Goal: Information Seeking & Learning: Learn about a topic

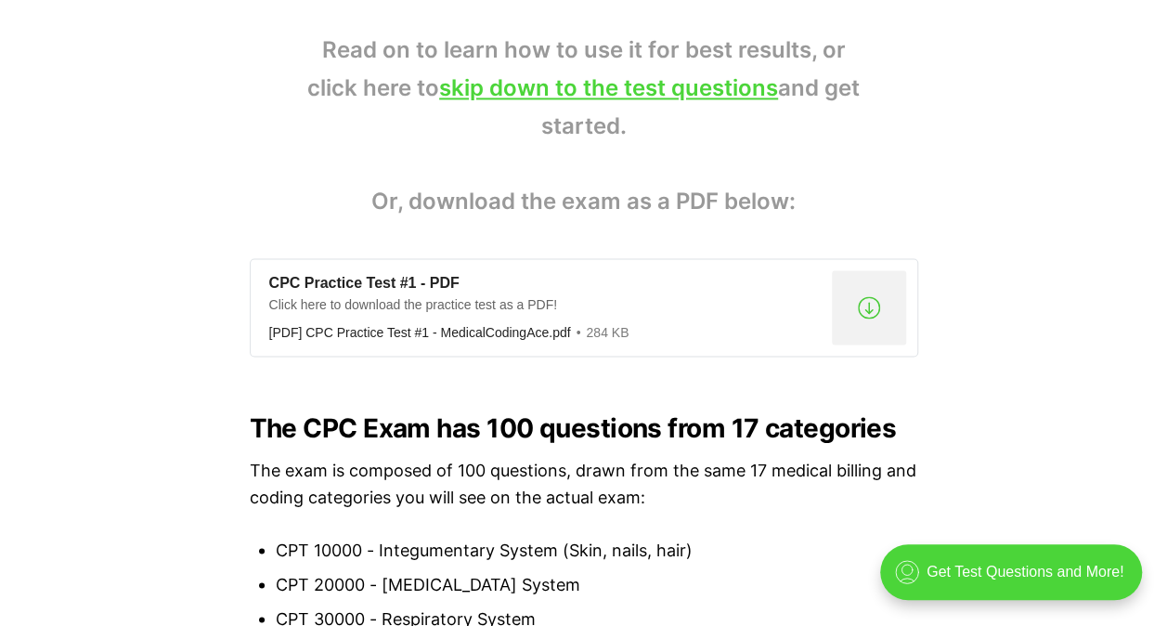
scroll to position [1579, 0]
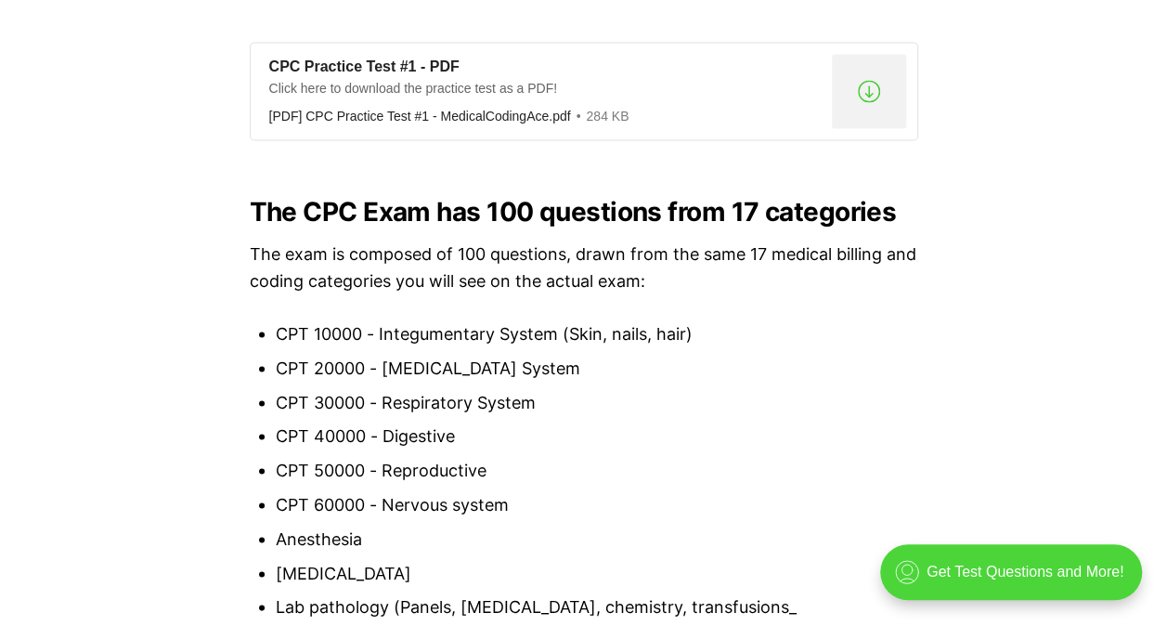
click at [392, 323] on li "CPT 10000 - Integumentary System (Skin, nails, hair)" at bounding box center [597, 333] width 643 height 27
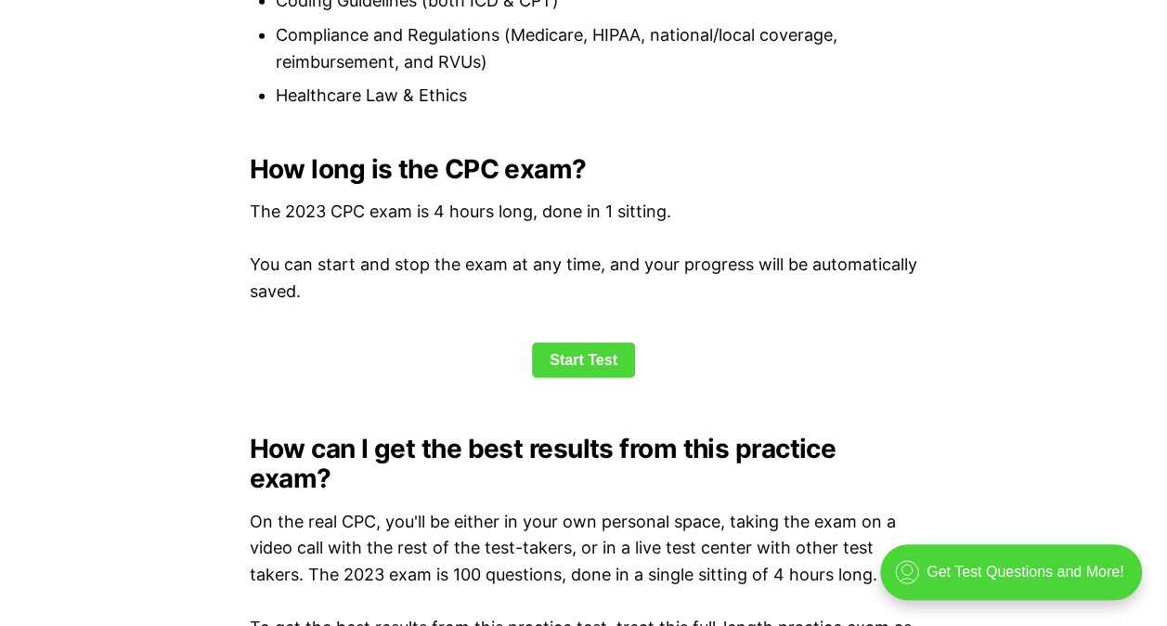
scroll to position [2322, 0]
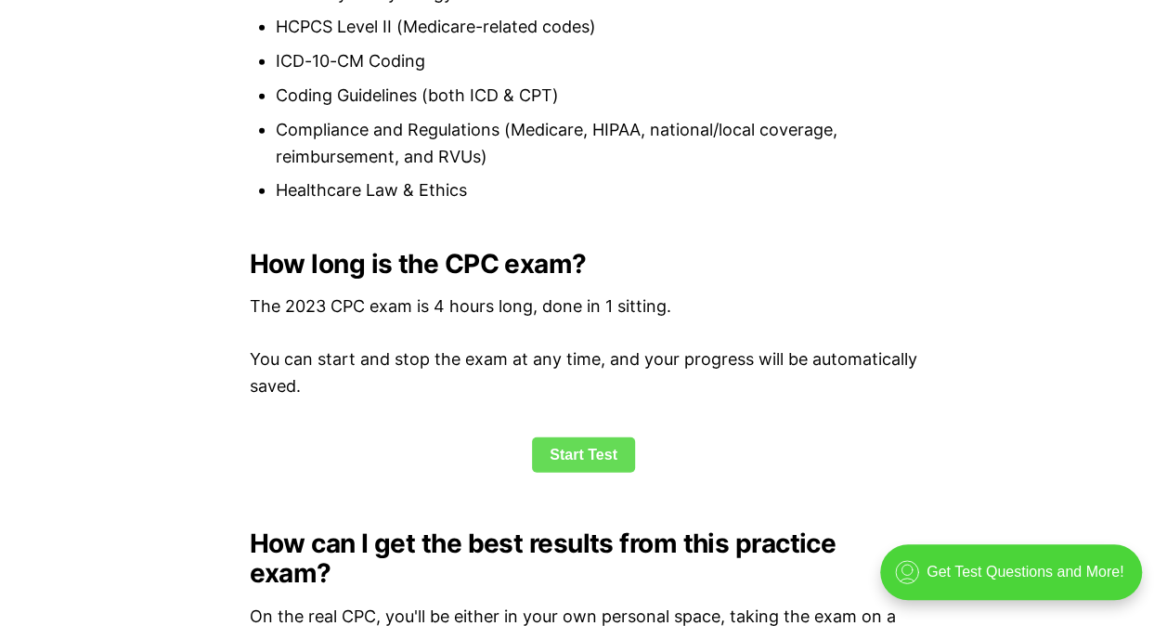
click at [559, 447] on link "Start Test" at bounding box center [583, 454] width 103 height 35
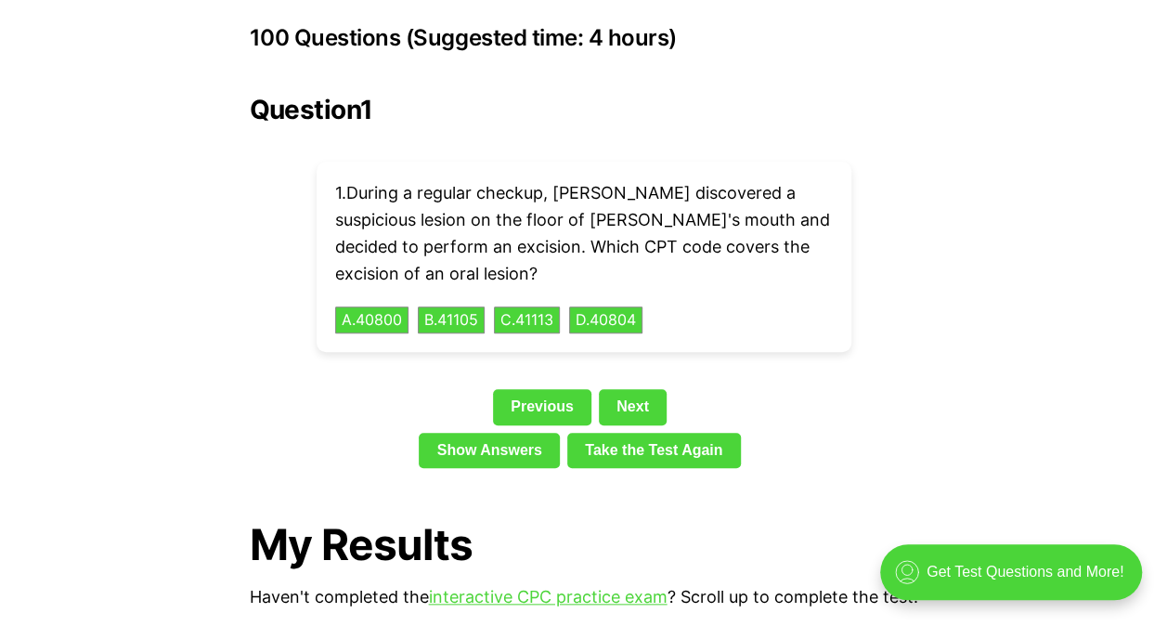
scroll to position [4163, 0]
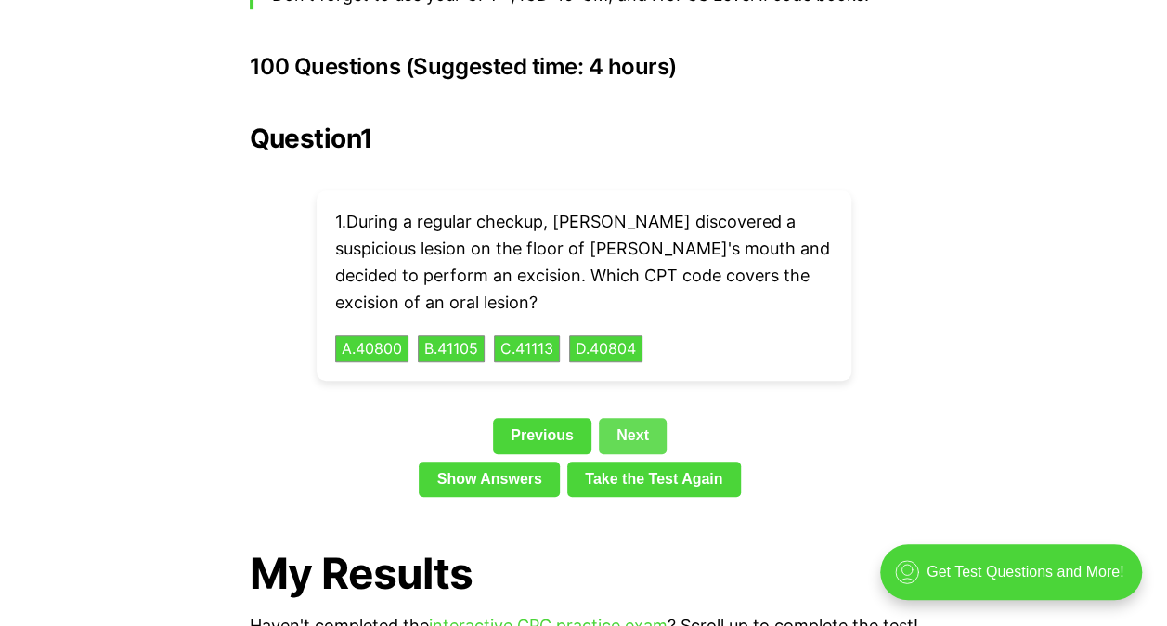
click at [639, 418] on link "Next" at bounding box center [633, 435] width 68 height 35
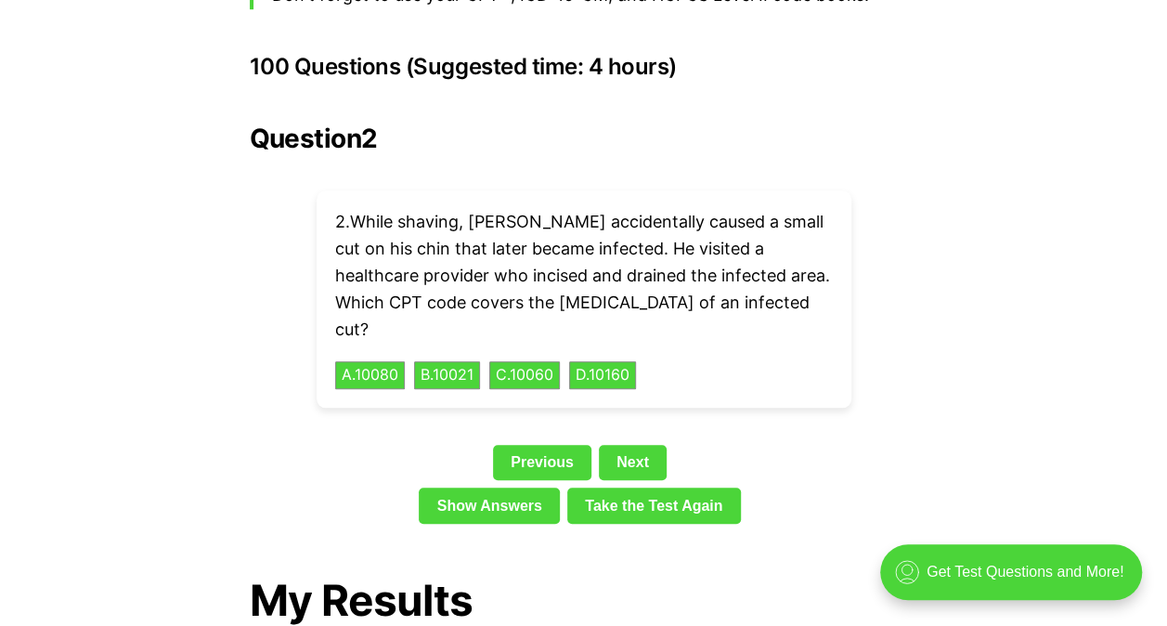
click at [572, 243] on p "2 . While shaving, [PERSON_NAME] accidentally caused a small cut on his chin th…" at bounding box center [584, 276] width 498 height 134
click at [616, 361] on button "D . 10160" at bounding box center [602, 375] width 67 height 28
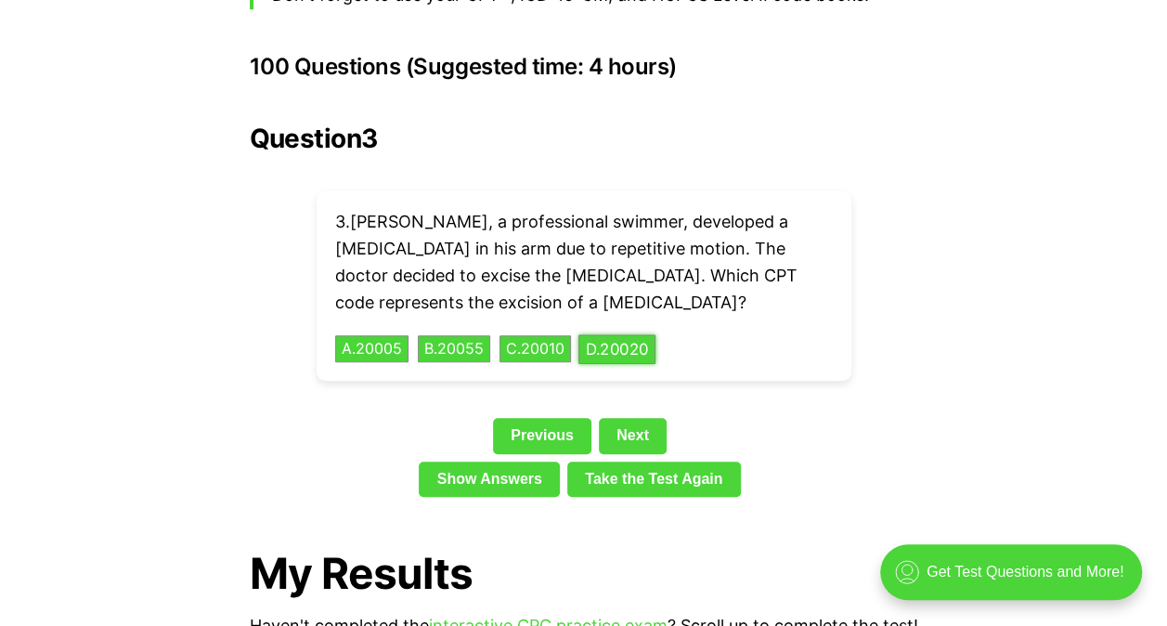
click at [642, 418] on link "Next" at bounding box center [633, 435] width 68 height 35
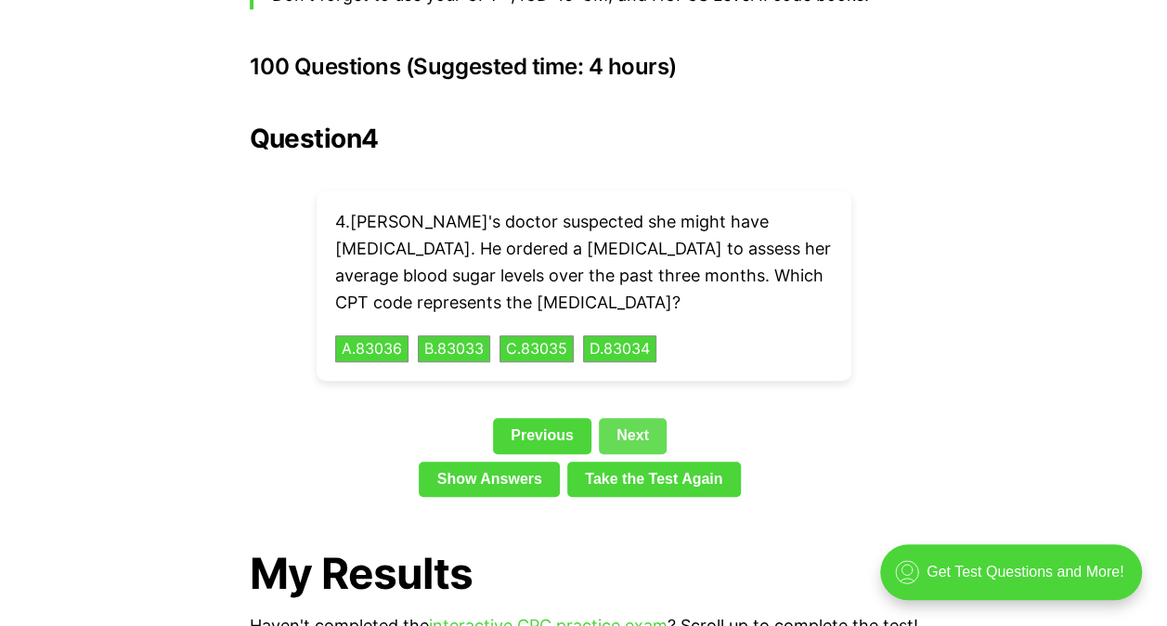
click at [633, 418] on link "Next" at bounding box center [633, 435] width 68 height 35
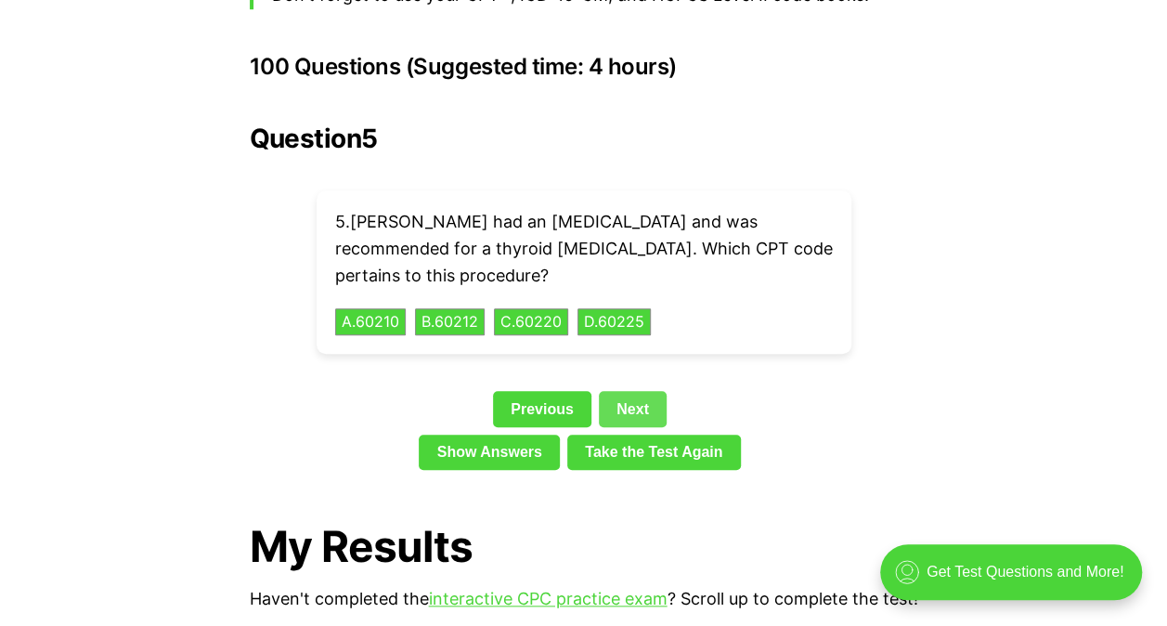
click at [631, 391] on link "Next" at bounding box center [633, 408] width 68 height 35
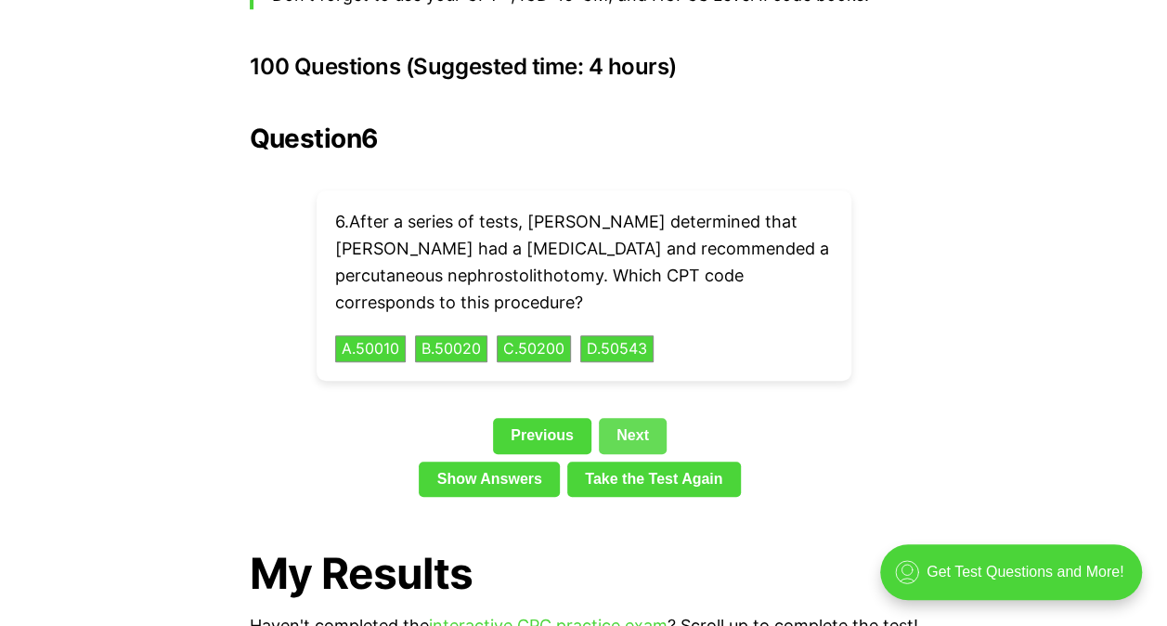
click at [628, 418] on link "Next" at bounding box center [633, 435] width 68 height 35
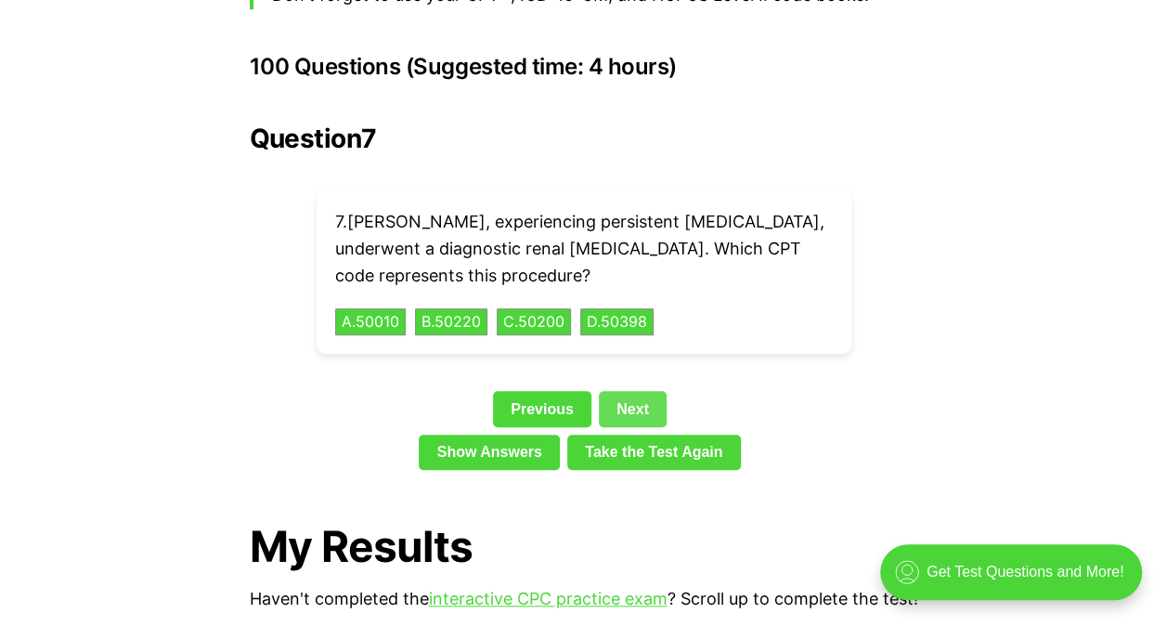
click at [649, 391] on link "Next" at bounding box center [633, 408] width 68 height 35
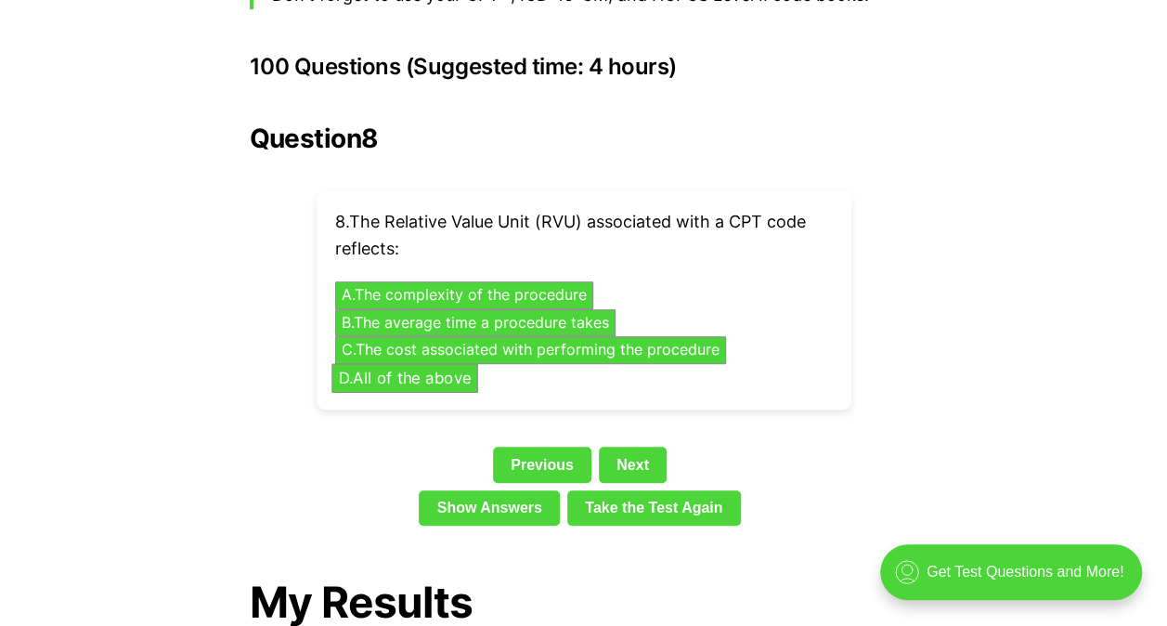
click at [445, 363] on button "D . All of the above" at bounding box center [405, 377] width 147 height 29
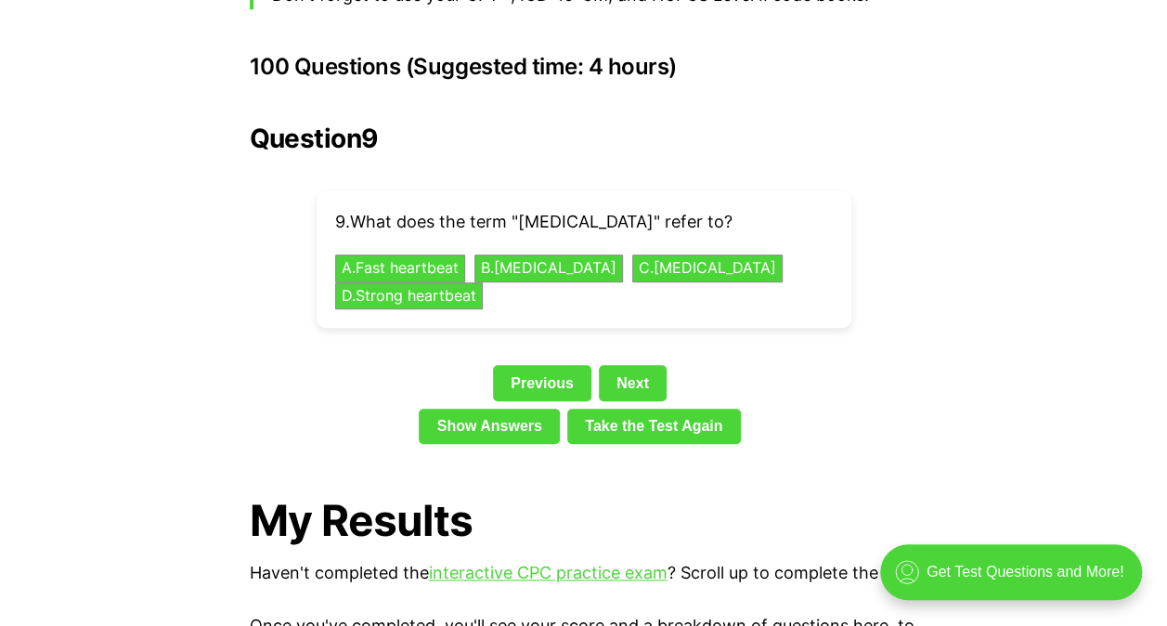
click at [437, 254] on button "A . Fast heartbeat" at bounding box center [400, 268] width 130 height 28
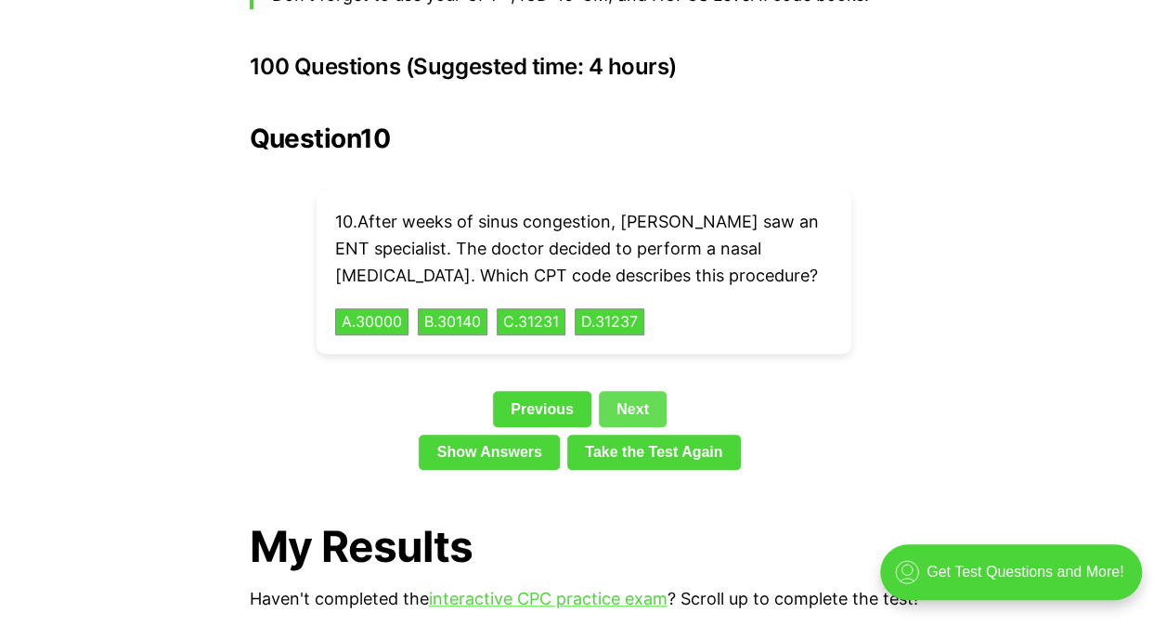
click at [638, 391] on link "Next" at bounding box center [633, 408] width 68 height 35
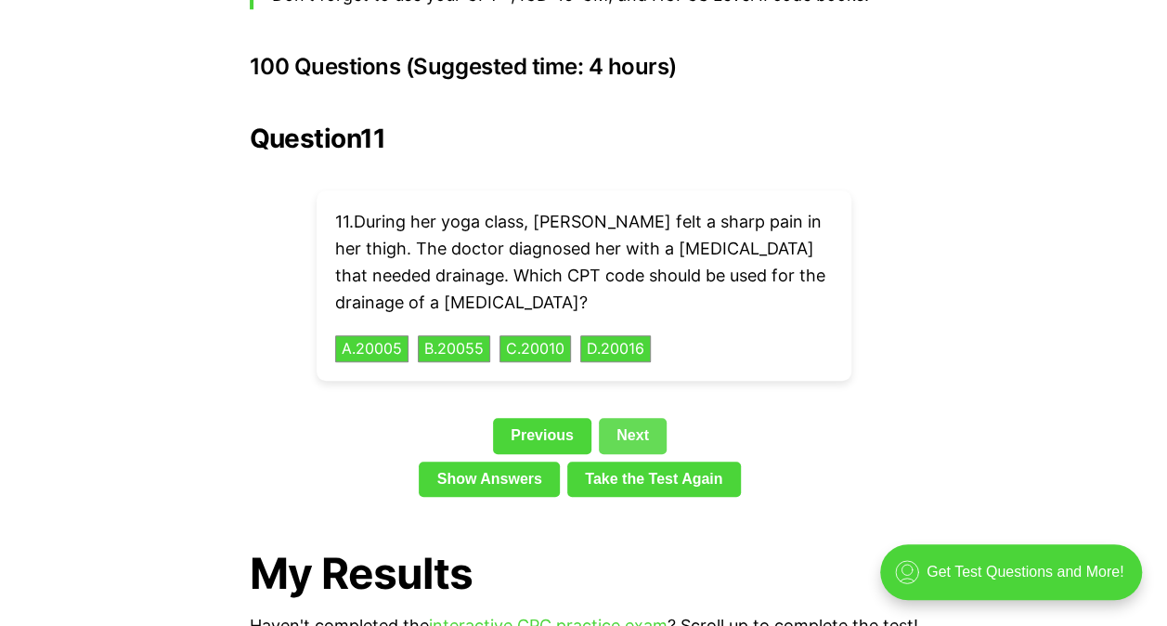
click at [646, 418] on link "Next" at bounding box center [633, 435] width 68 height 35
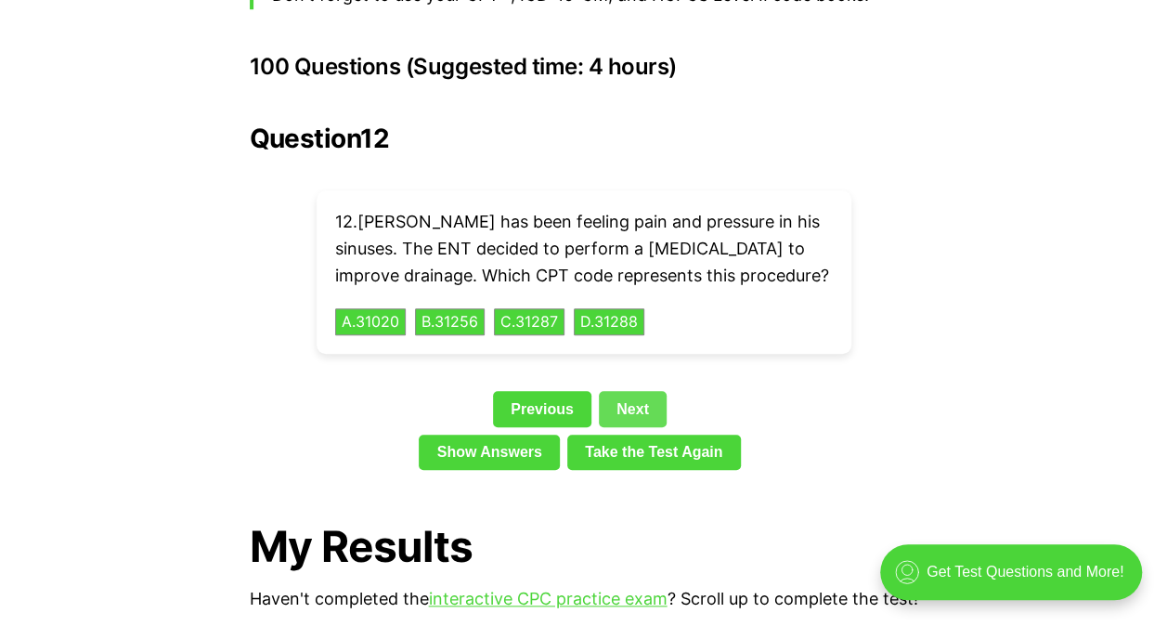
click at [639, 391] on link "Next" at bounding box center [633, 408] width 68 height 35
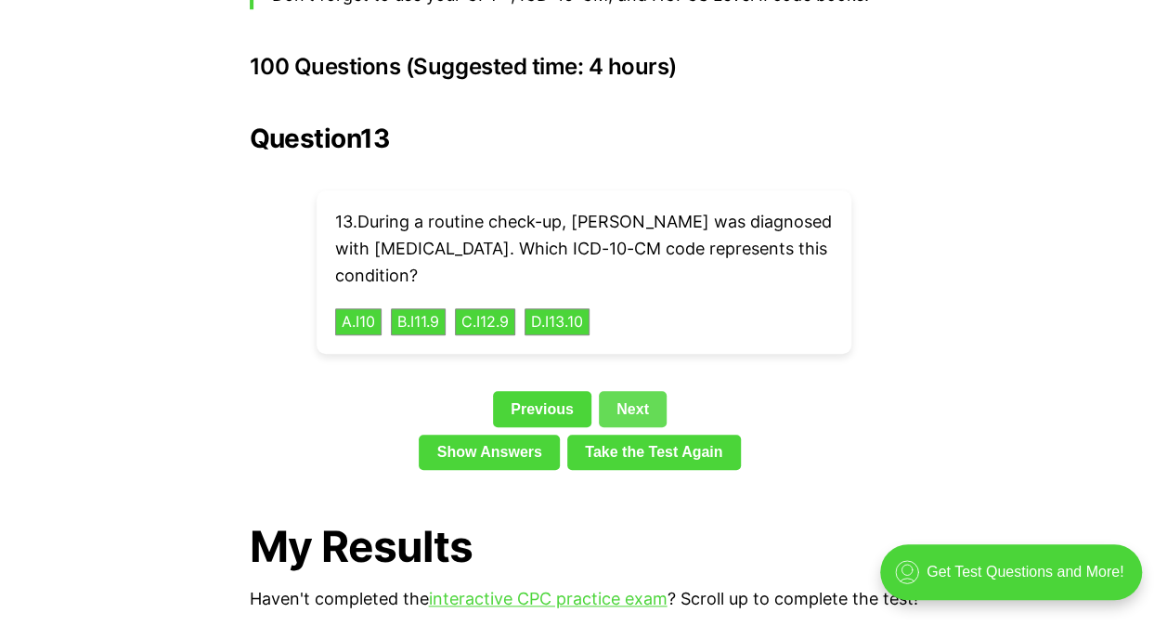
click at [648, 391] on link "Next" at bounding box center [633, 408] width 68 height 35
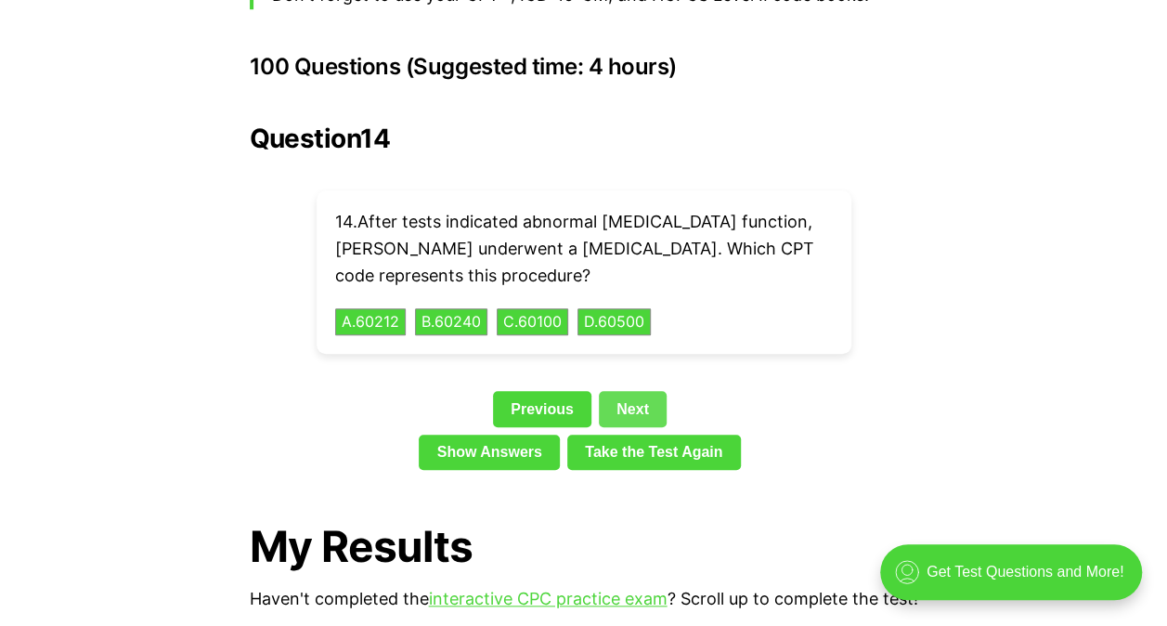
click at [651, 391] on link "Next" at bounding box center [633, 408] width 68 height 35
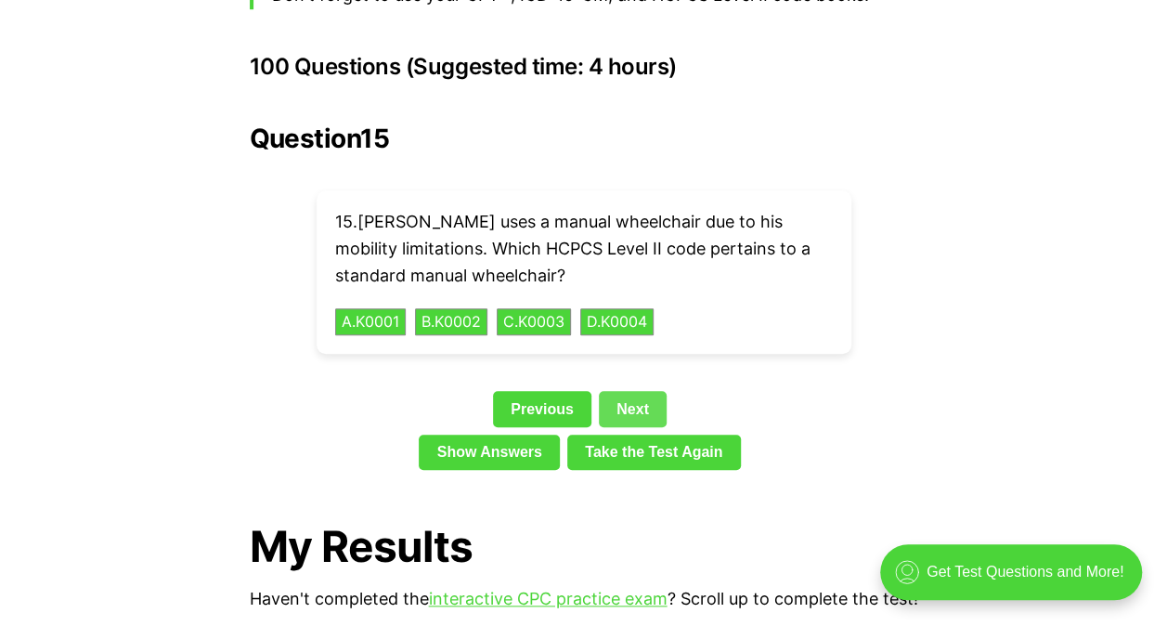
click at [635, 391] on link "Next" at bounding box center [633, 408] width 68 height 35
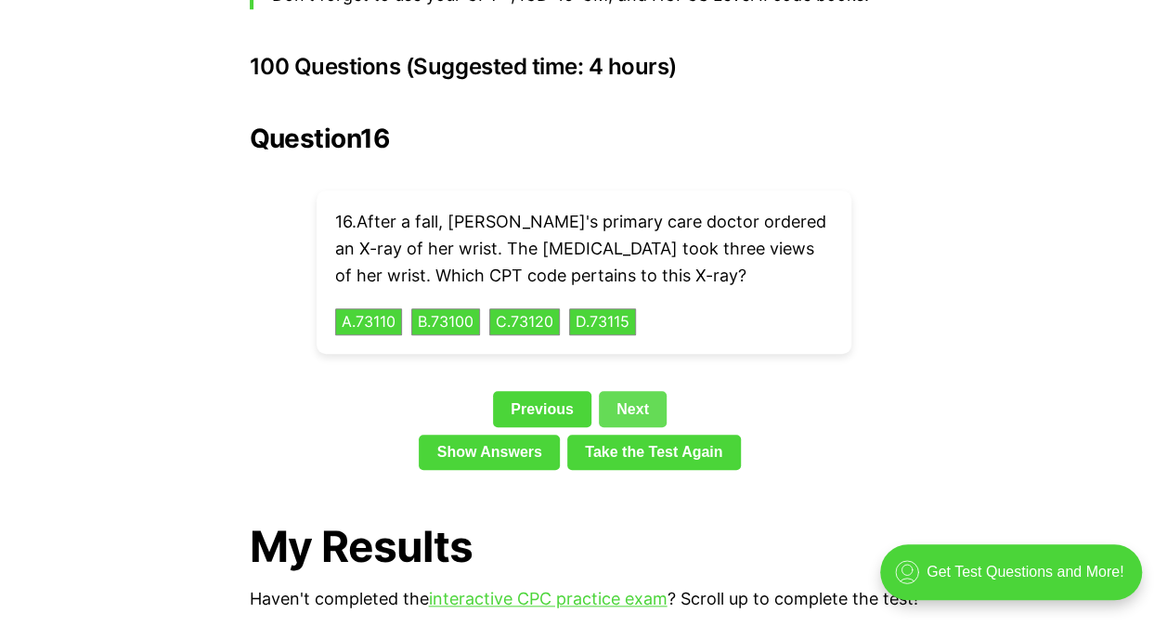
click at [648, 391] on link "Next" at bounding box center [633, 408] width 68 height 35
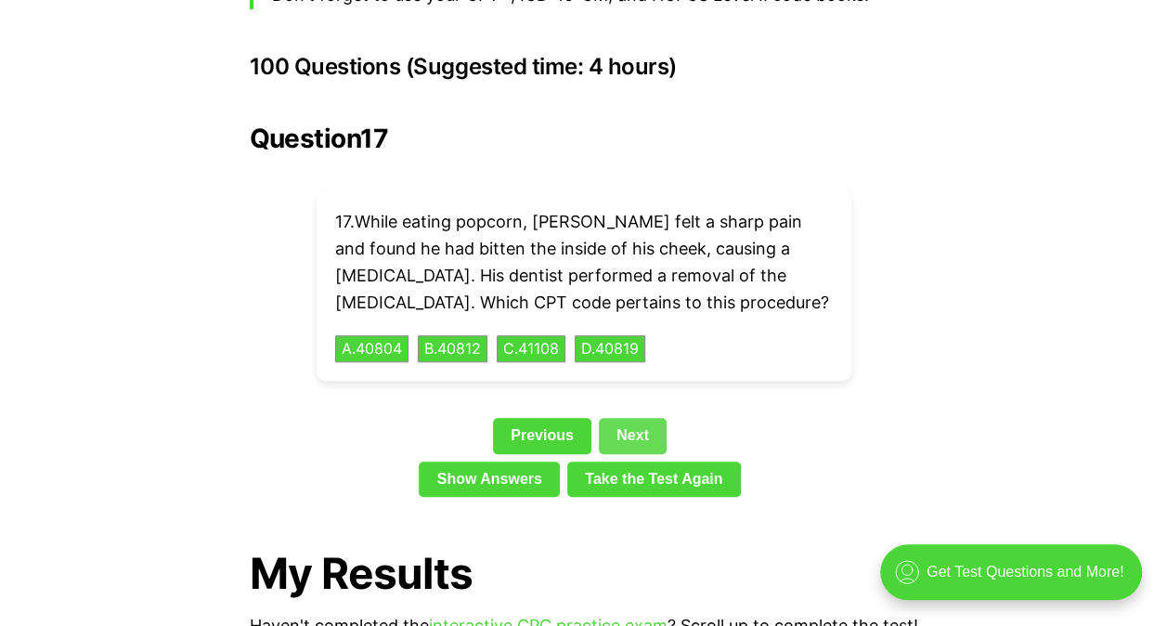
click at [629, 418] on link "Next" at bounding box center [633, 435] width 68 height 35
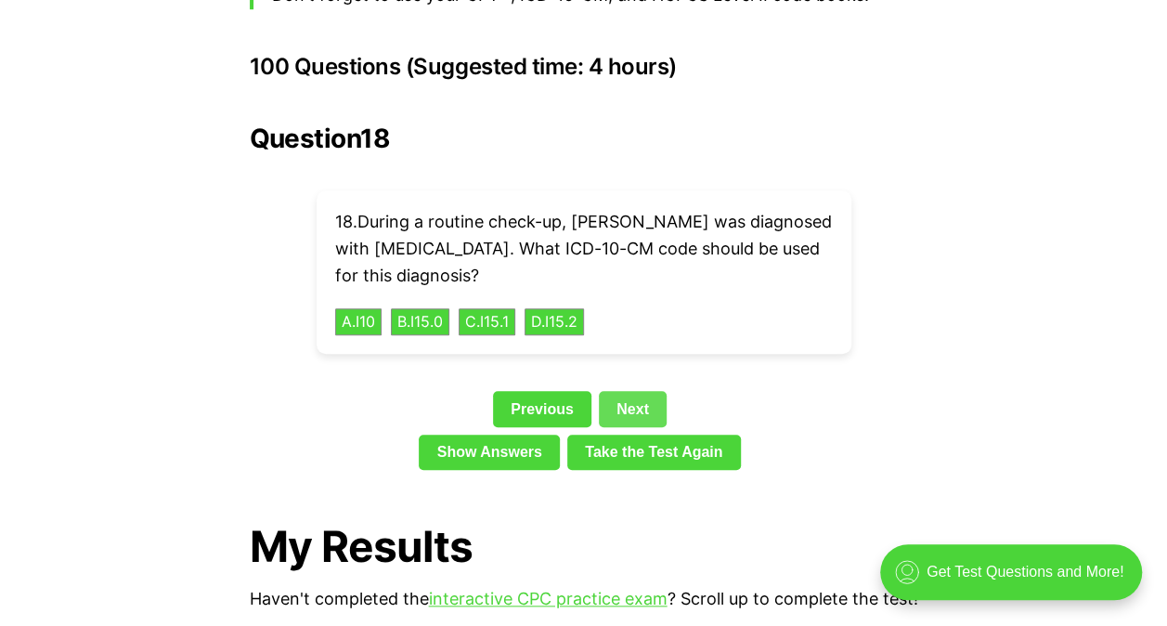
click at [628, 391] on link "Next" at bounding box center [633, 408] width 68 height 35
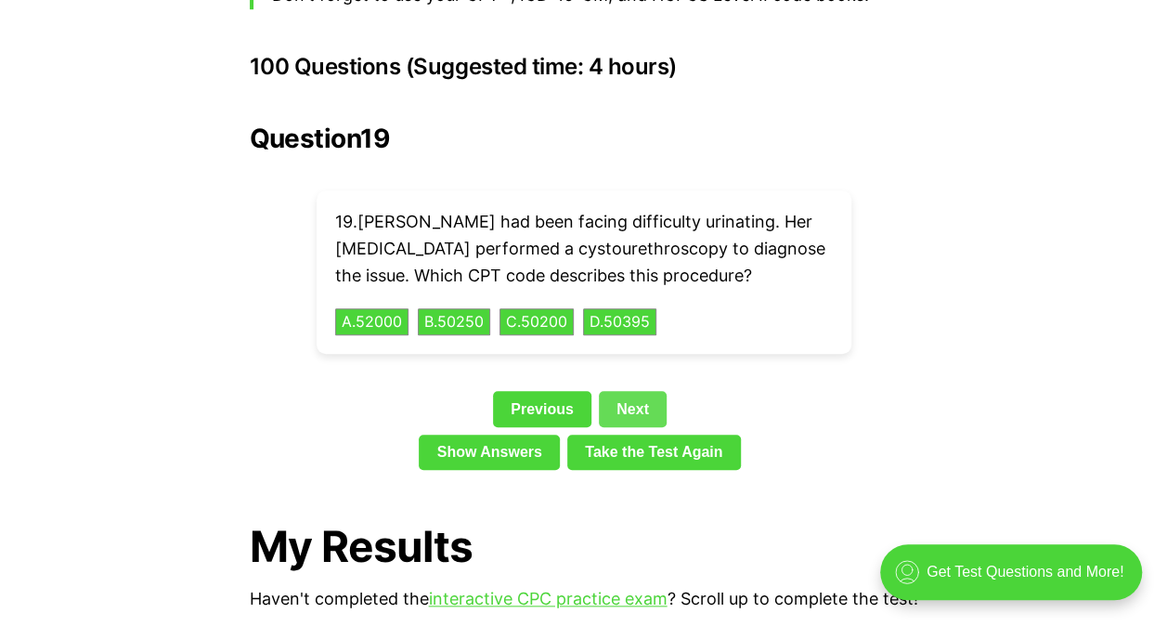
click at [637, 391] on link "Next" at bounding box center [633, 408] width 68 height 35
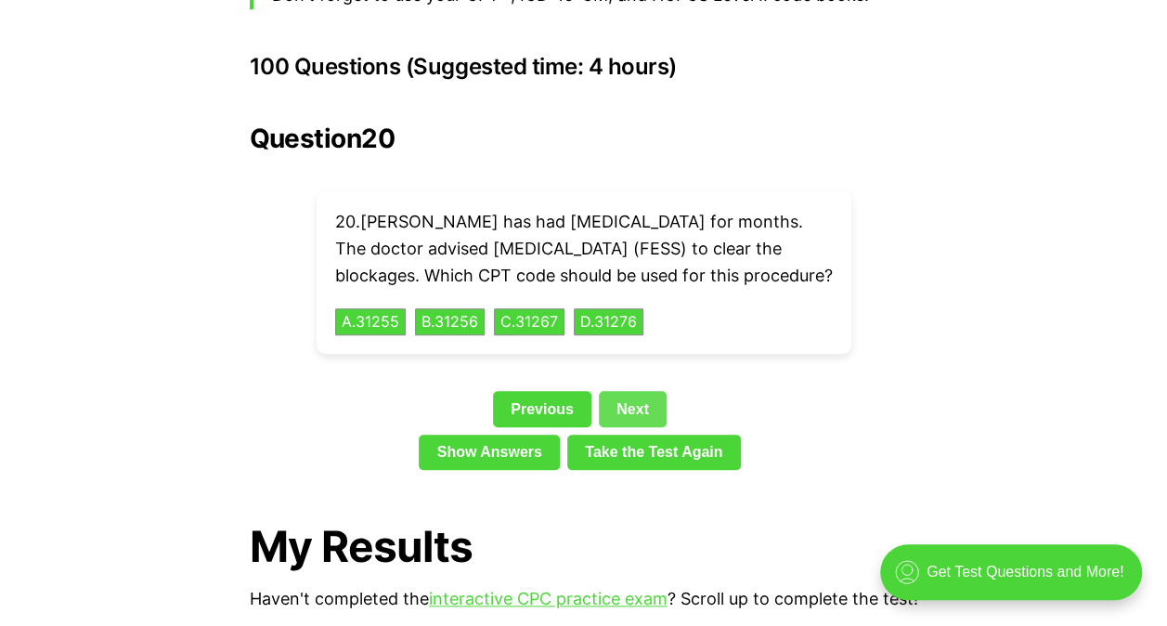
click at [643, 401] on link "Next" at bounding box center [633, 408] width 68 height 35
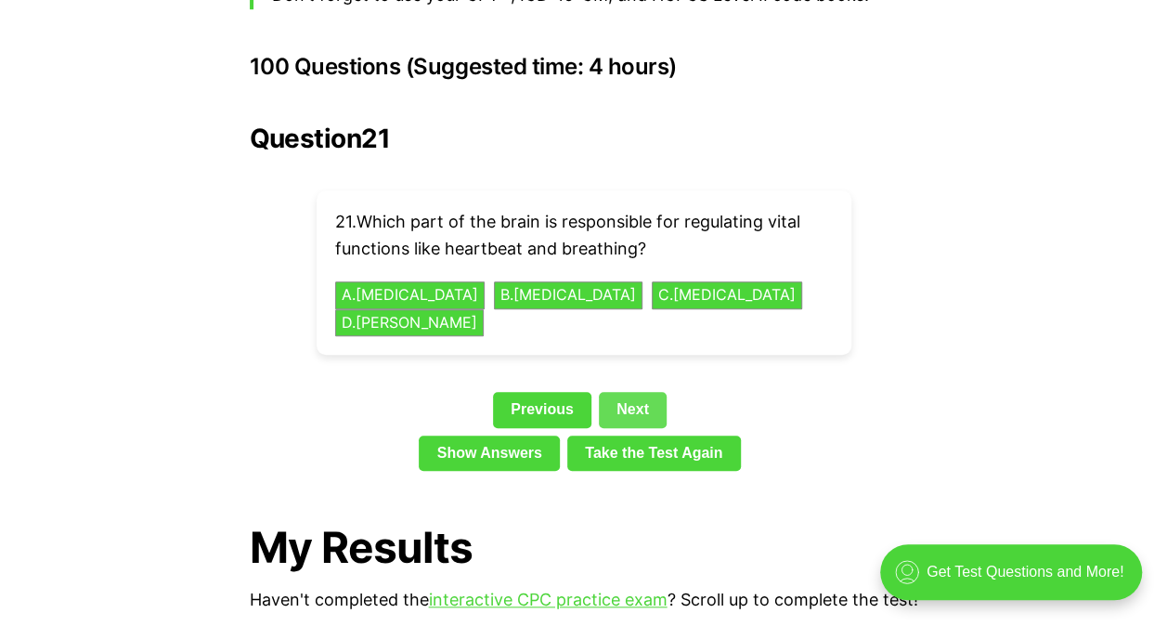
click at [646, 392] on link "Next" at bounding box center [633, 409] width 68 height 35
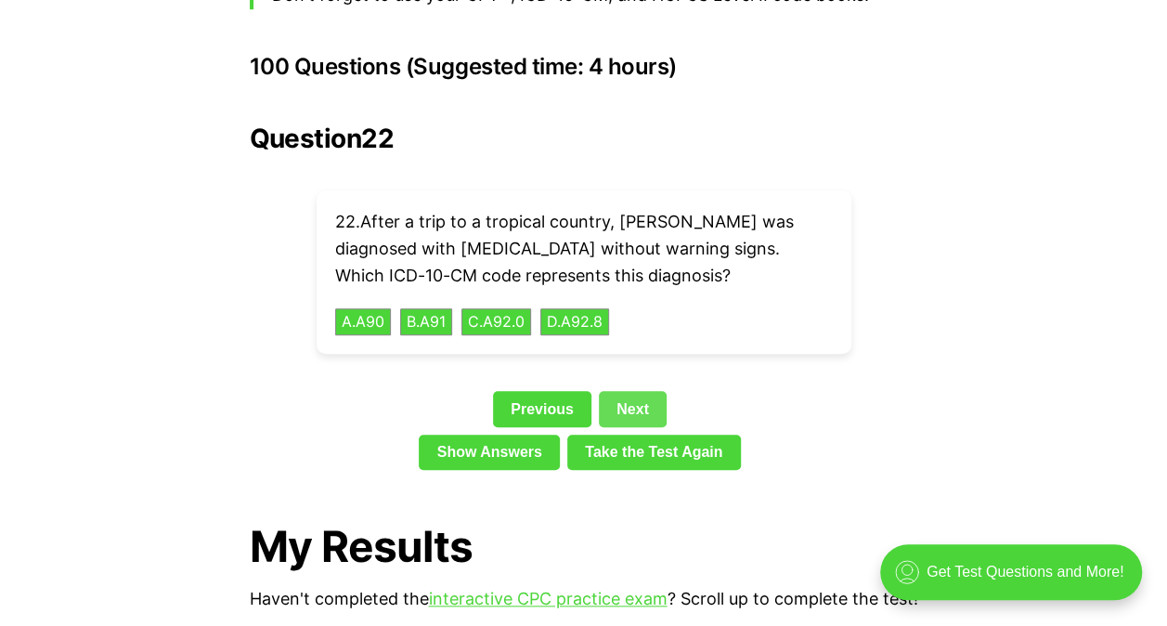
click at [639, 391] on link "Next" at bounding box center [633, 408] width 68 height 35
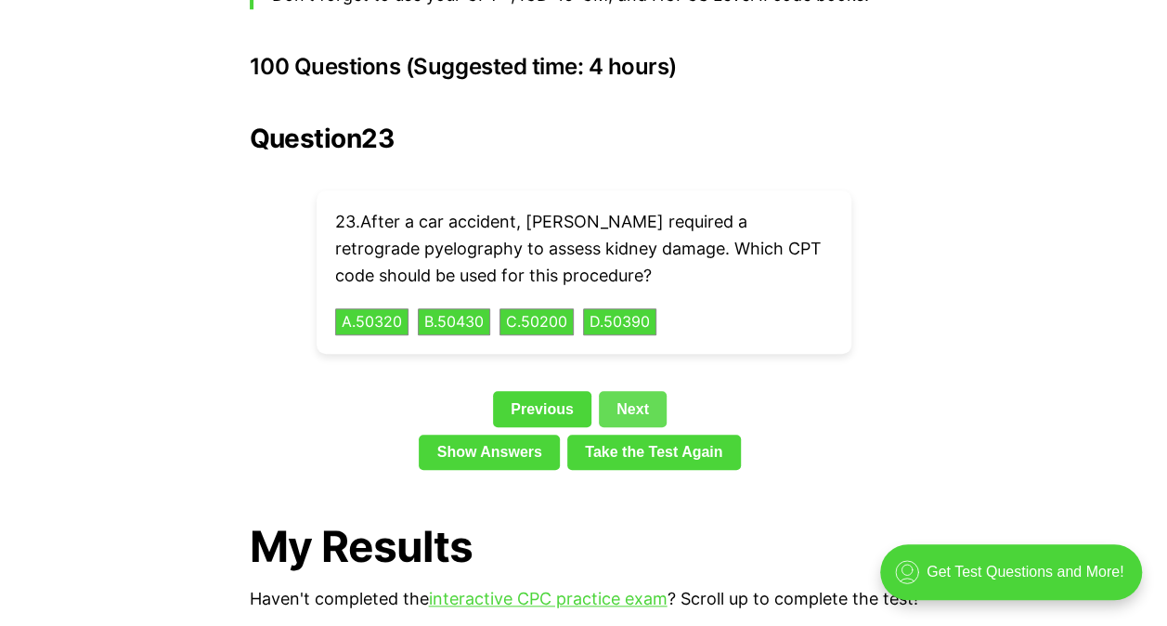
click at [643, 391] on link "Next" at bounding box center [633, 408] width 68 height 35
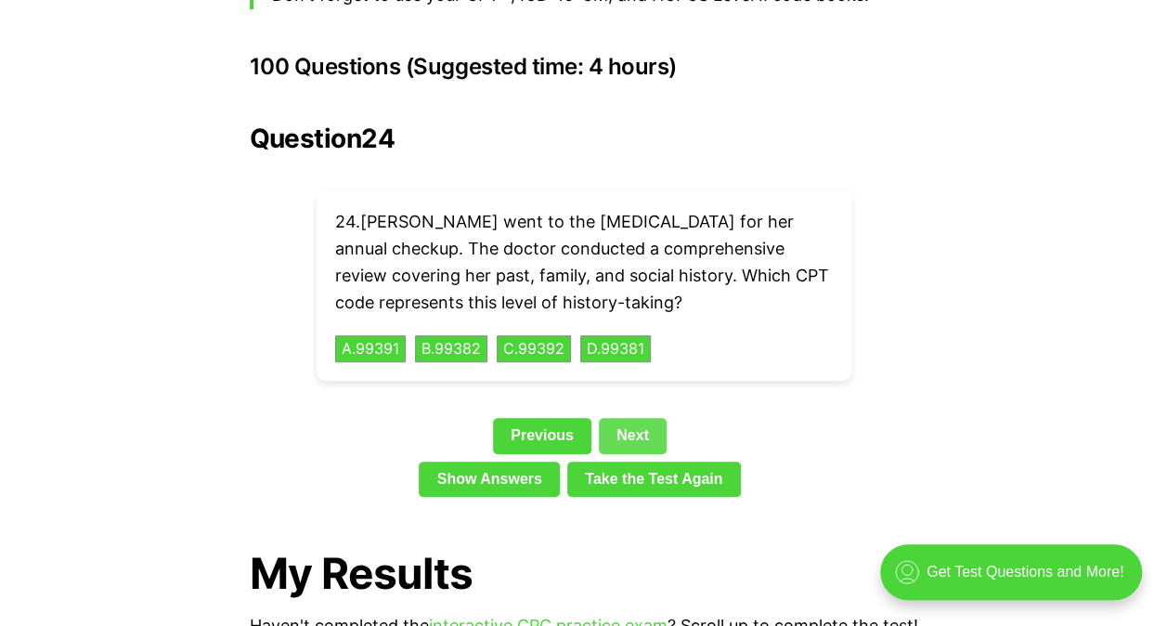
click at [637, 418] on link "Next" at bounding box center [633, 435] width 68 height 35
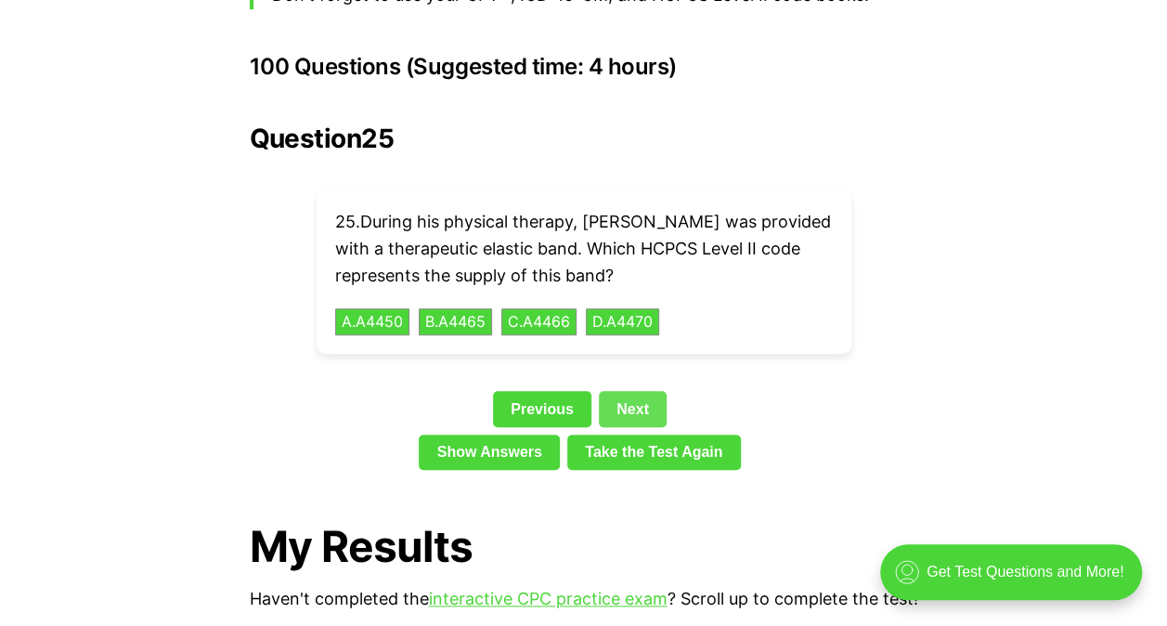
click at [642, 391] on link "Next" at bounding box center [633, 408] width 68 height 35
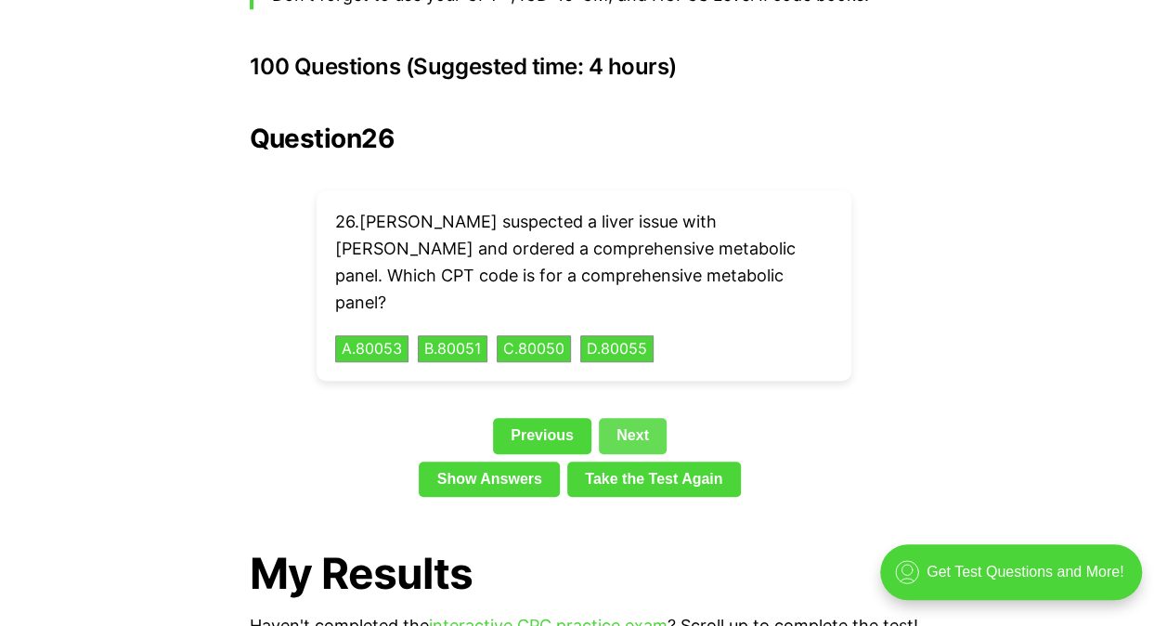
click at [650, 418] on link "Next" at bounding box center [633, 435] width 68 height 35
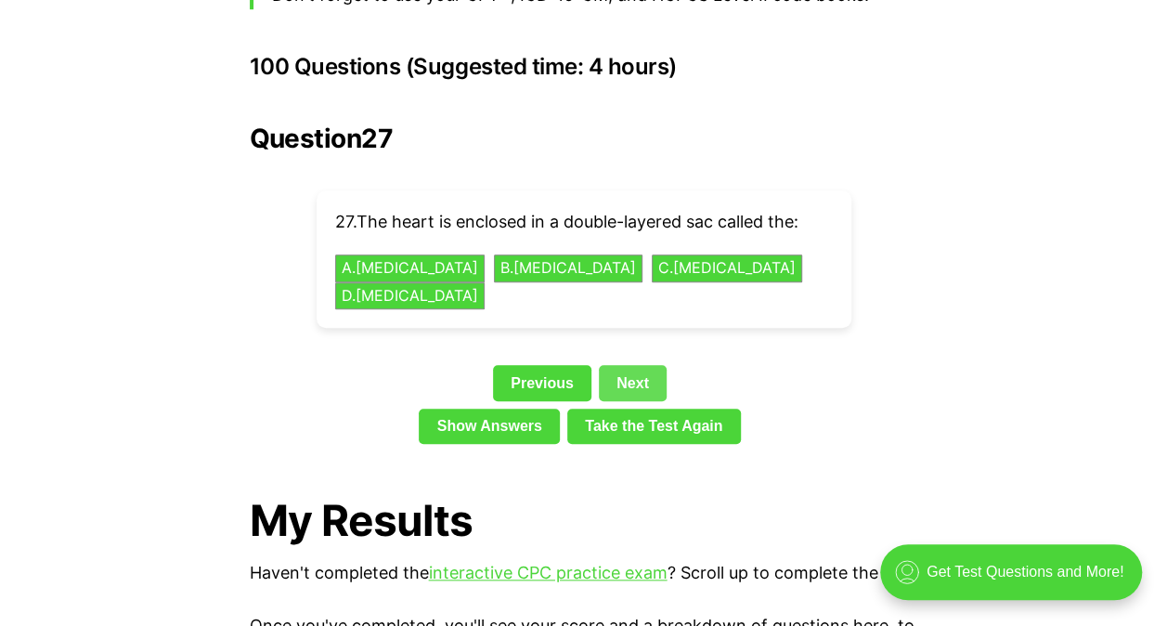
click at [635, 365] on link "Next" at bounding box center [633, 382] width 68 height 35
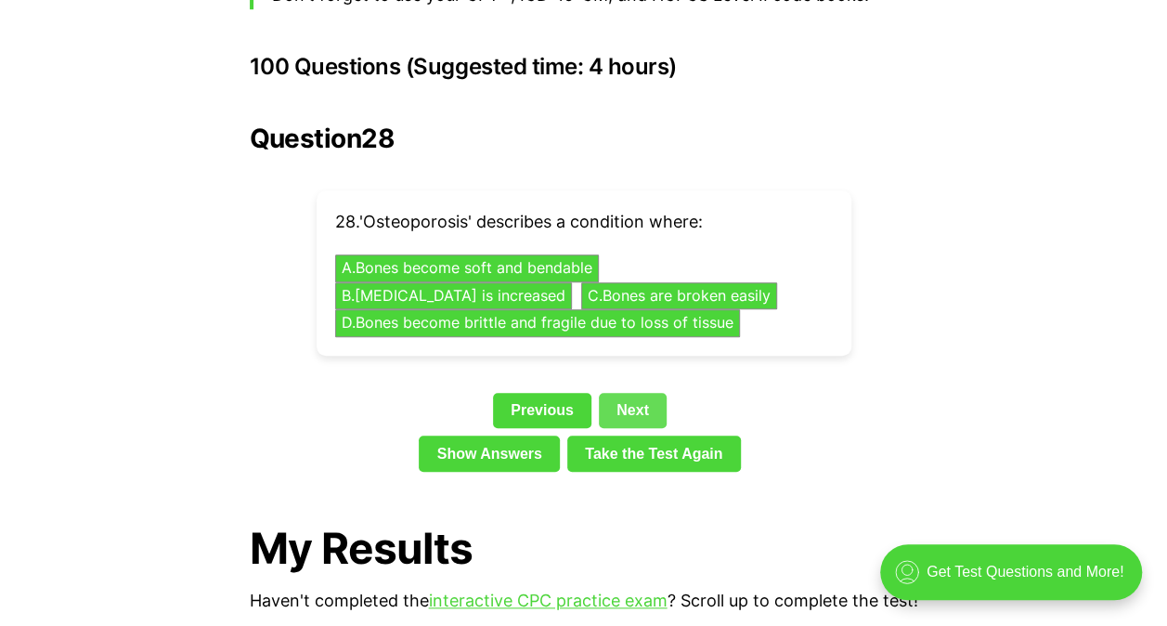
click at [627, 393] on link "Next" at bounding box center [633, 410] width 68 height 35
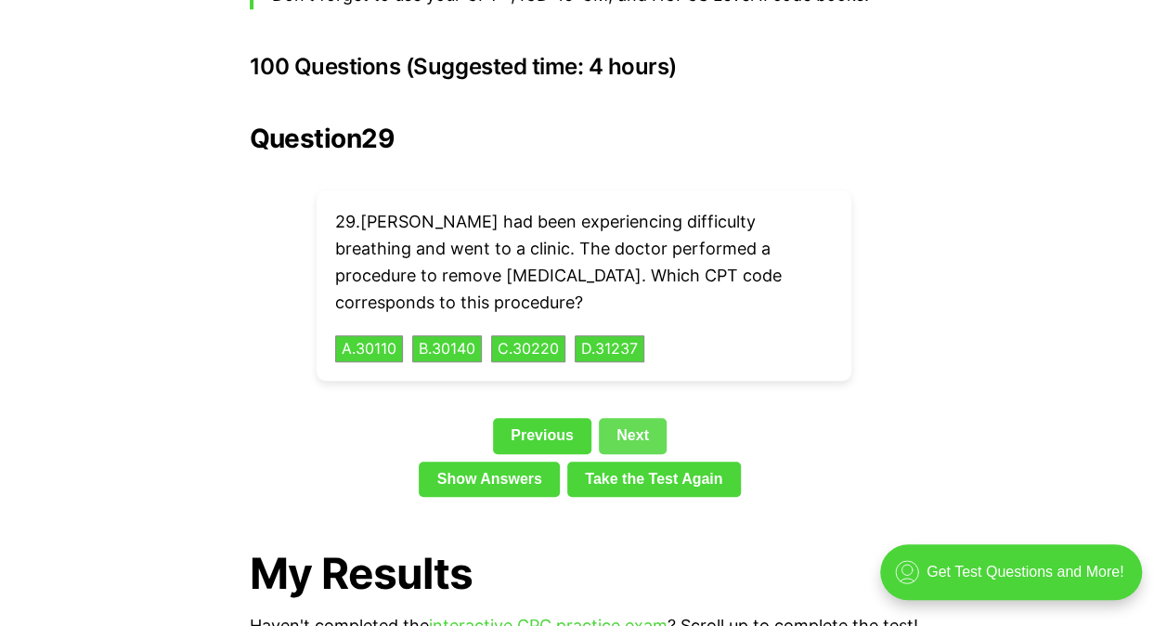
click at [643, 418] on link "Next" at bounding box center [633, 435] width 68 height 35
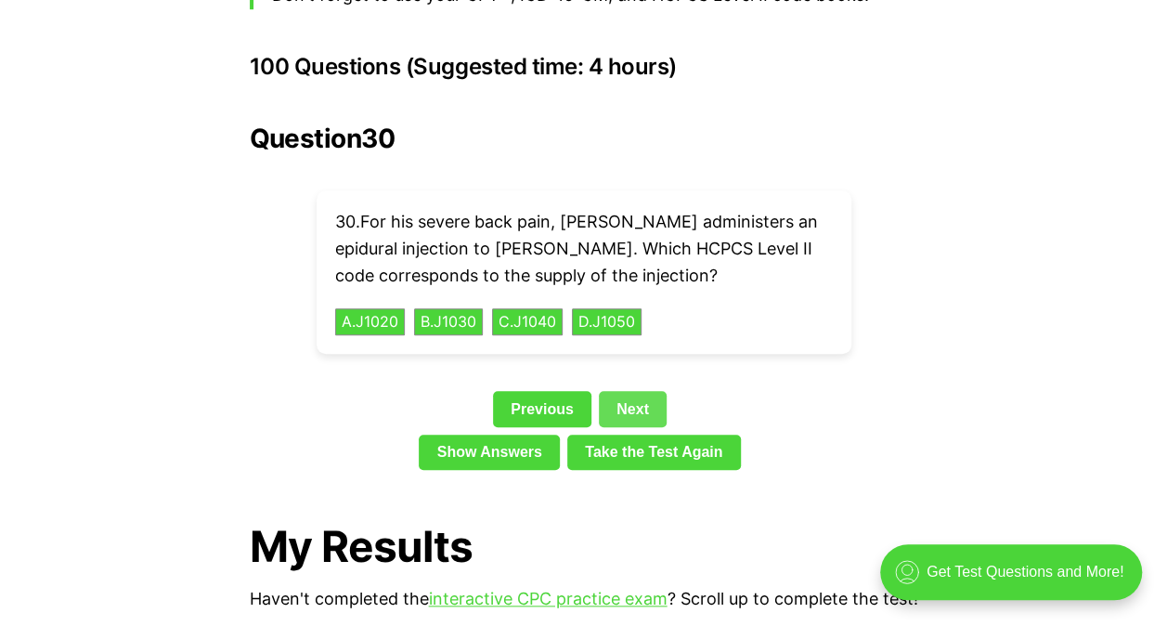
click at [645, 391] on link "Next" at bounding box center [633, 408] width 68 height 35
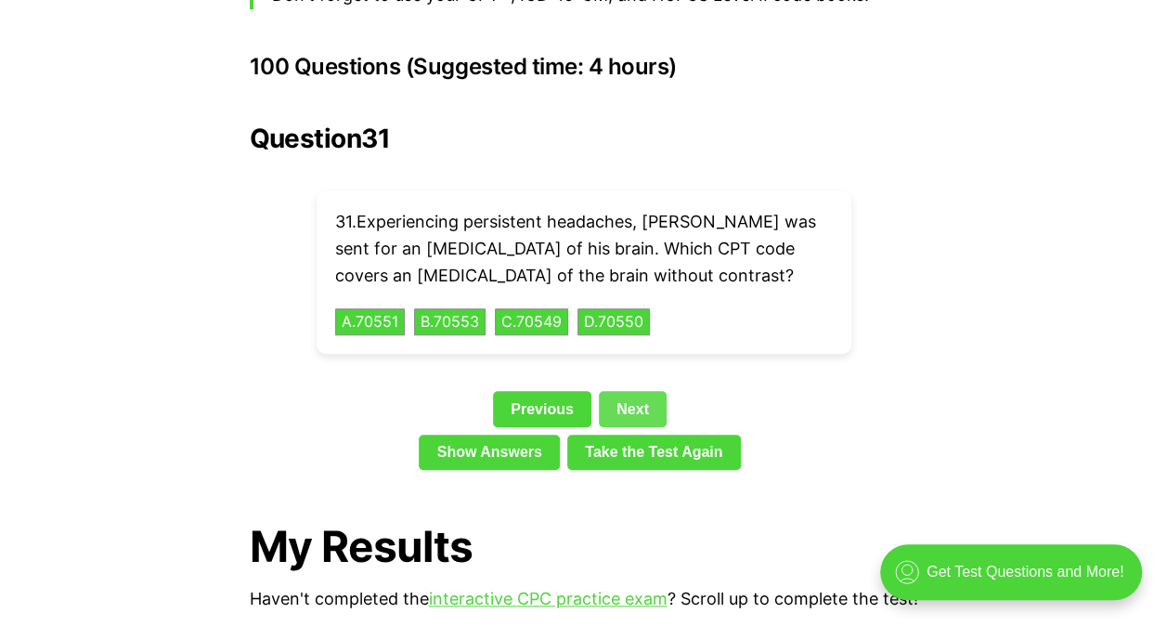
click at [642, 391] on link "Next" at bounding box center [633, 408] width 68 height 35
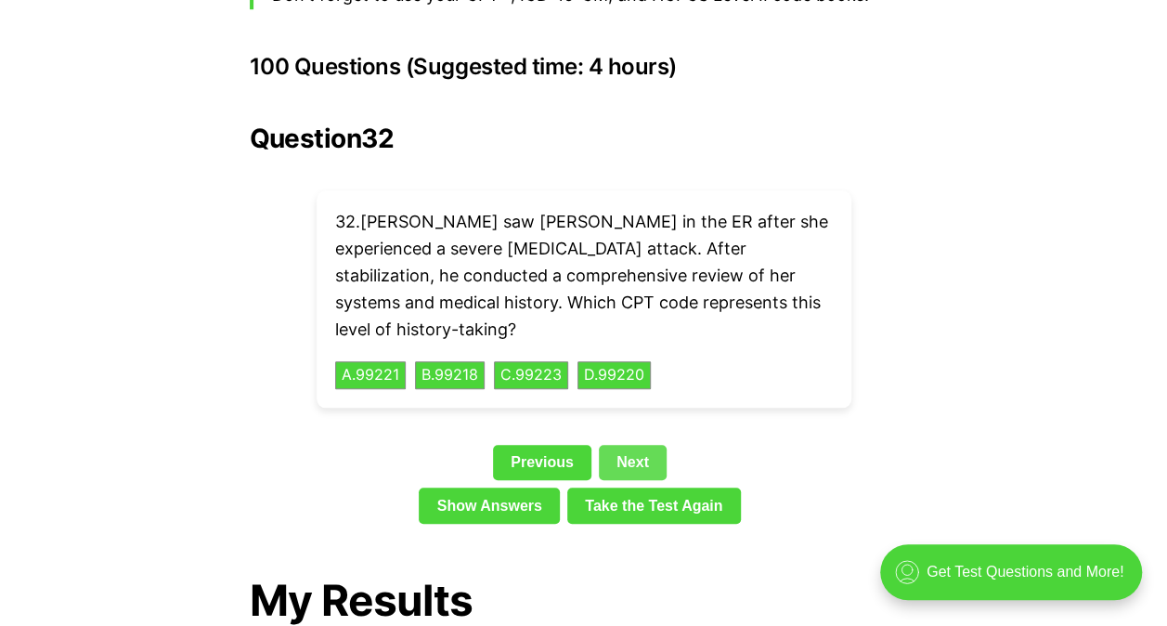
click at [640, 445] on link "Next" at bounding box center [633, 462] width 68 height 35
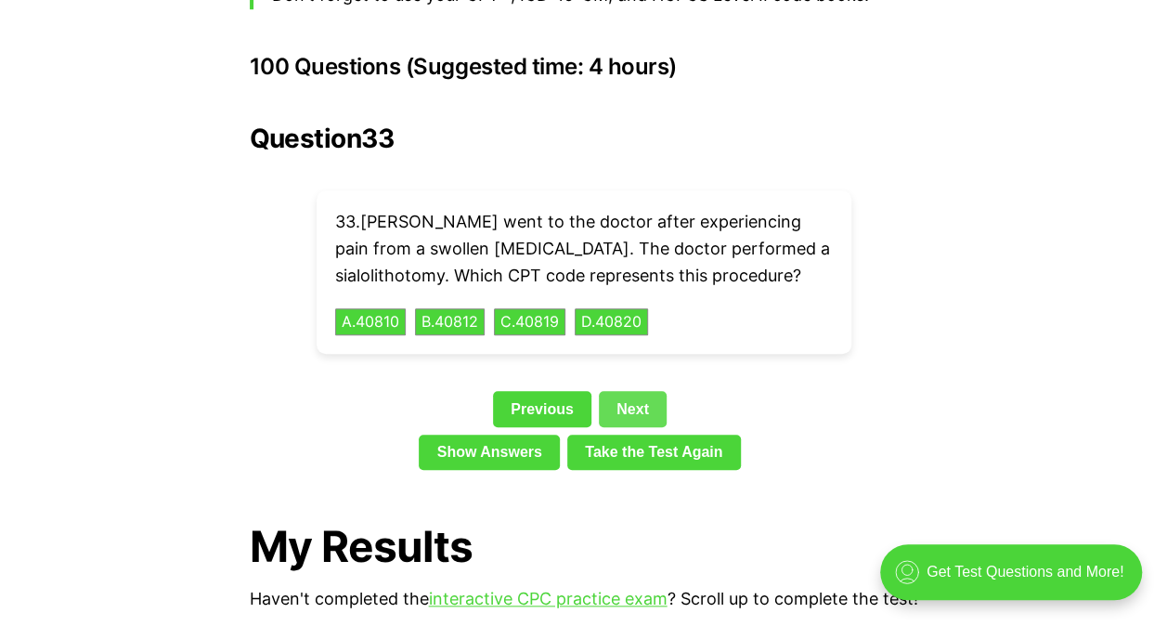
click at [641, 391] on link "Next" at bounding box center [633, 408] width 68 height 35
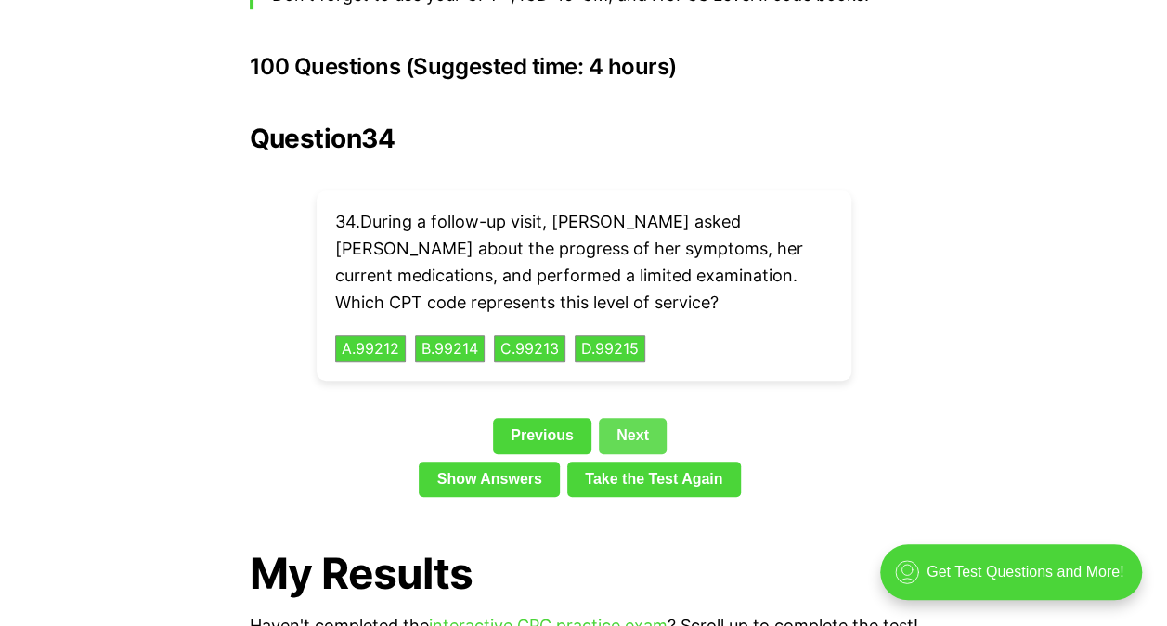
click at [646, 418] on link "Next" at bounding box center [633, 435] width 68 height 35
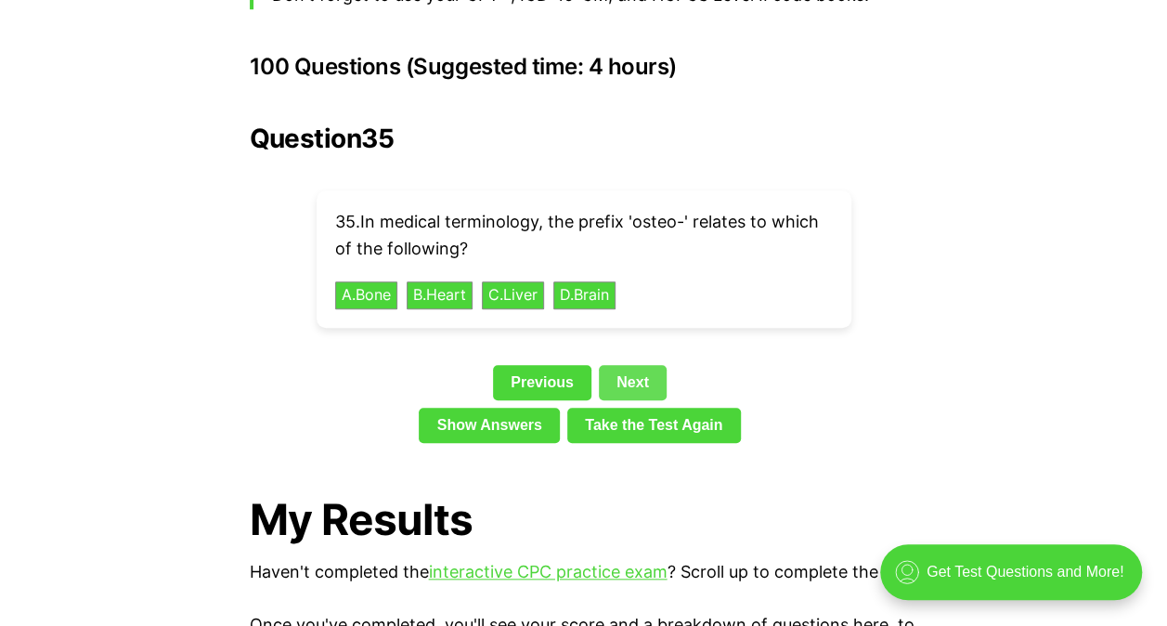
click at [641, 365] on link "Next" at bounding box center [633, 382] width 68 height 35
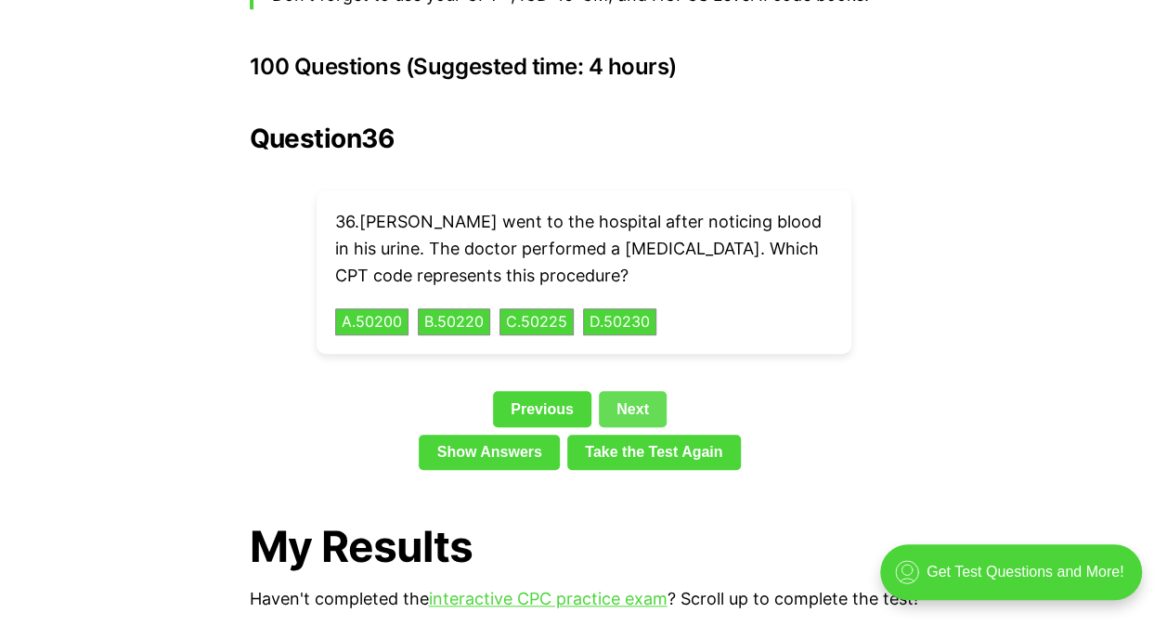
click at [645, 391] on link "Next" at bounding box center [633, 408] width 68 height 35
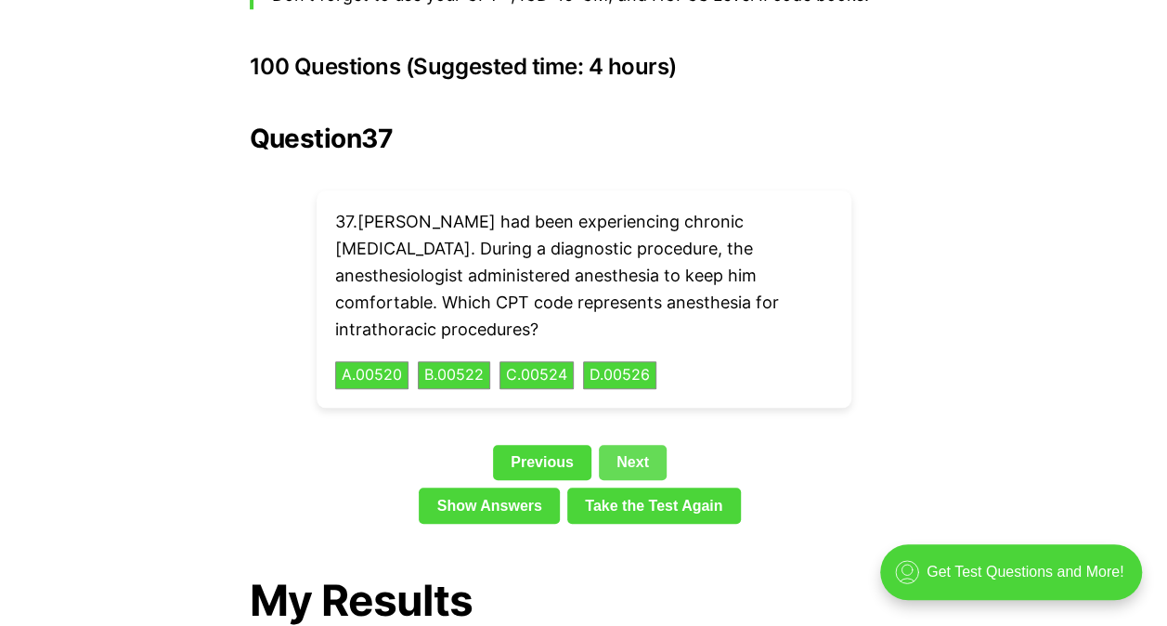
click at [640, 445] on link "Next" at bounding box center [633, 462] width 68 height 35
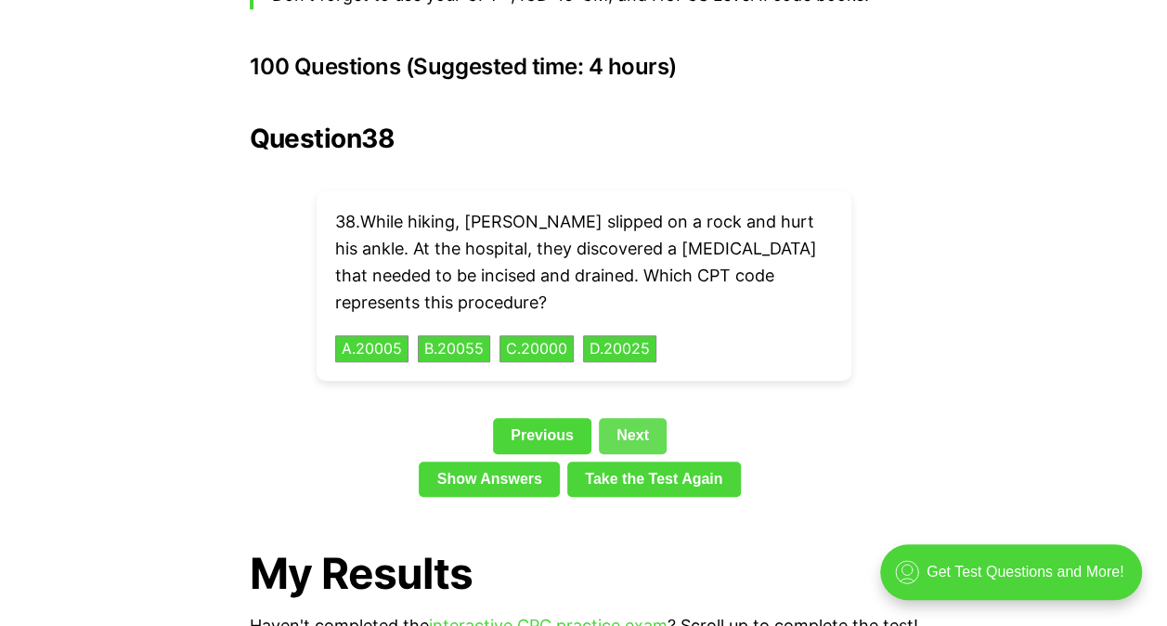
click at [639, 418] on link "Next" at bounding box center [633, 435] width 68 height 35
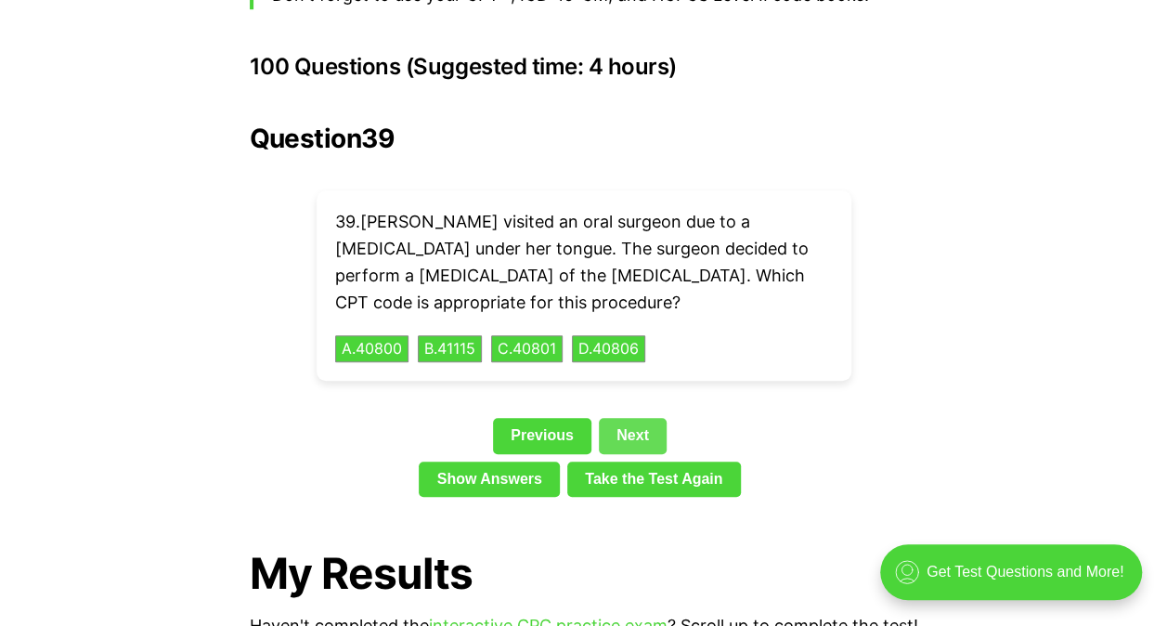
click at [633, 418] on link "Next" at bounding box center [633, 435] width 68 height 35
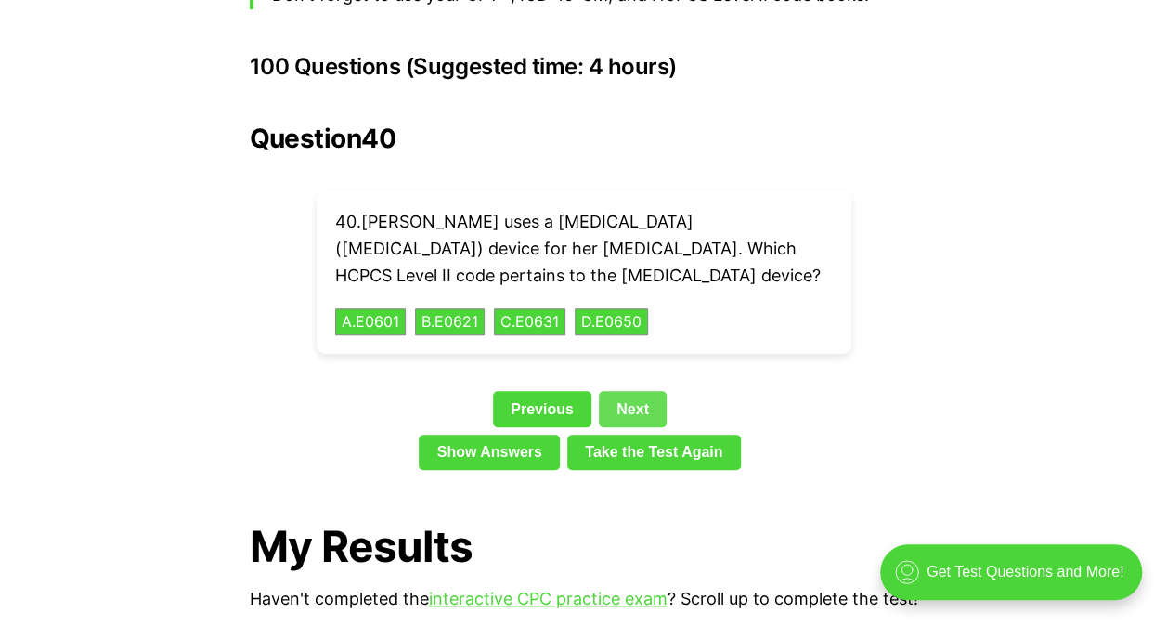
click at [646, 391] on link "Next" at bounding box center [633, 408] width 68 height 35
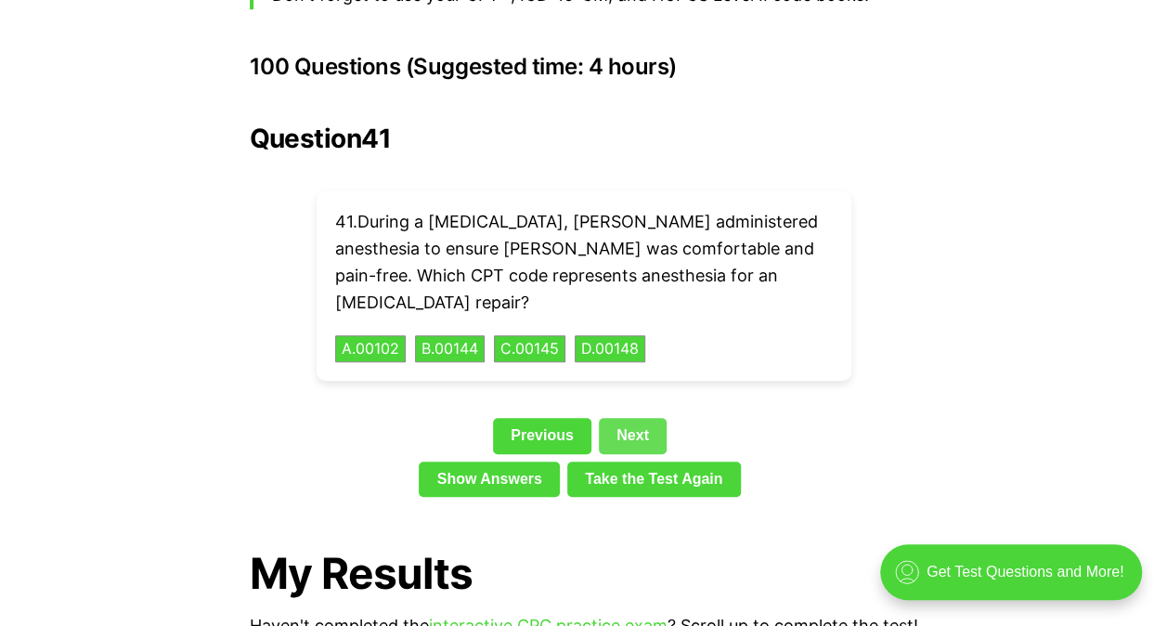
click at [645, 418] on link "Next" at bounding box center [633, 435] width 68 height 35
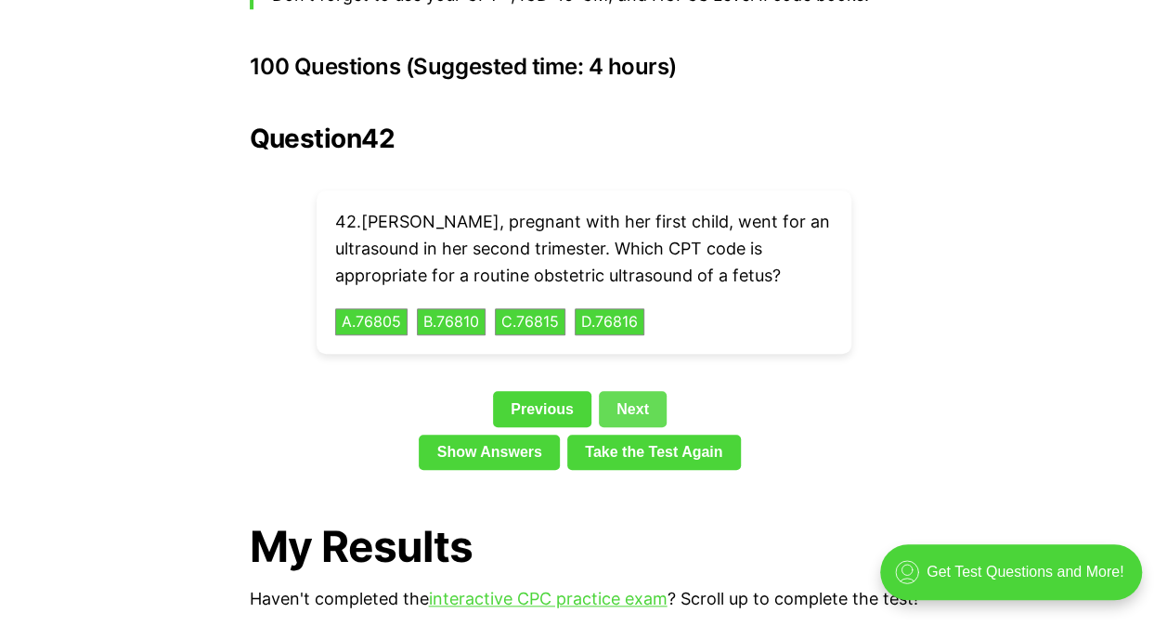
click at [549, 391] on link "Previous" at bounding box center [542, 408] width 98 height 35
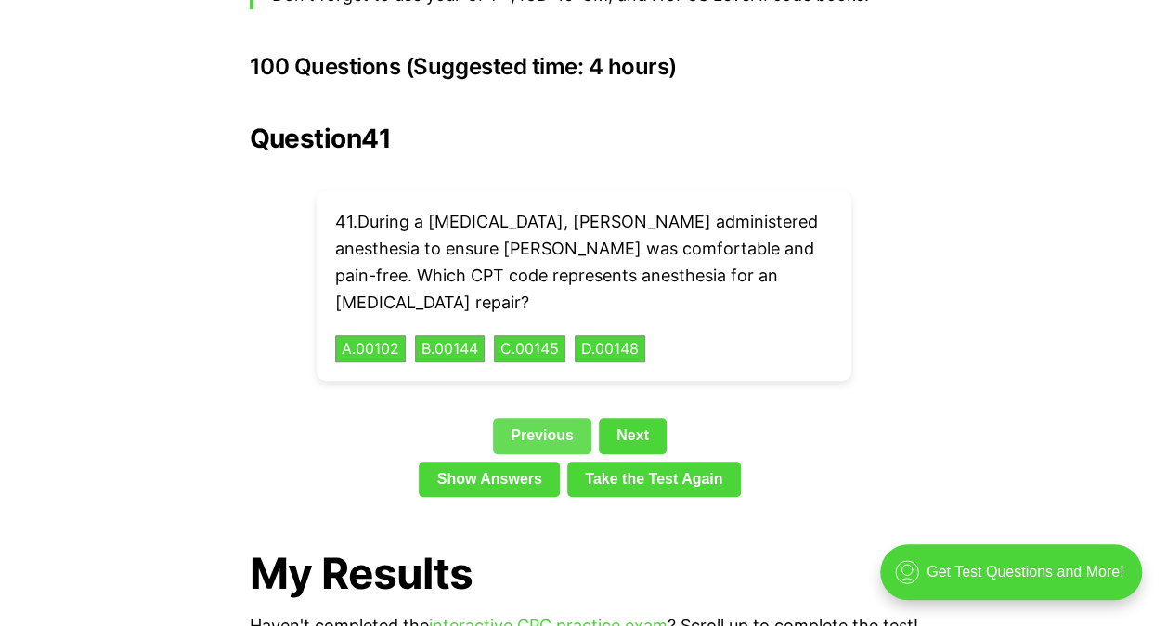
click at [638, 418] on link "Next" at bounding box center [633, 435] width 68 height 35
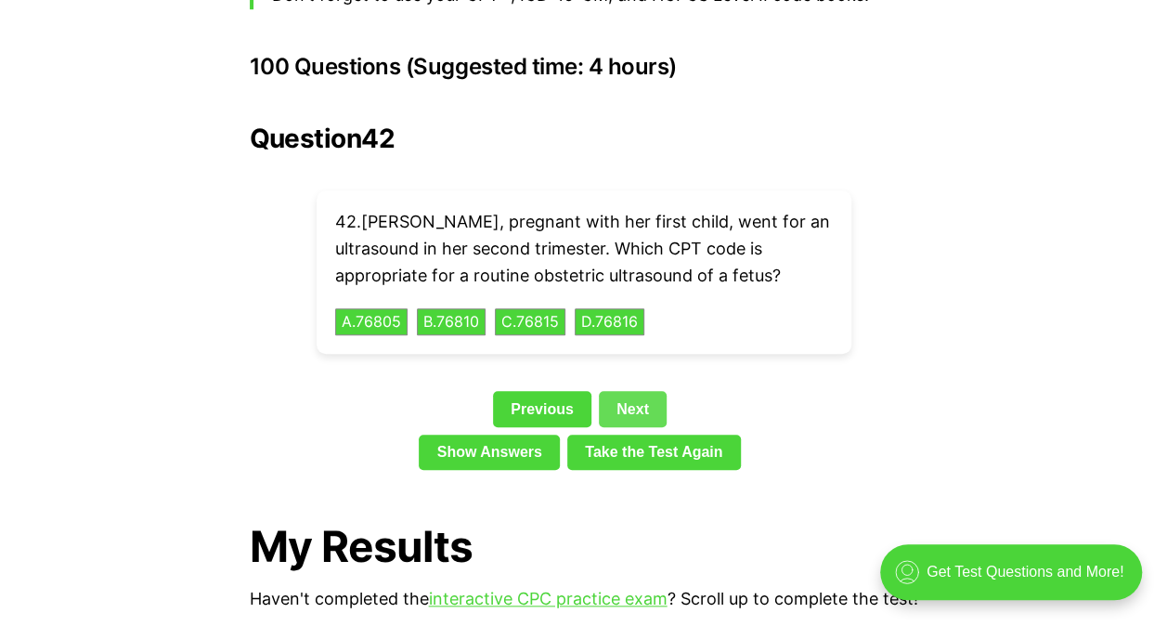
click at [646, 391] on link "Next" at bounding box center [633, 408] width 68 height 35
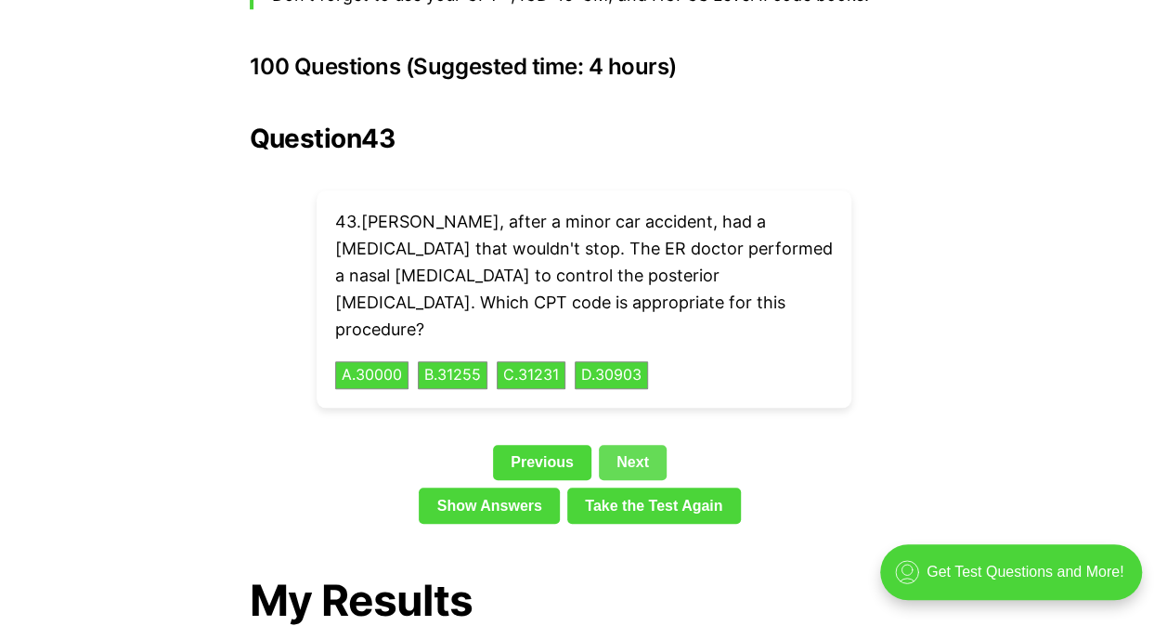
click at [642, 445] on link "Next" at bounding box center [633, 462] width 68 height 35
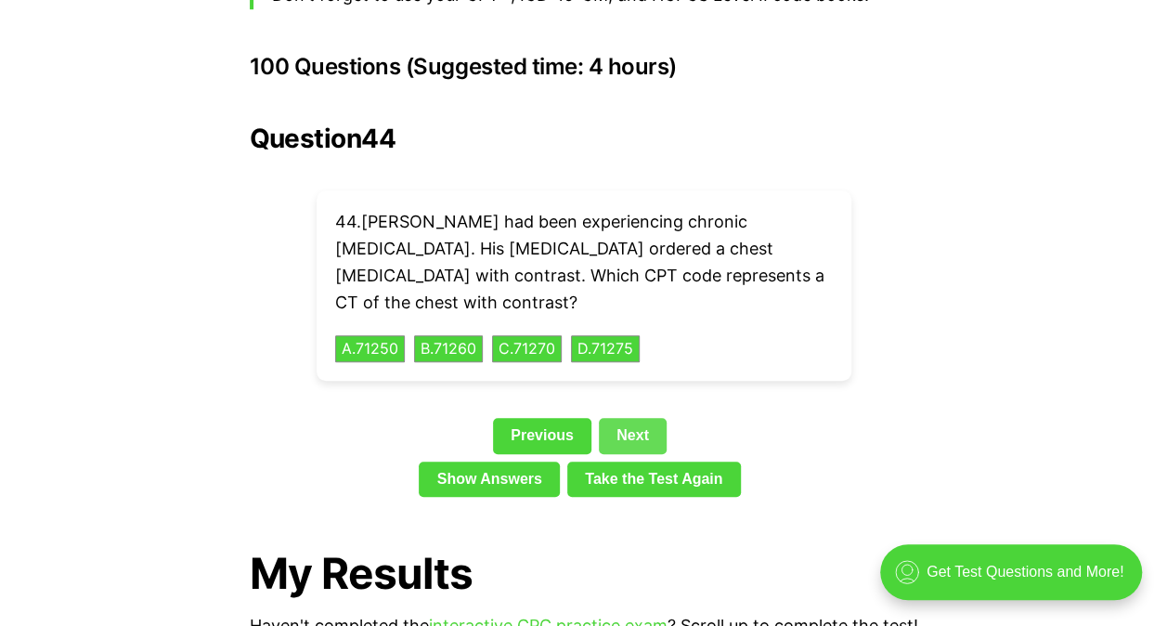
click at [648, 418] on link "Next" at bounding box center [633, 435] width 68 height 35
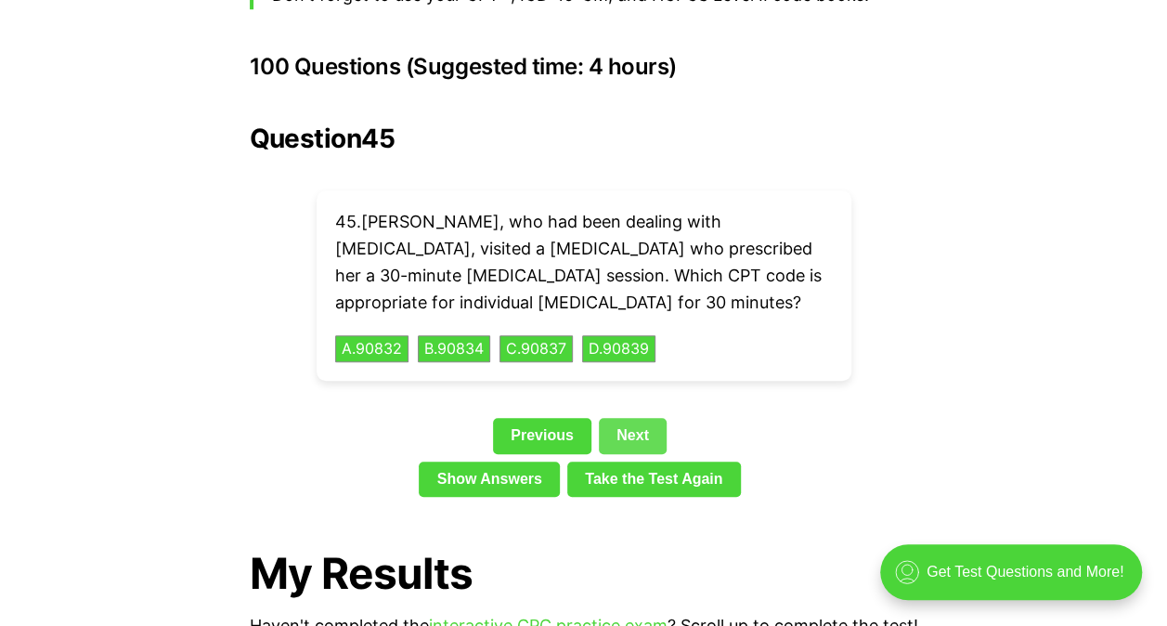
click at [645, 418] on link "Next" at bounding box center [633, 435] width 68 height 35
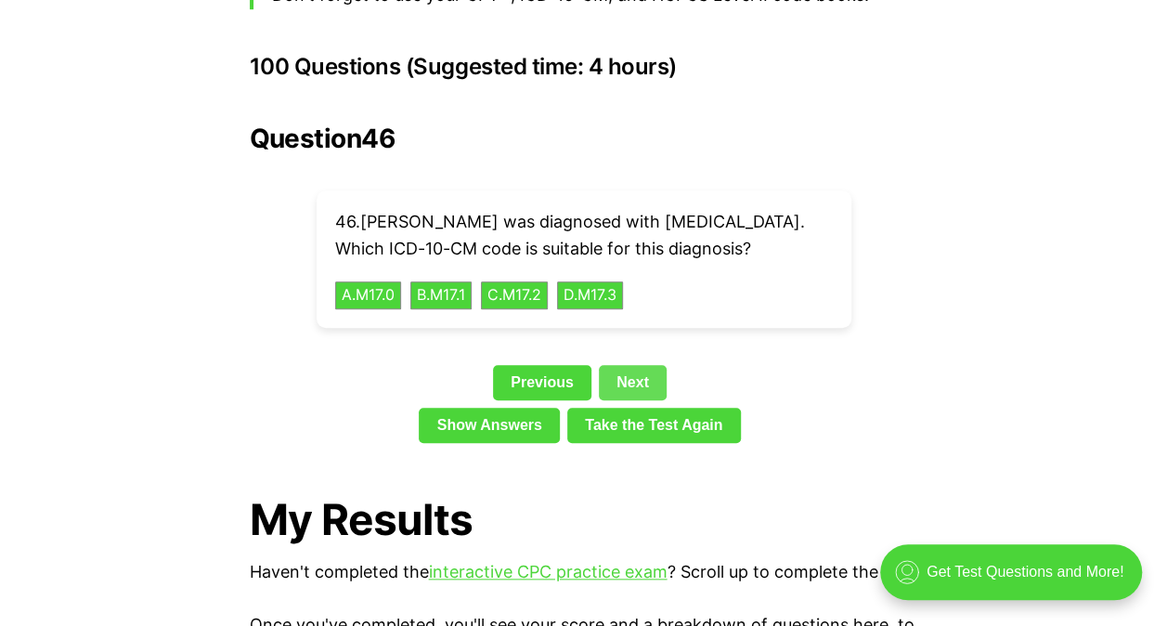
click at [639, 365] on link "Next" at bounding box center [633, 382] width 68 height 35
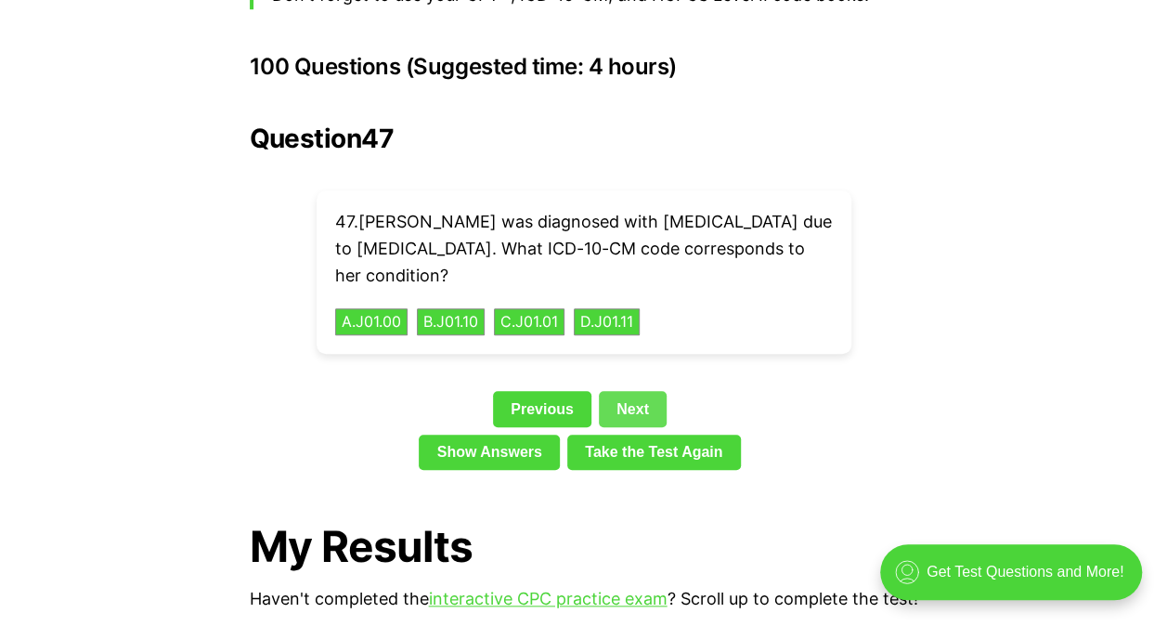
click at [641, 391] on link "Next" at bounding box center [633, 408] width 68 height 35
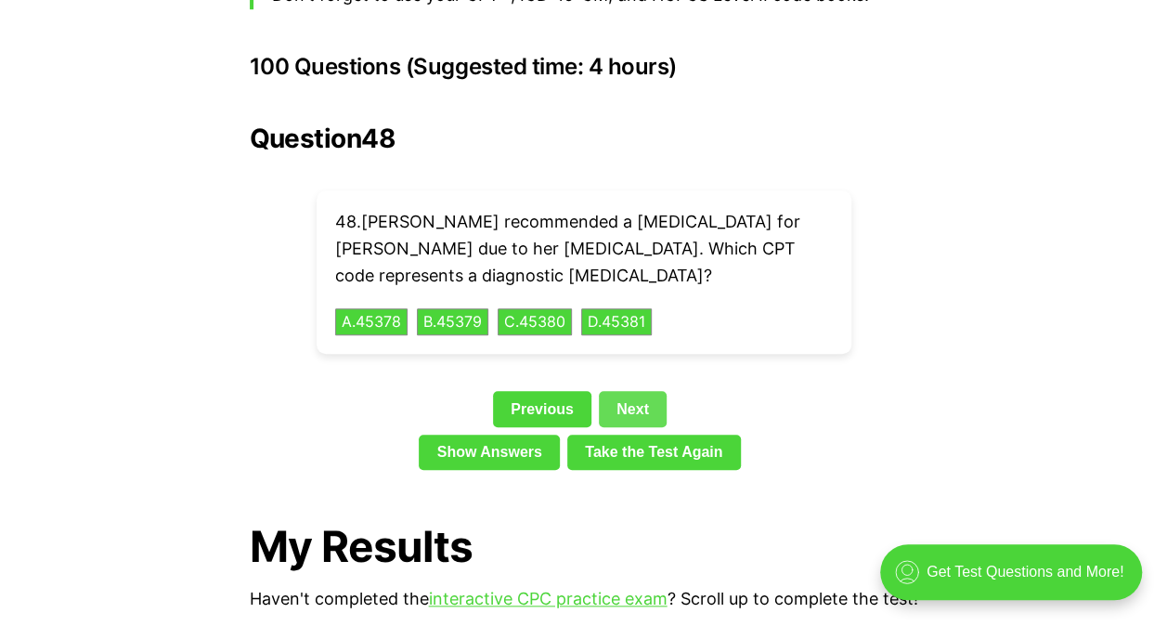
click at [639, 391] on link "Next" at bounding box center [633, 408] width 68 height 35
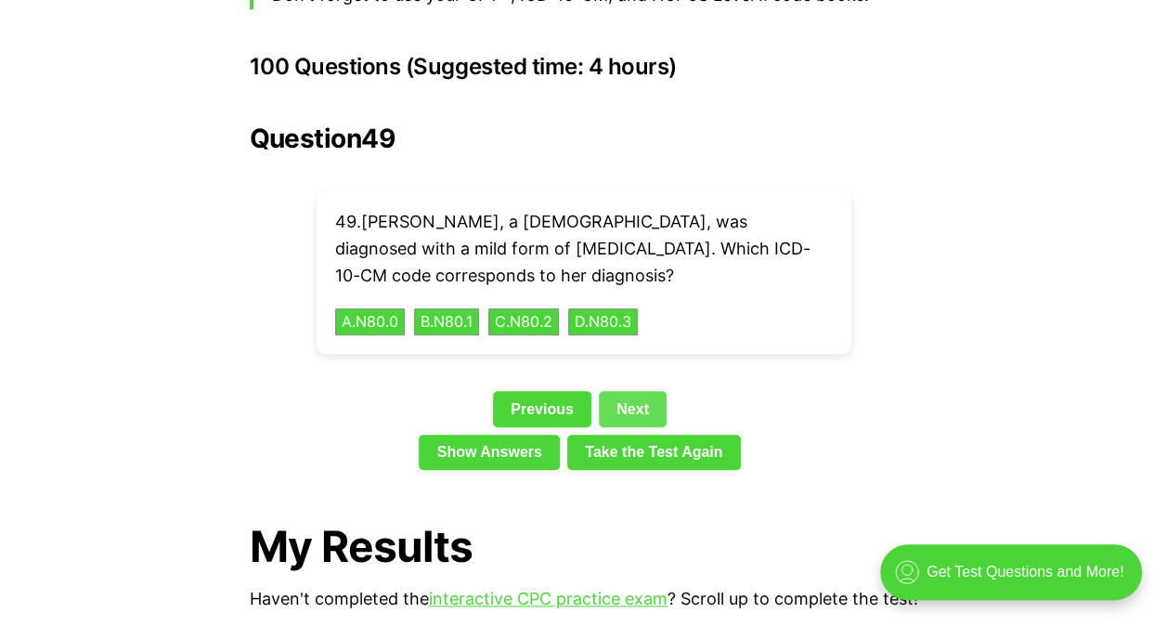
click at [639, 391] on link "Next" at bounding box center [633, 408] width 68 height 35
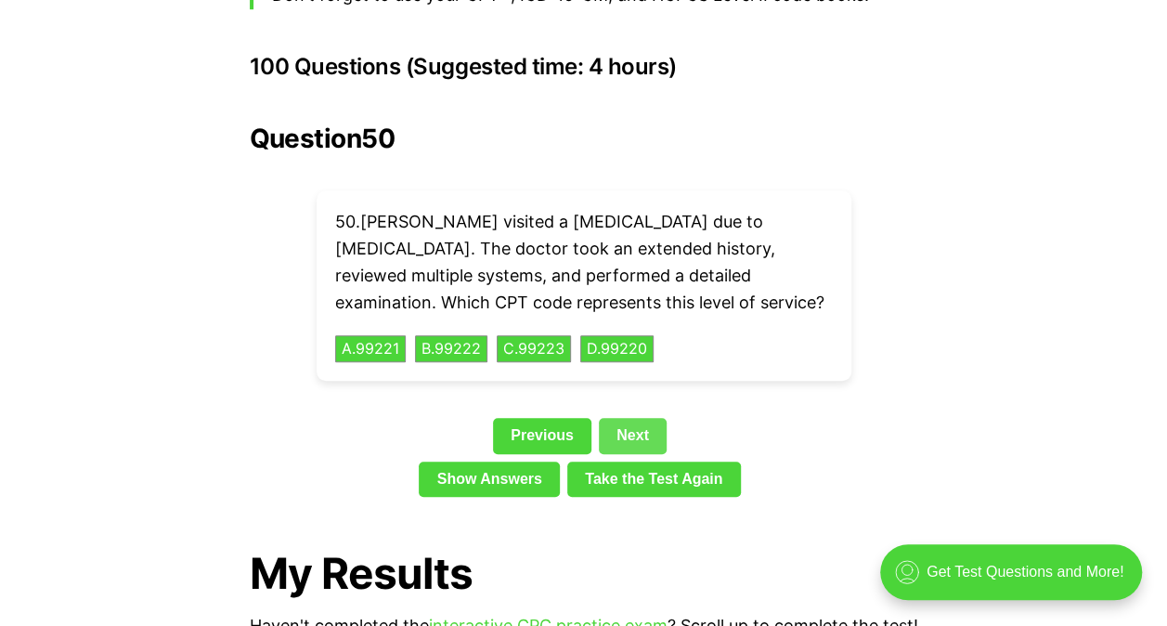
click at [631, 418] on link "Next" at bounding box center [633, 435] width 68 height 35
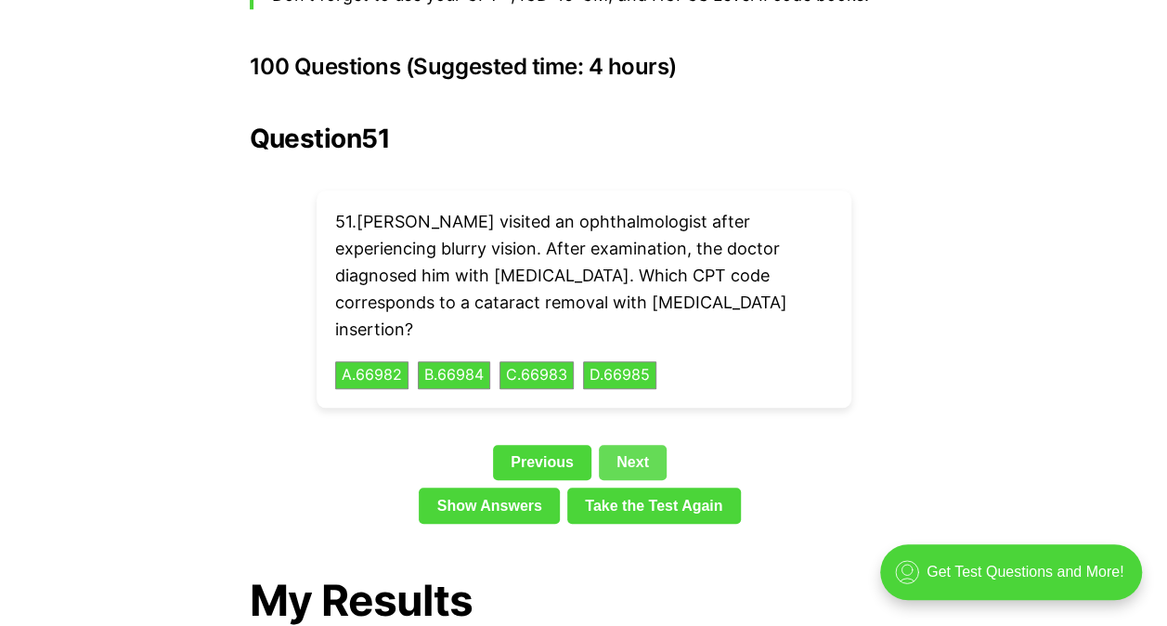
click at [644, 445] on link "Next" at bounding box center [633, 462] width 68 height 35
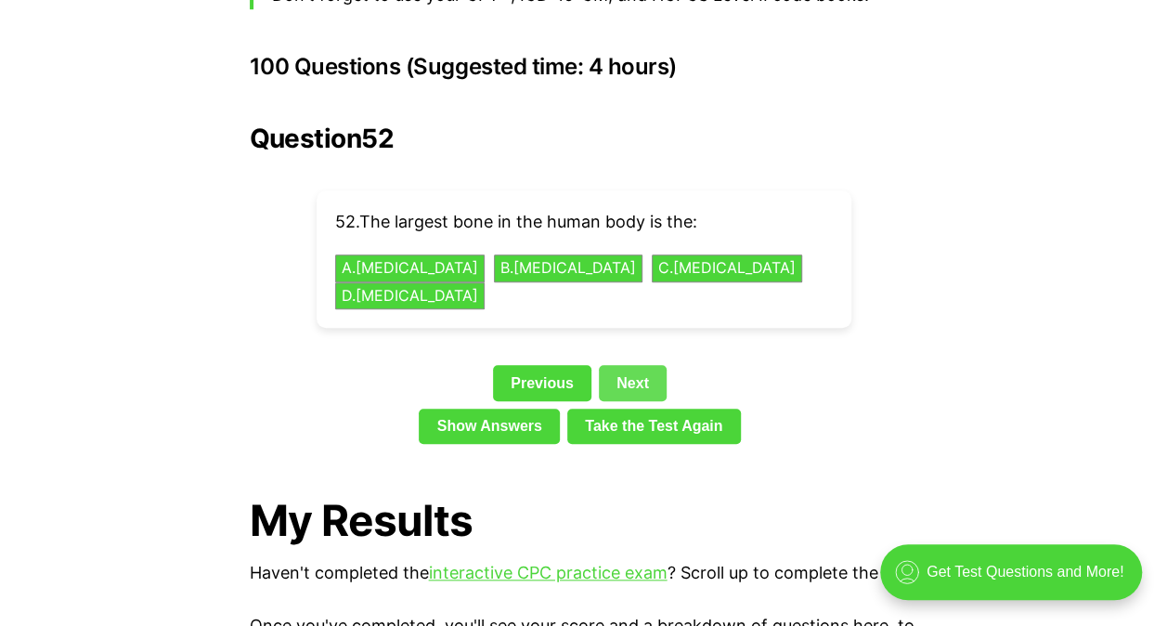
click at [644, 365] on link "Next" at bounding box center [633, 382] width 68 height 35
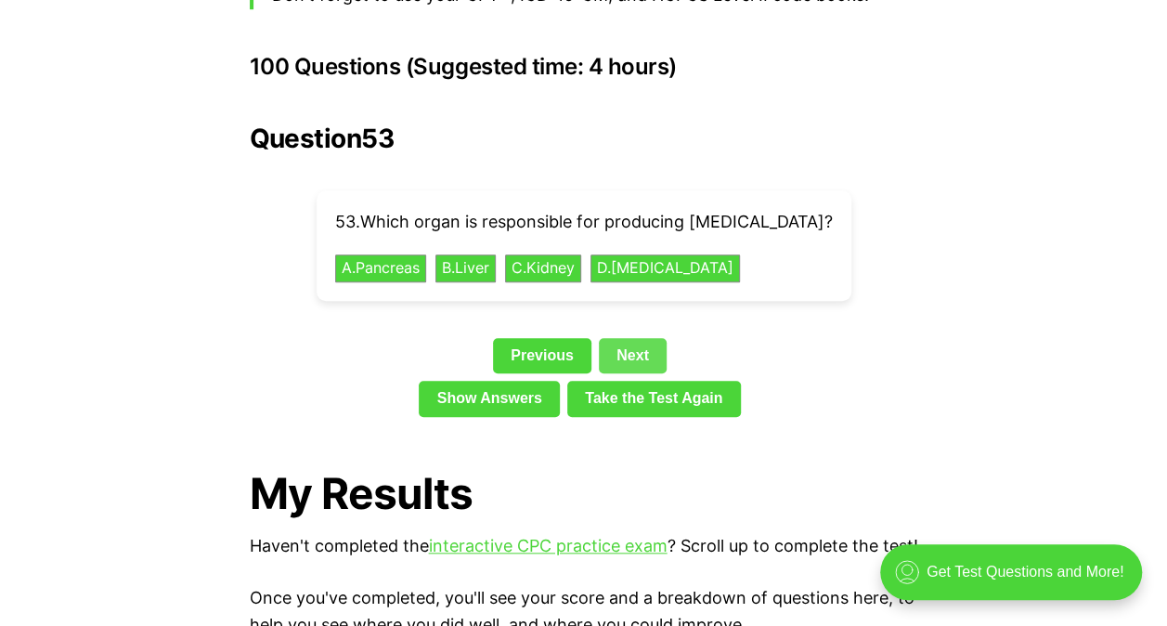
click at [662, 338] on link "Next" at bounding box center [633, 355] width 68 height 35
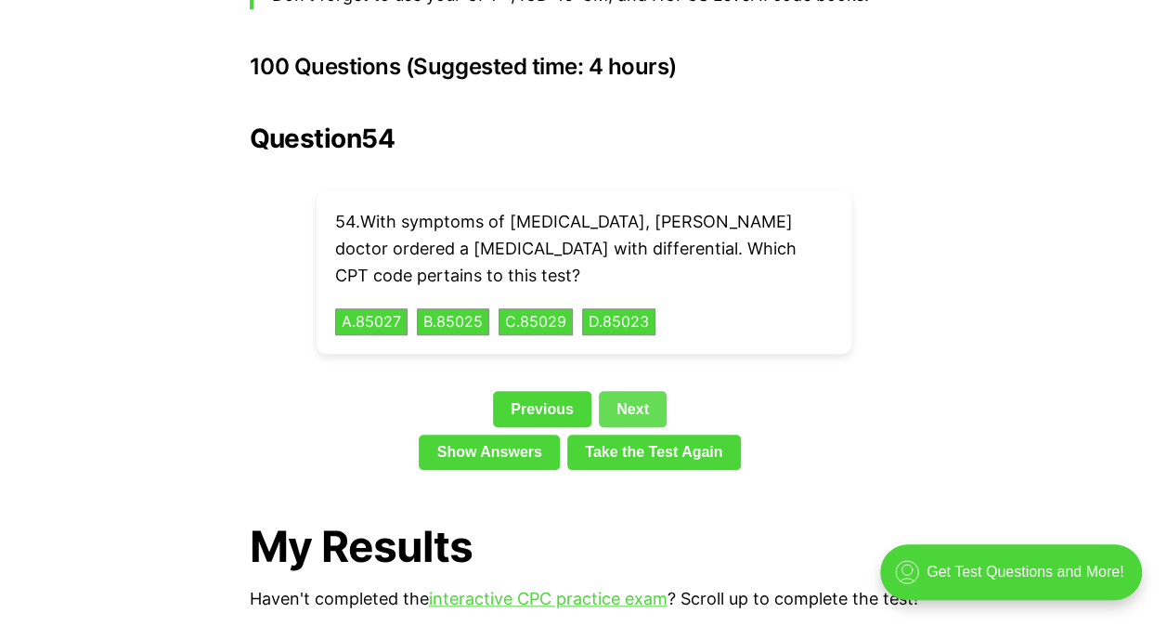
click at [660, 391] on link "Next" at bounding box center [633, 408] width 68 height 35
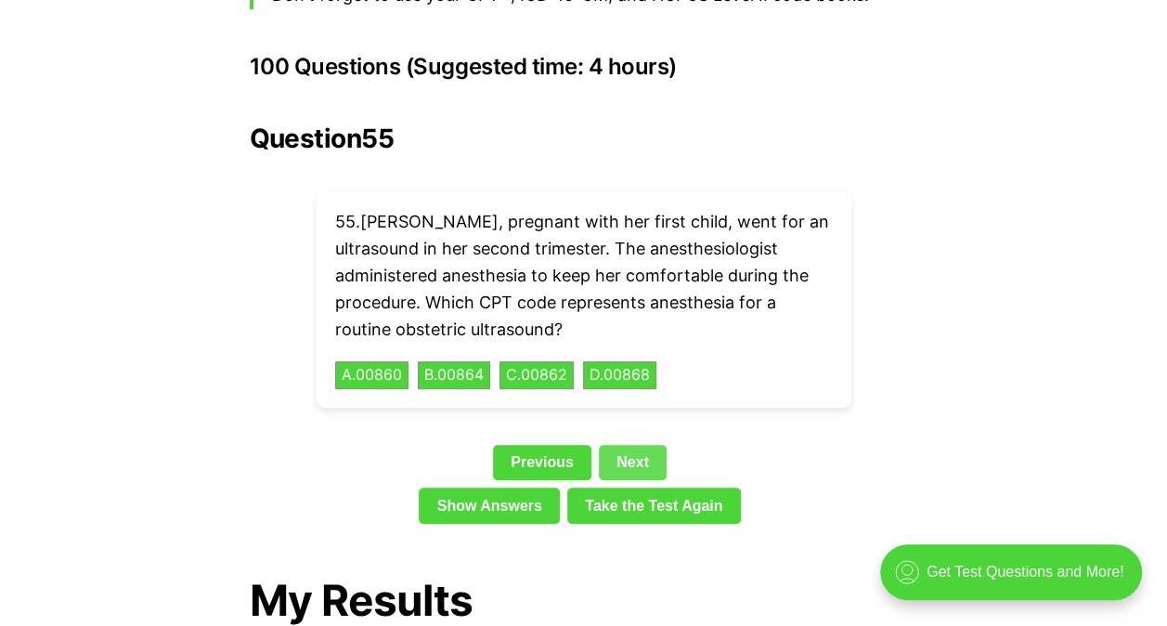
click at [648, 445] on link "Next" at bounding box center [633, 462] width 68 height 35
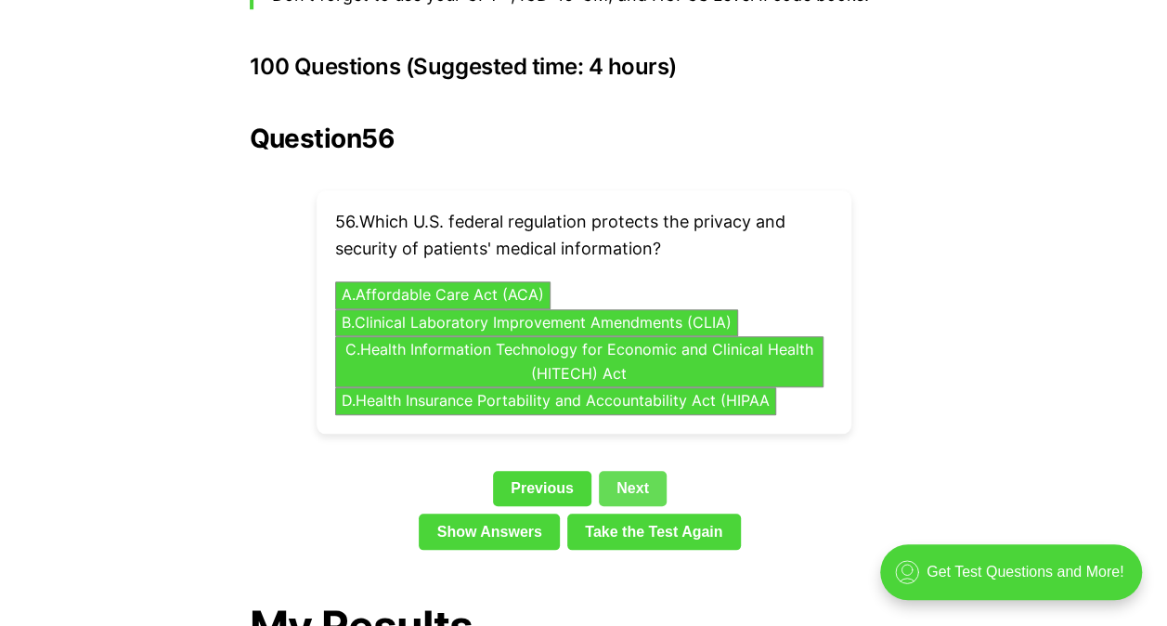
click at [656, 471] on link "Next" at bounding box center [633, 488] width 68 height 35
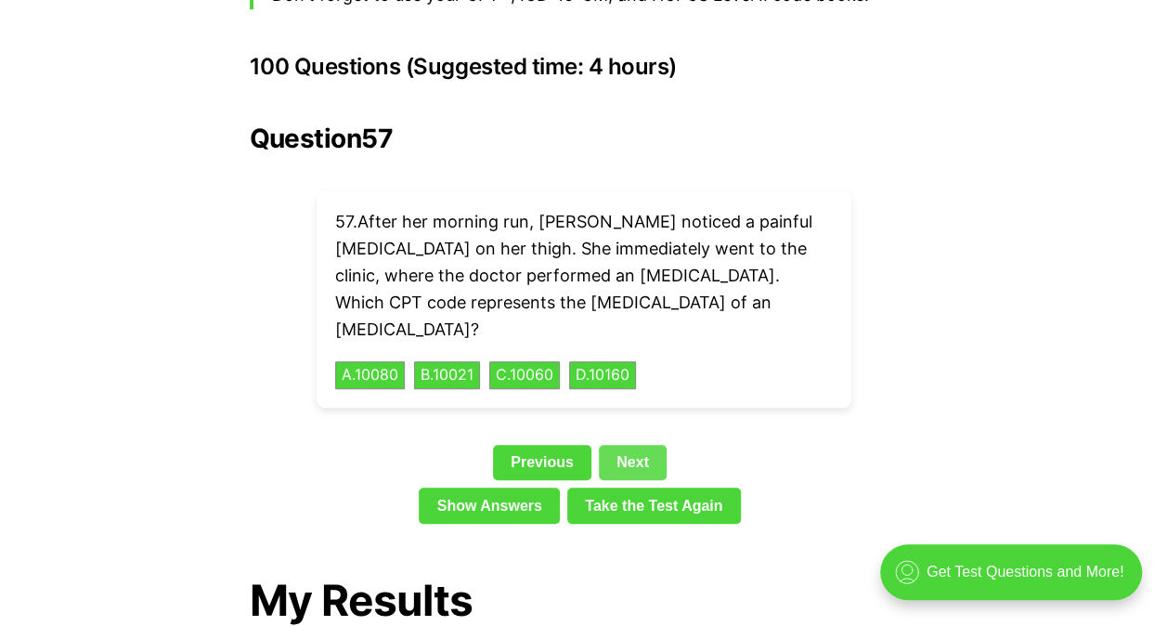
click at [629, 361] on button "D . 10160" at bounding box center [602, 375] width 67 height 28
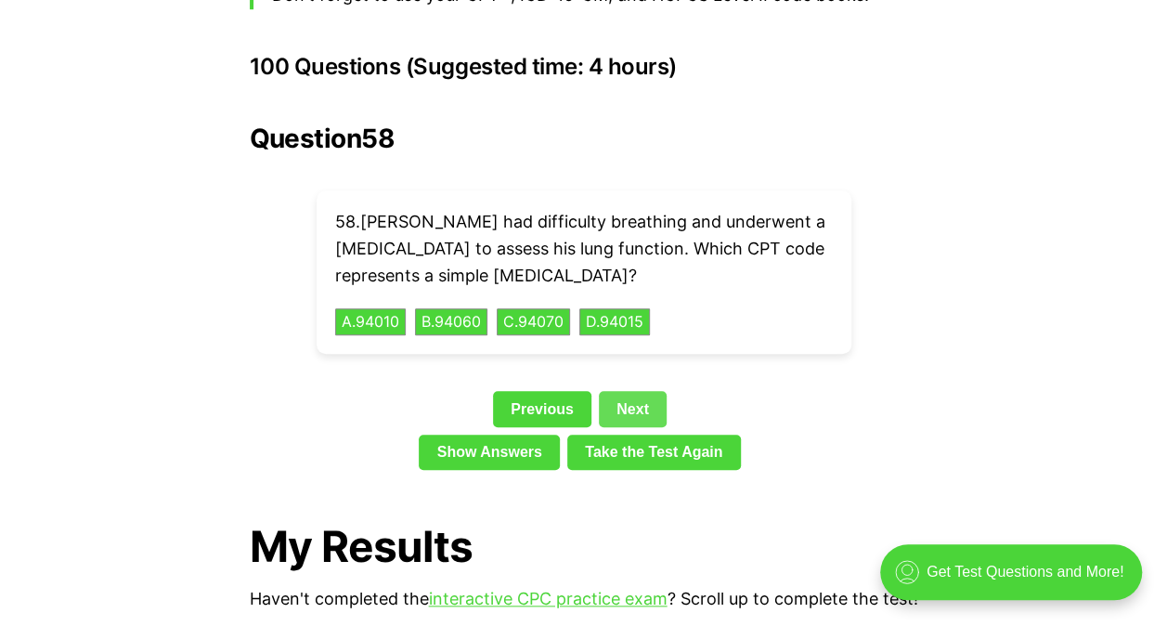
click at [634, 391] on link "Next" at bounding box center [633, 408] width 68 height 35
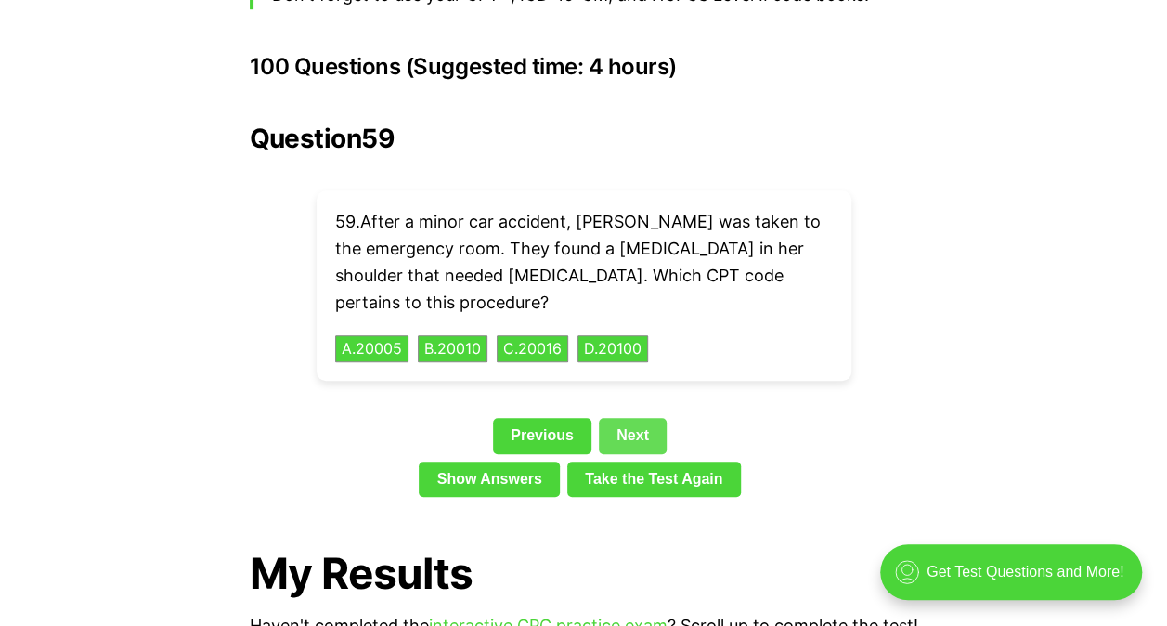
click at [650, 418] on link "Next" at bounding box center [633, 435] width 68 height 35
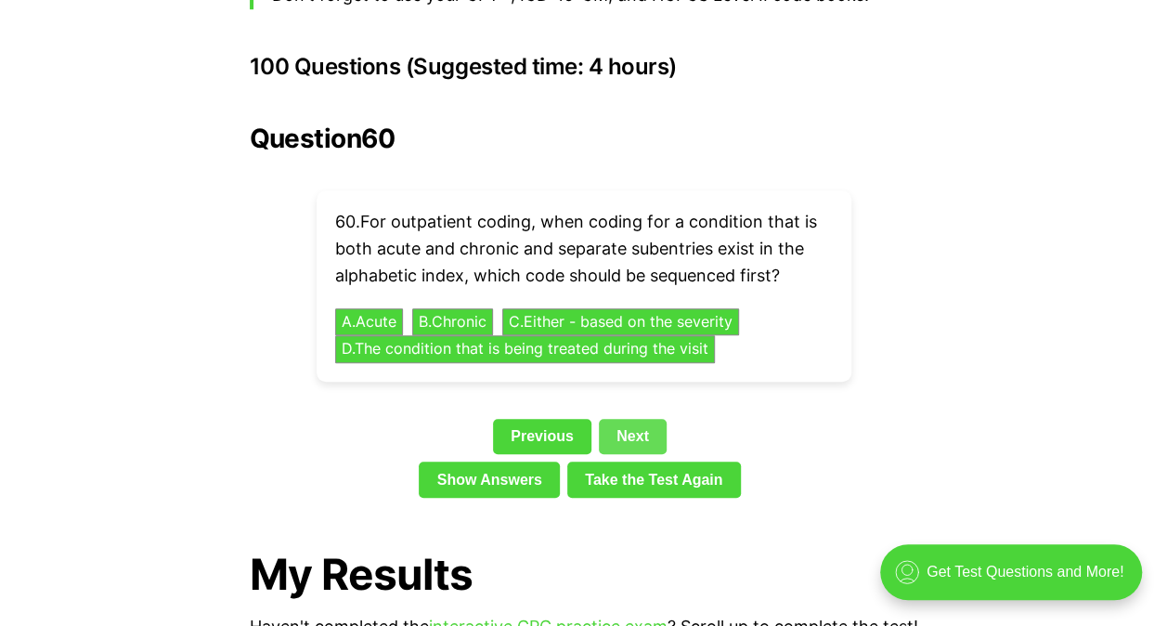
click at [649, 419] on link "Next" at bounding box center [633, 436] width 68 height 35
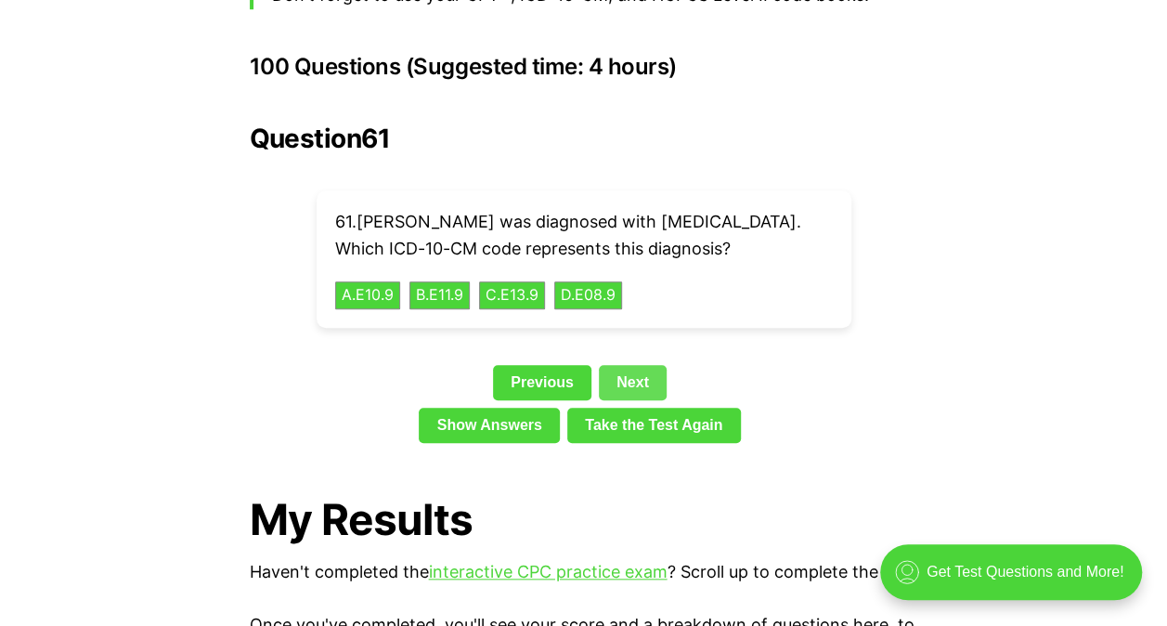
click at [645, 386] on link "Next" at bounding box center [633, 382] width 68 height 35
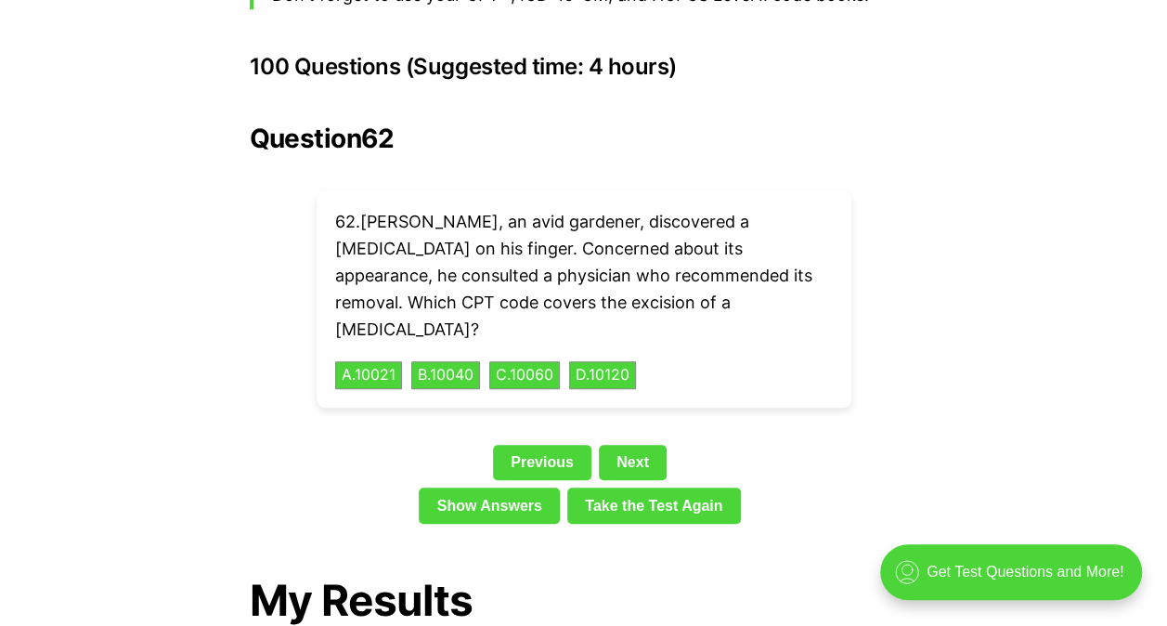
click at [388, 361] on button "A . 10021" at bounding box center [368, 375] width 67 height 28
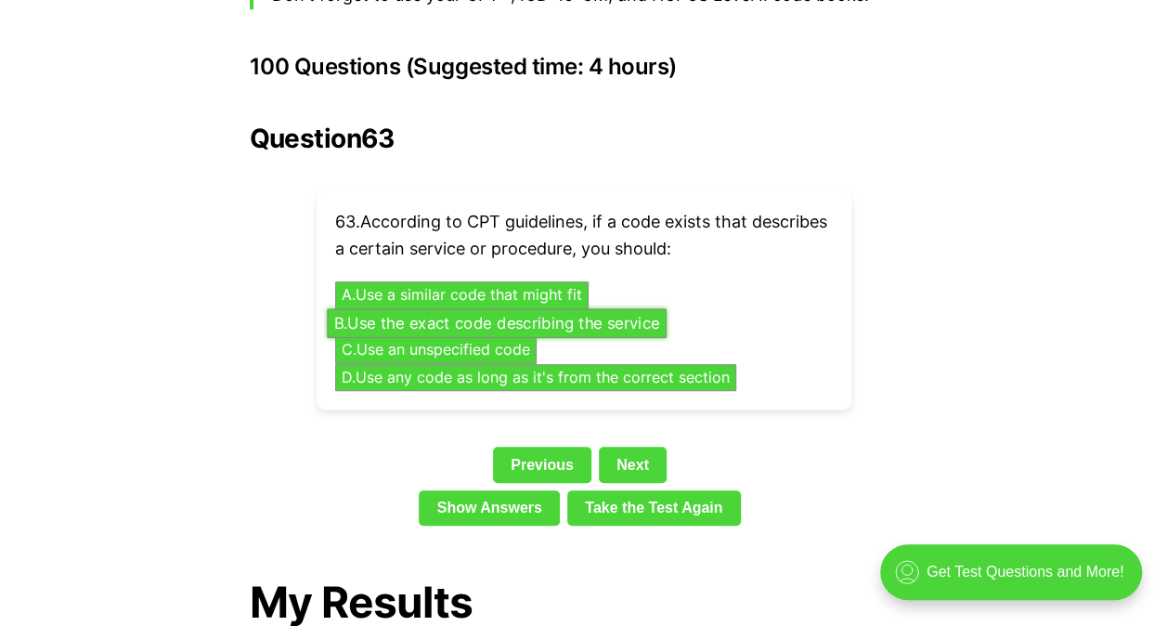
click at [635, 308] on button "B . Use the exact code describing the service" at bounding box center [496, 322] width 339 height 29
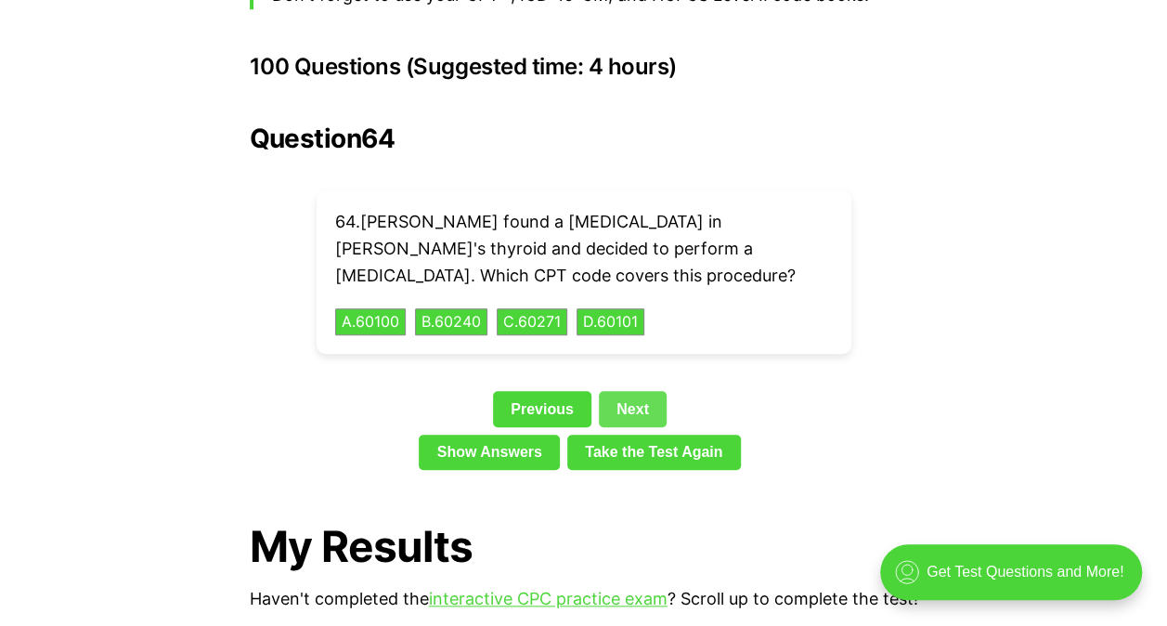
click at [648, 391] on link "Next" at bounding box center [633, 408] width 68 height 35
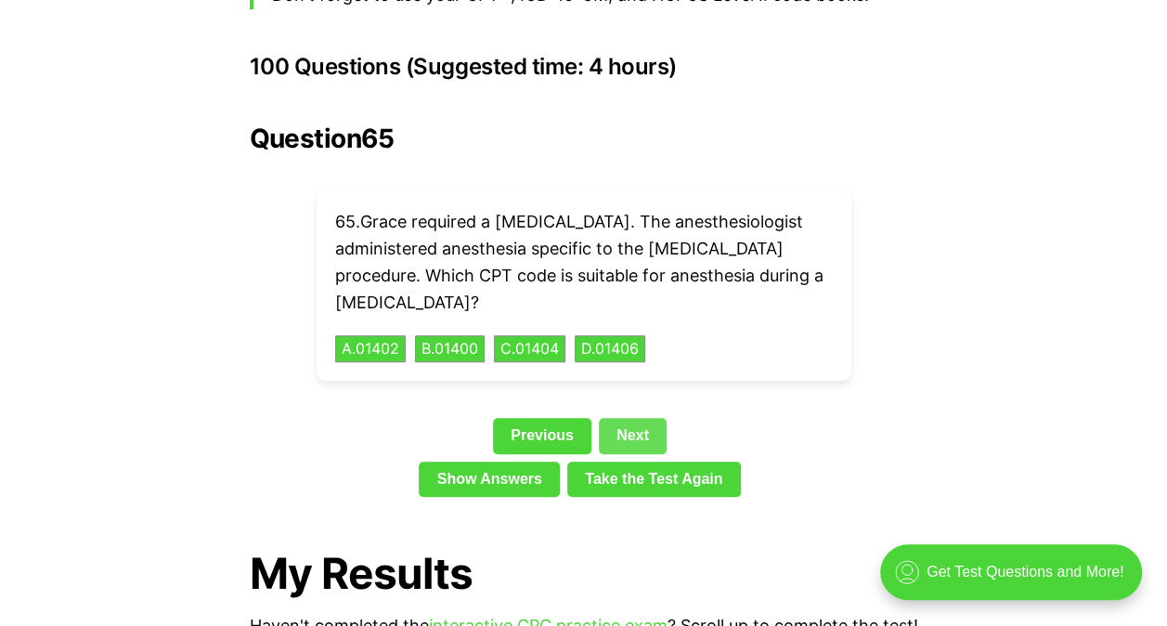
click at [640, 418] on link "Next" at bounding box center [633, 435] width 68 height 35
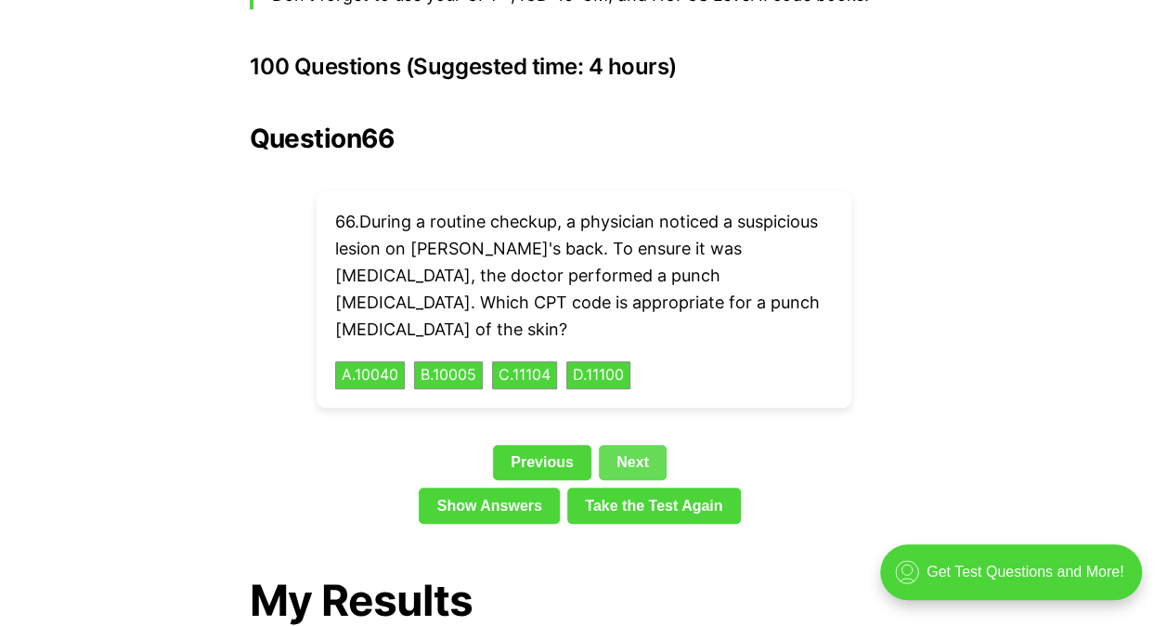
click at [648, 445] on link "Next" at bounding box center [633, 462] width 68 height 35
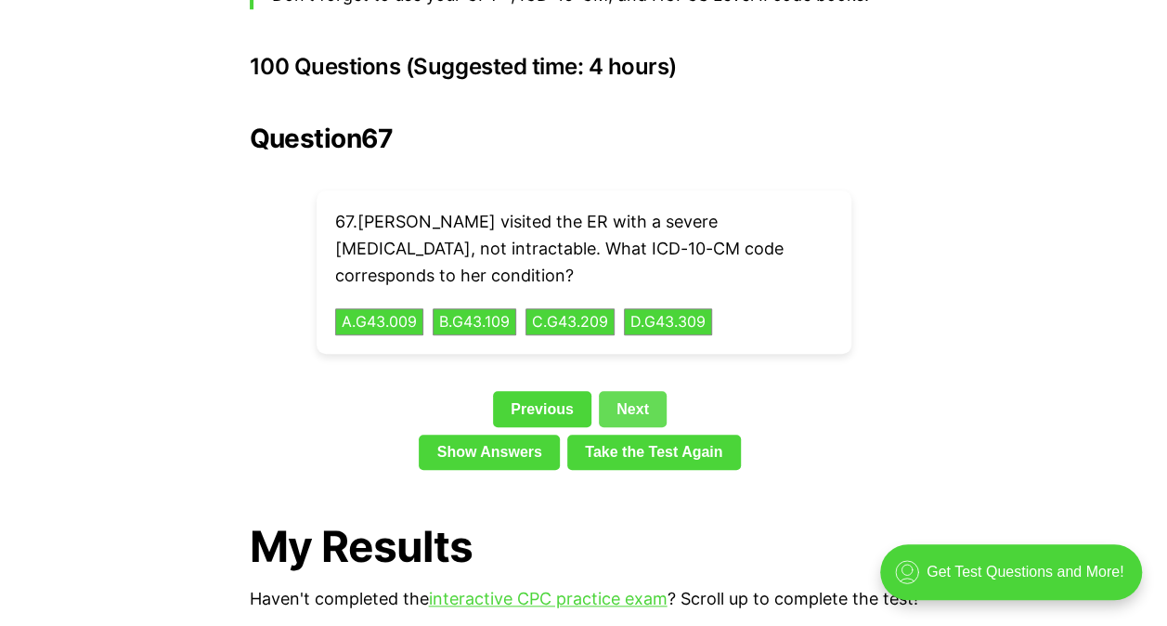
click at [648, 391] on link "Next" at bounding box center [633, 408] width 68 height 35
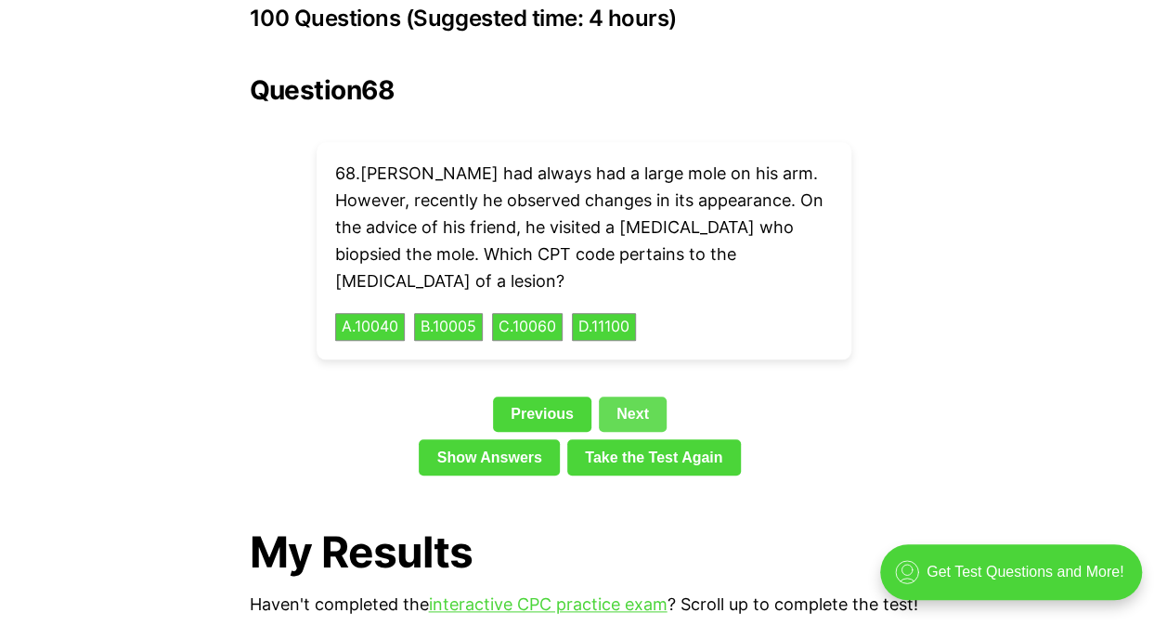
scroll to position [4212, 0]
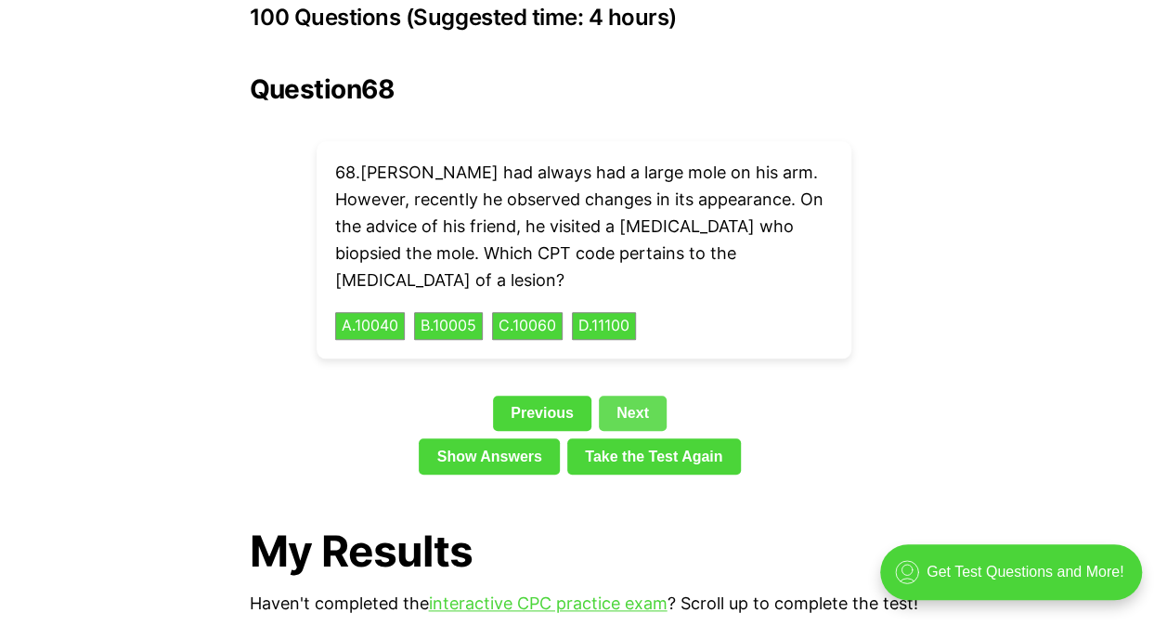
click at [386, 312] on button "A . 10040" at bounding box center [370, 326] width 70 height 28
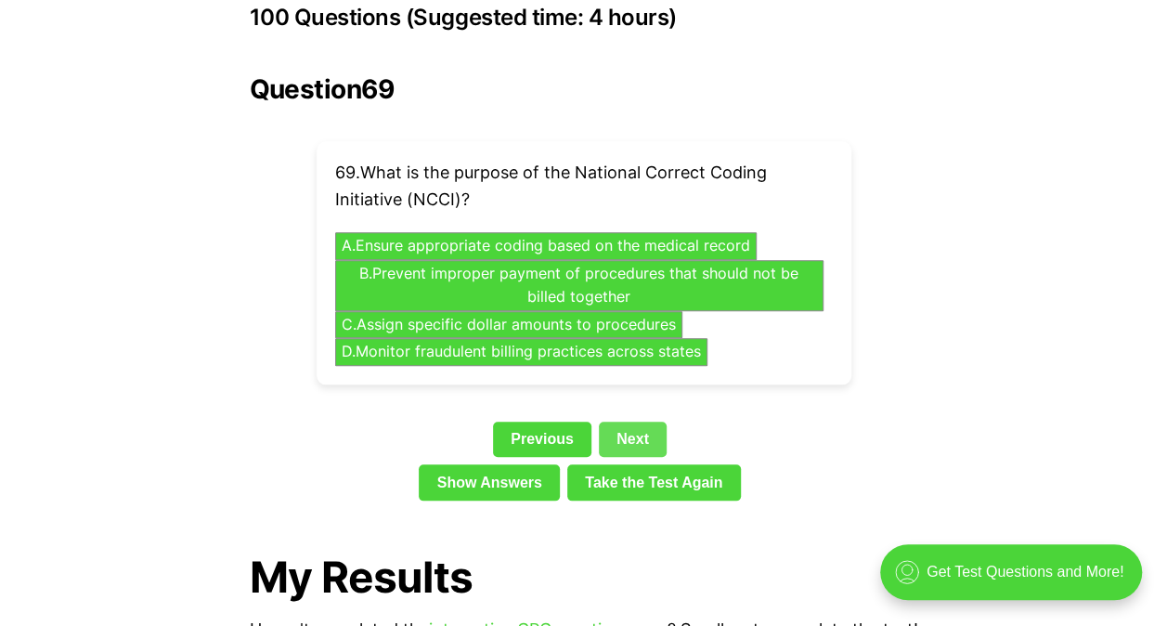
click at [645, 422] on link "Next" at bounding box center [633, 439] width 68 height 35
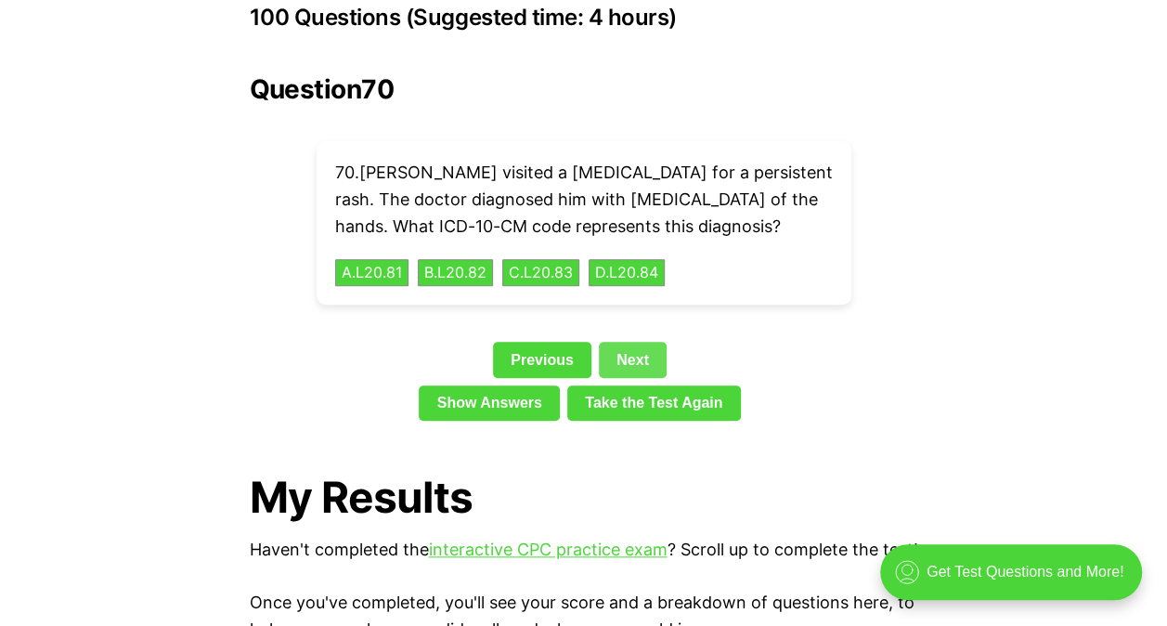
click at [639, 342] on link "Next" at bounding box center [633, 359] width 68 height 35
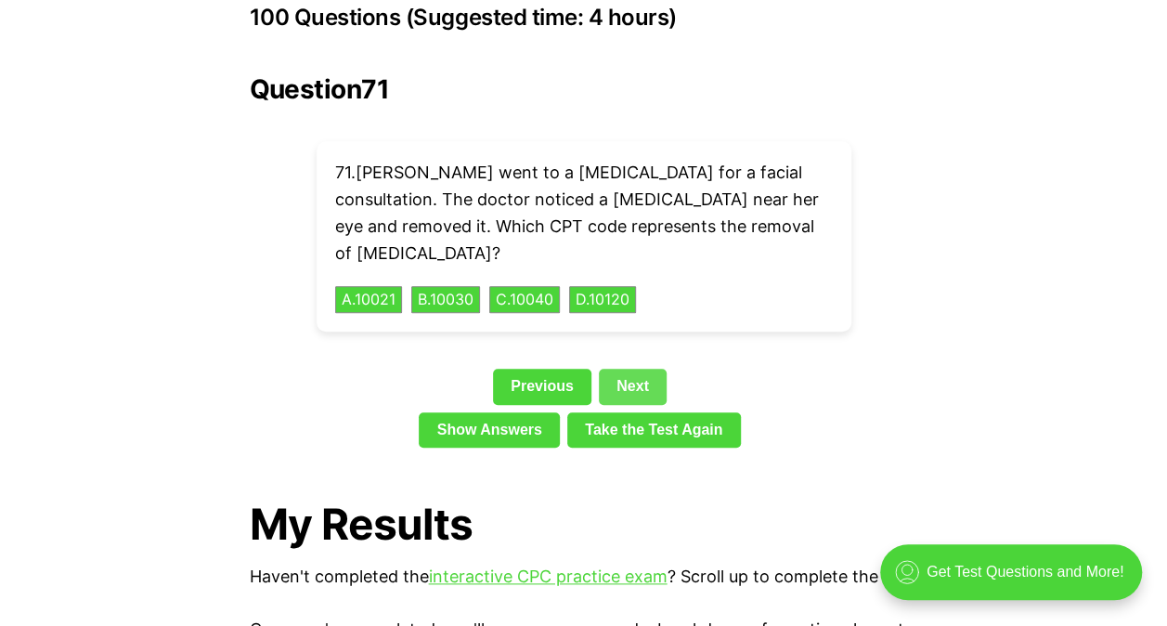
click at [546, 286] on button "C . 10040" at bounding box center [524, 300] width 71 height 28
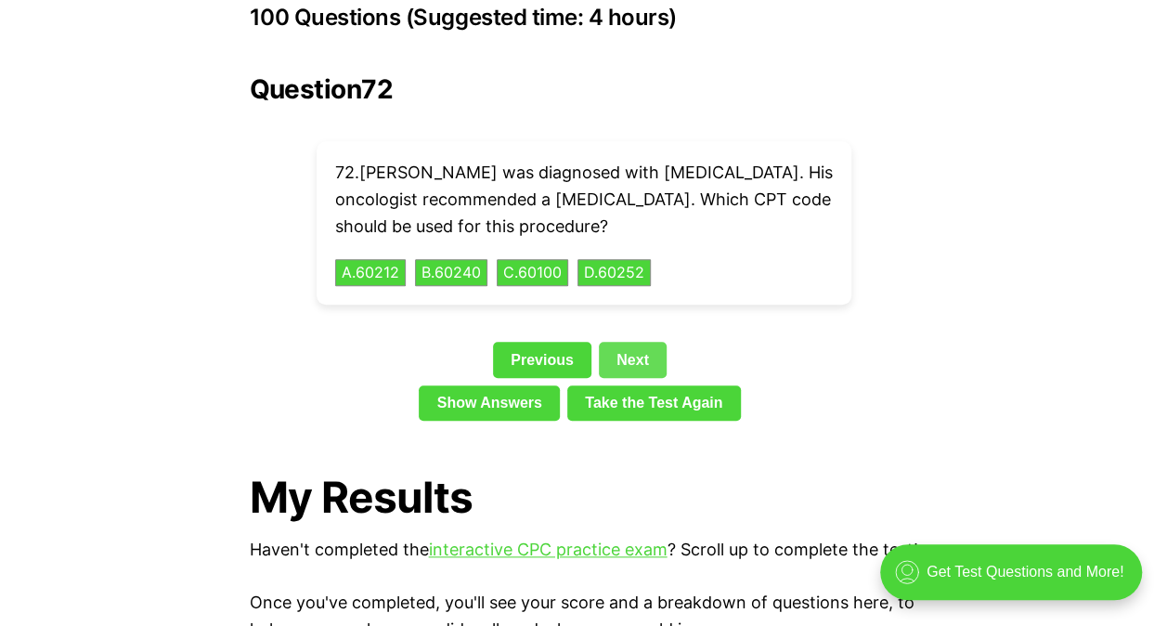
click at [663, 342] on link "Next" at bounding box center [633, 359] width 68 height 35
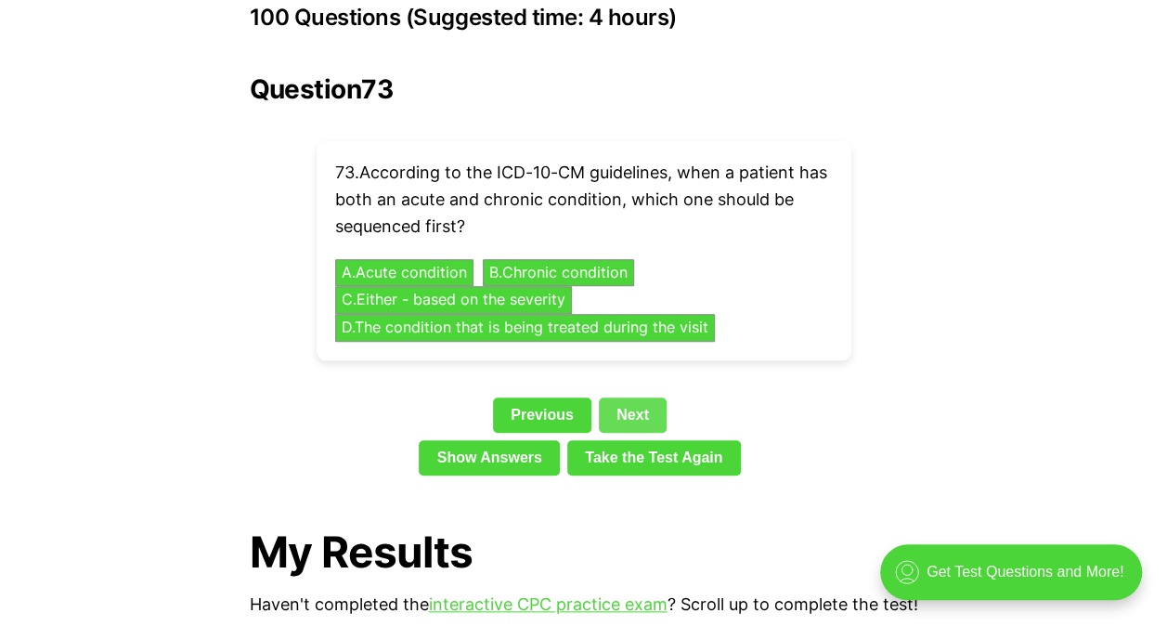
click at [640, 397] on link "Next" at bounding box center [633, 414] width 68 height 35
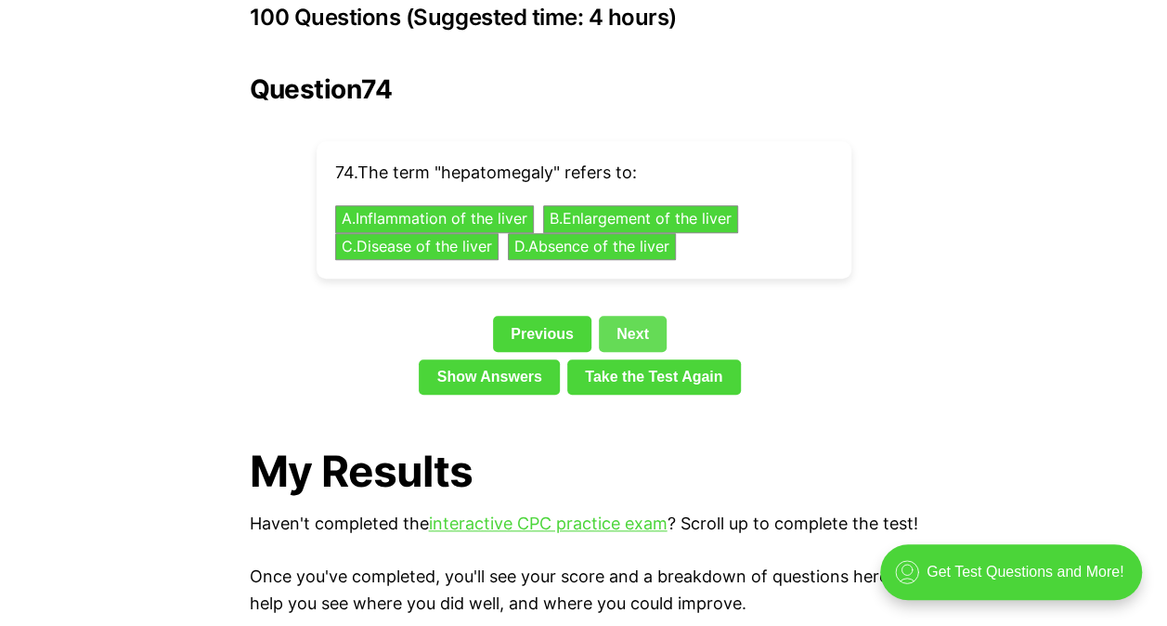
click at [637, 316] on link "Next" at bounding box center [633, 333] width 68 height 35
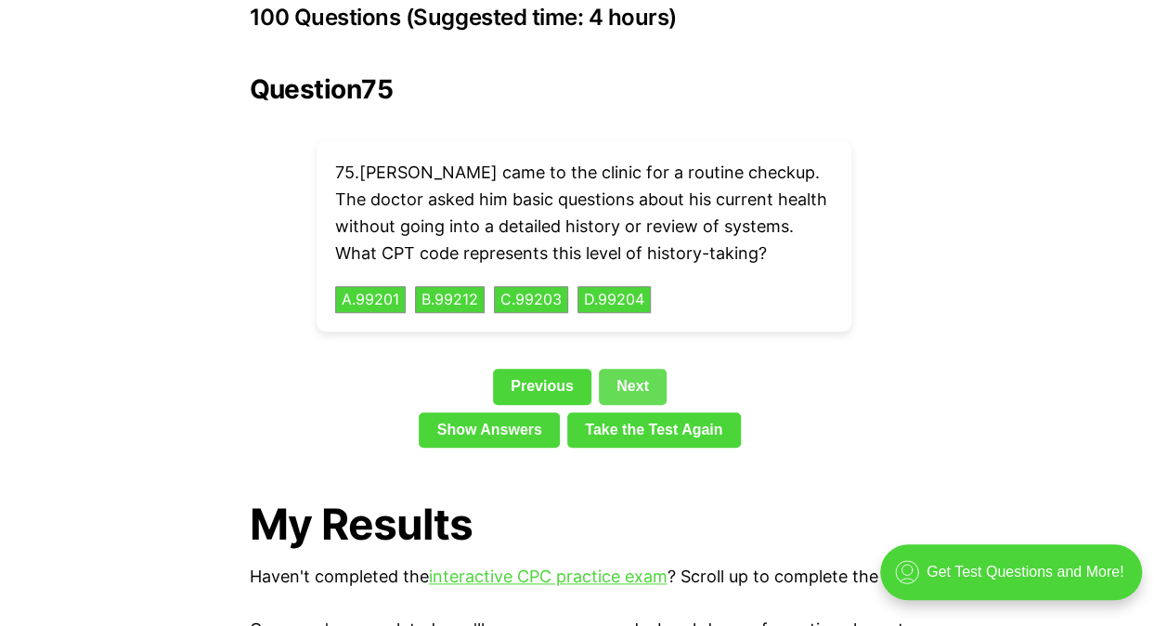
click at [645, 369] on link "Next" at bounding box center [633, 386] width 68 height 35
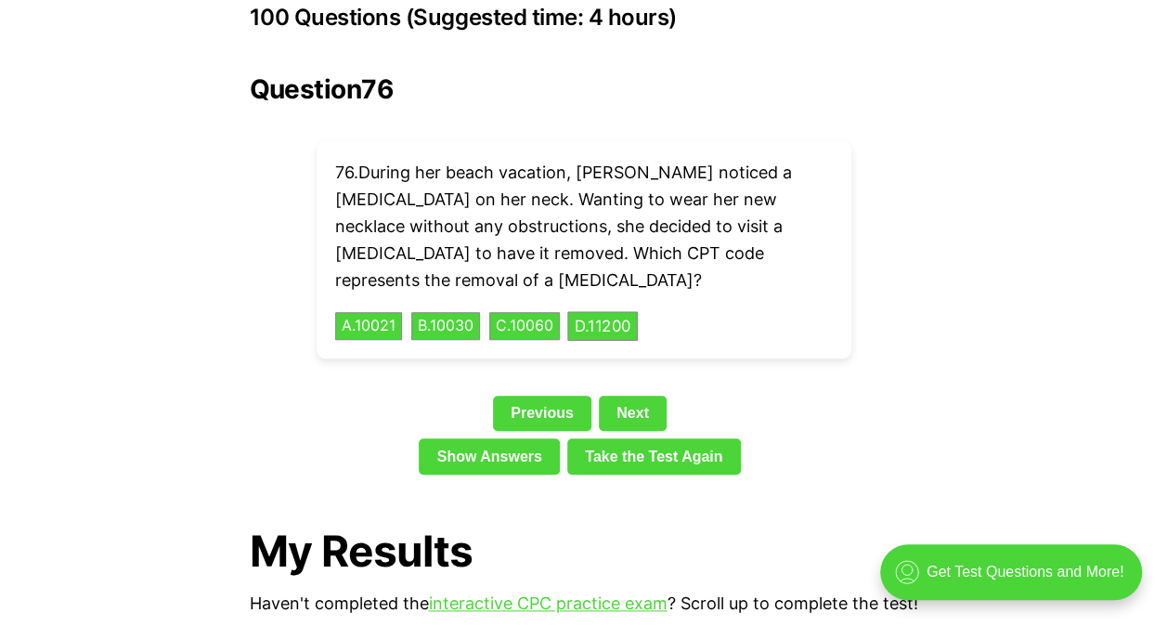
click at [626, 312] on button "D . 11200" at bounding box center [602, 326] width 71 height 29
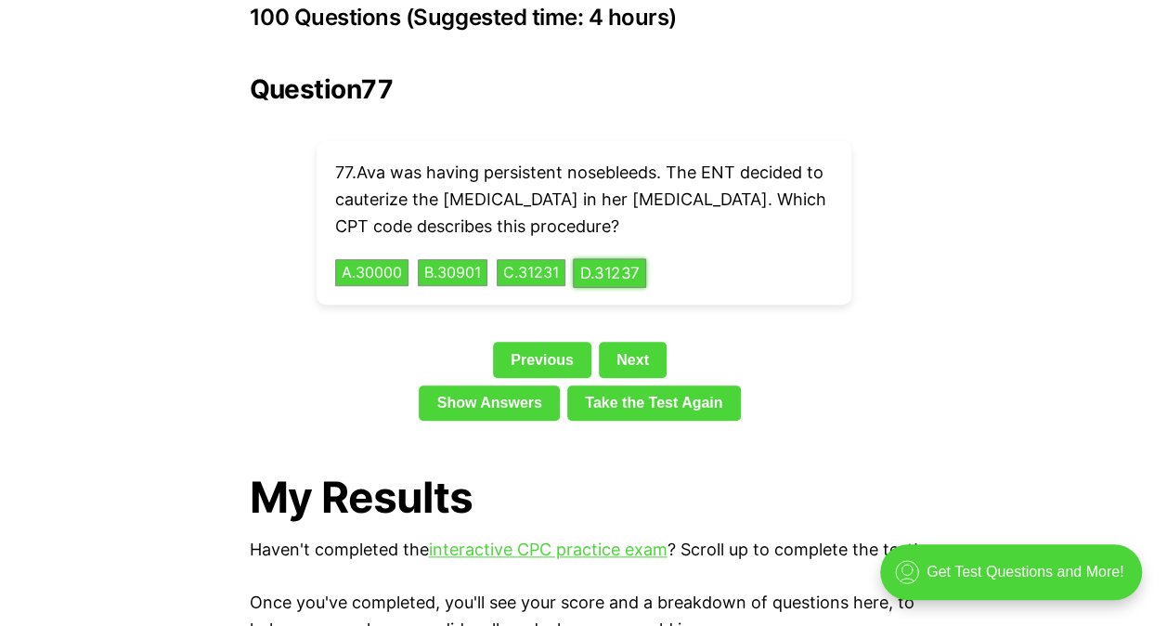
click at [642, 342] on link "Next" at bounding box center [633, 359] width 68 height 35
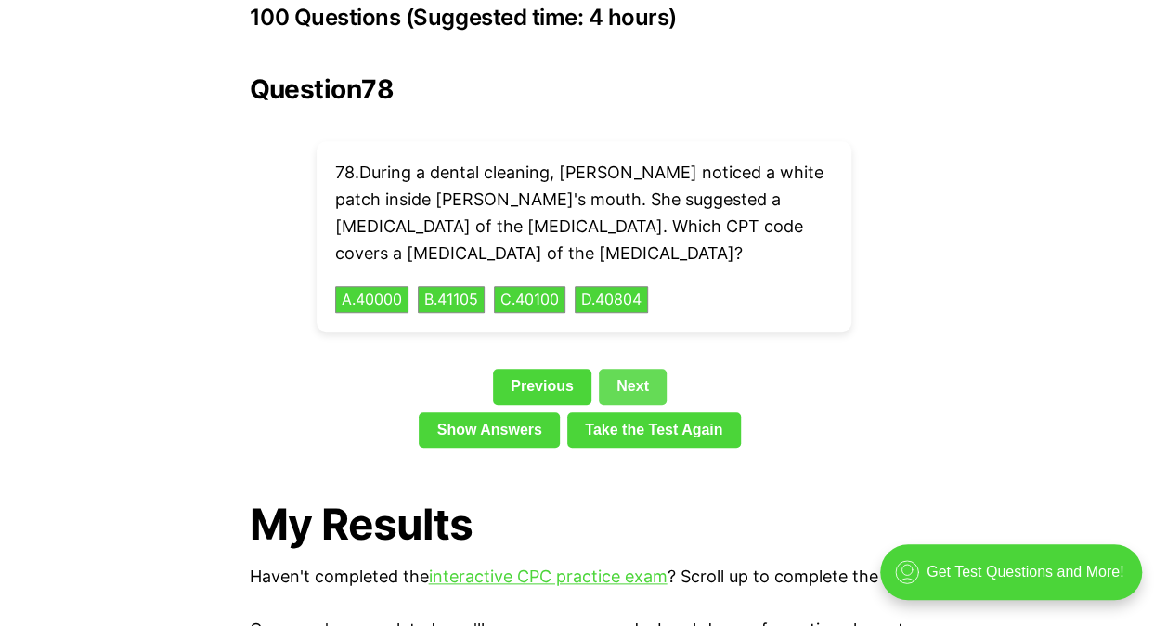
click at [642, 369] on link "Next" at bounding box center [633, 386] width 68 height 35
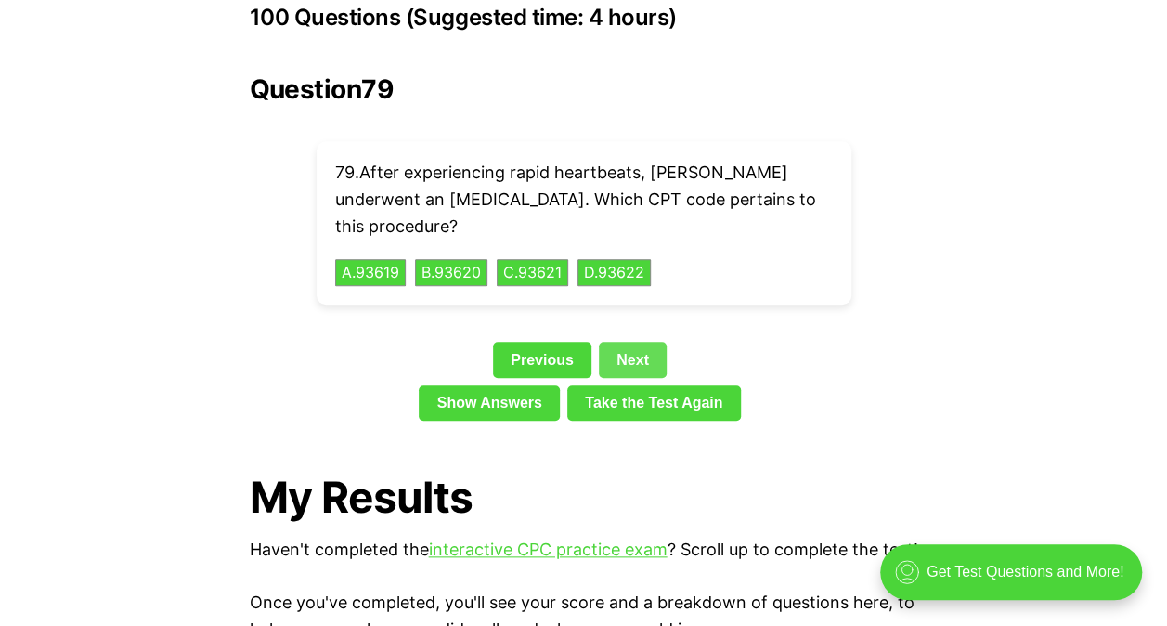
click at [651, 342] on link "Next" at bounding box center [633, 359] width 68 height 35
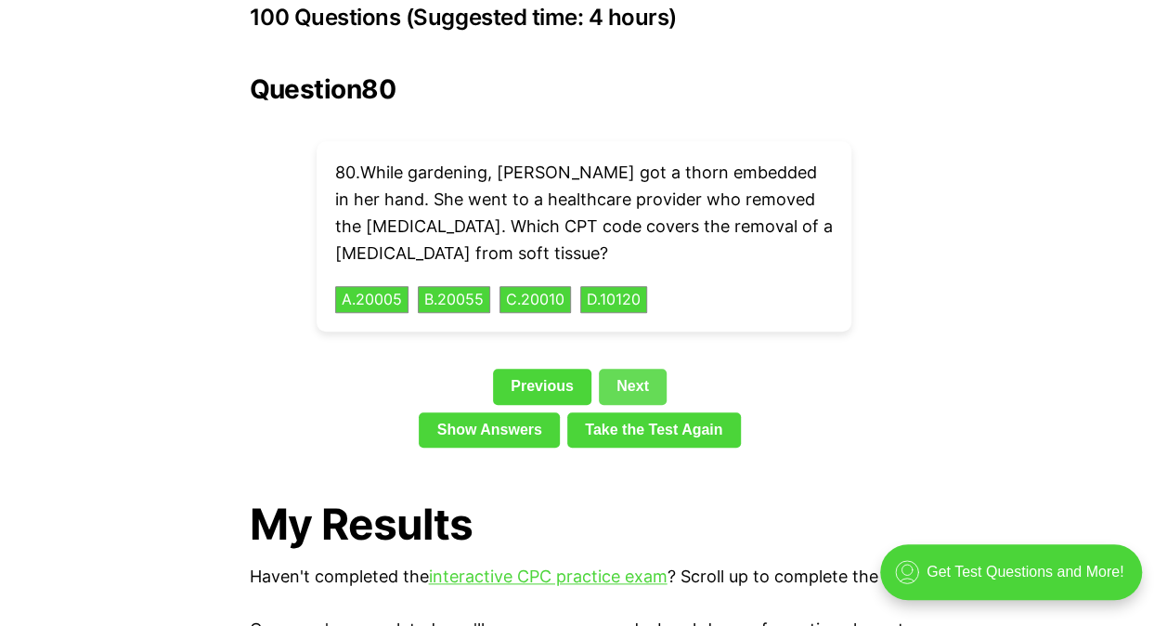
click at [646, 369] on link "Next" at bounding box center [633, 386] width 68 height 35
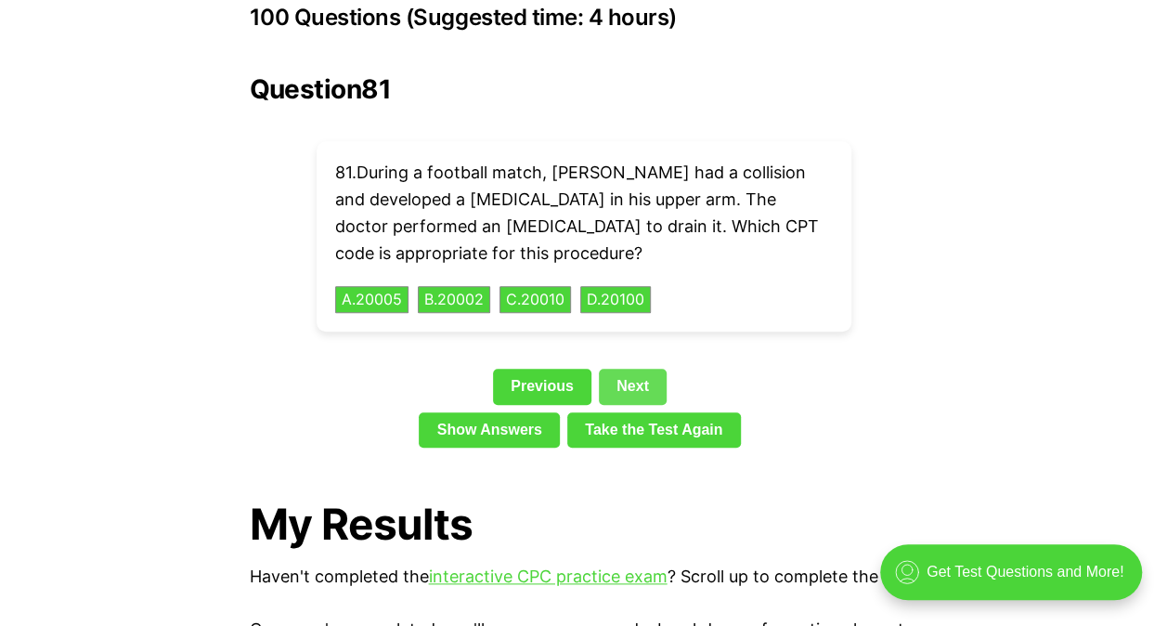
click at [554, 369] on link "Previous" at bounding box center [542, 386] width 98 height 35
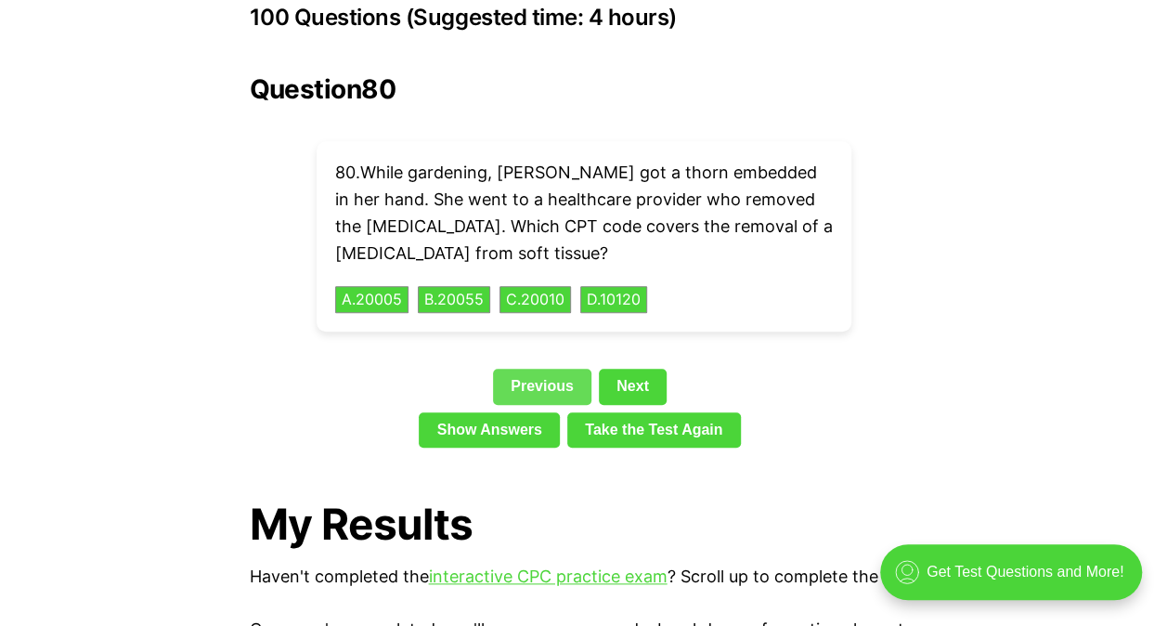
click at [635, 286] on button "D . 10120" at bounding box center [613, 300] width 67 height 28
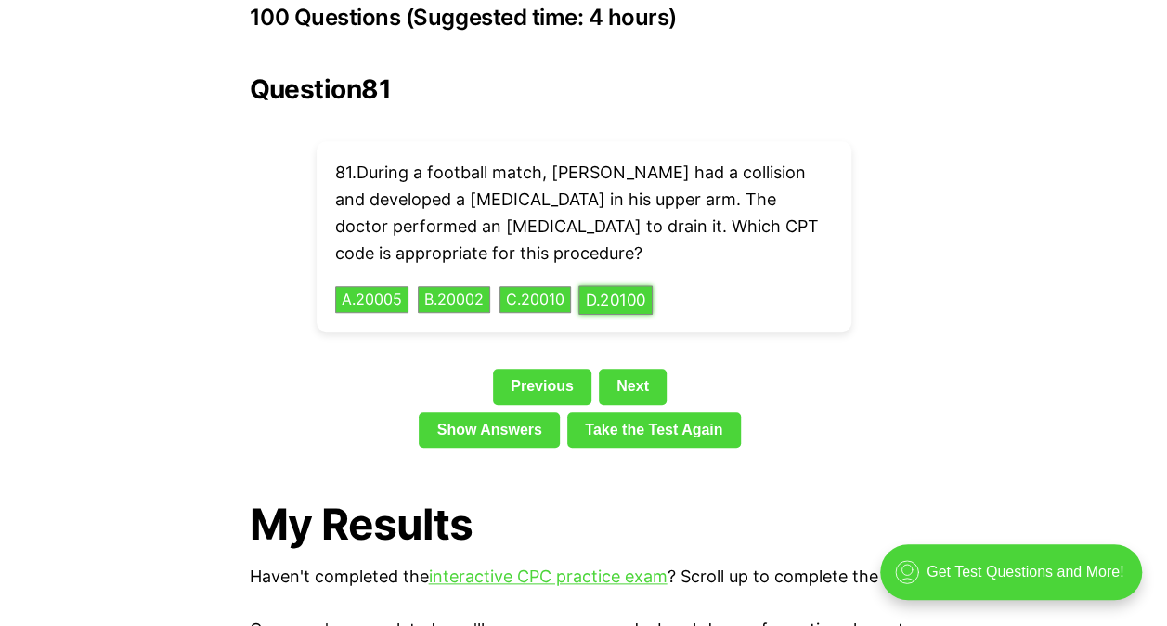
click at [632, 369] on link "Next" at bounding box center [633, 386] width 68 height 35
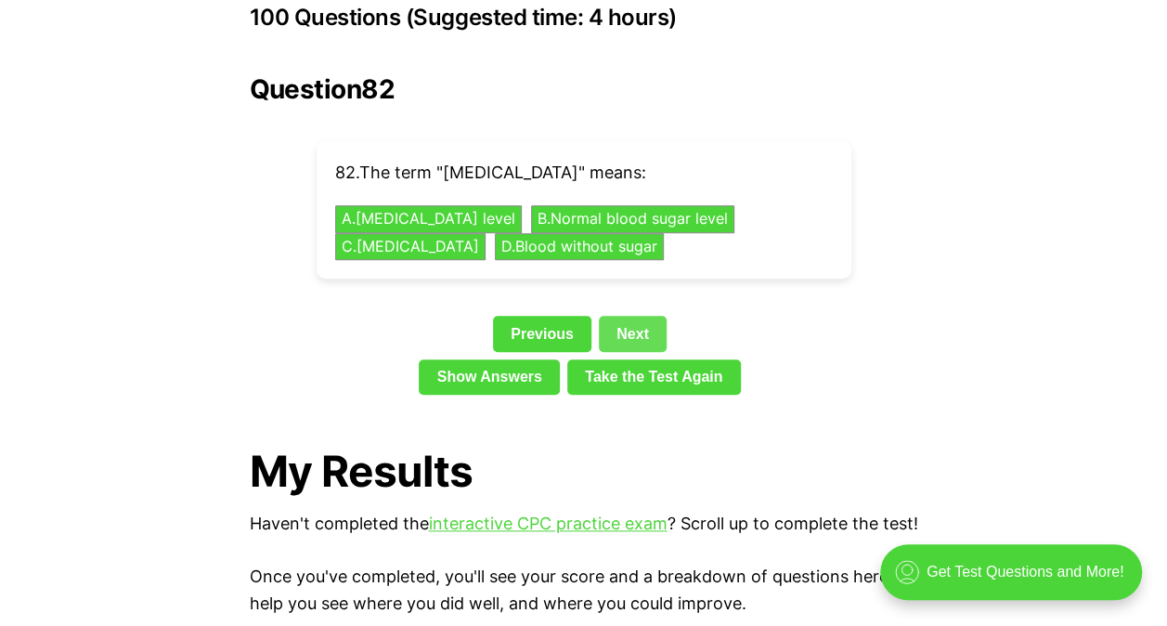
click at [486, 233] on button "C . [MEDICAL_DATA]" at bounding box center [410, 247] width 150 height 28
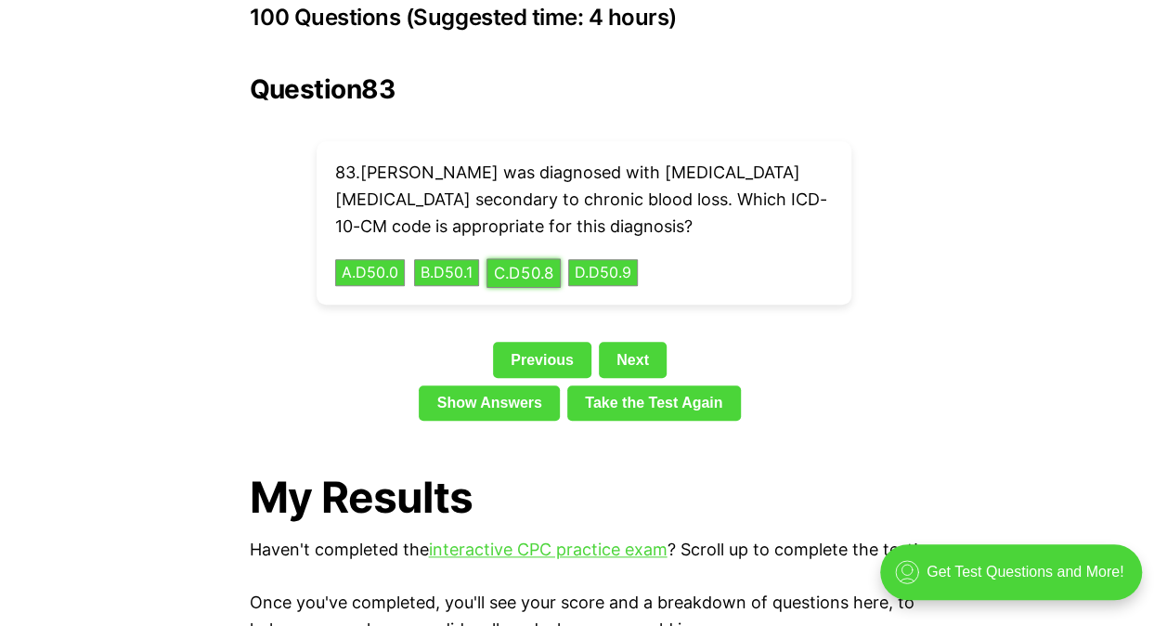
click at [639, 342] on link "Next" at bounding box center [633, 359] width 68 height 35
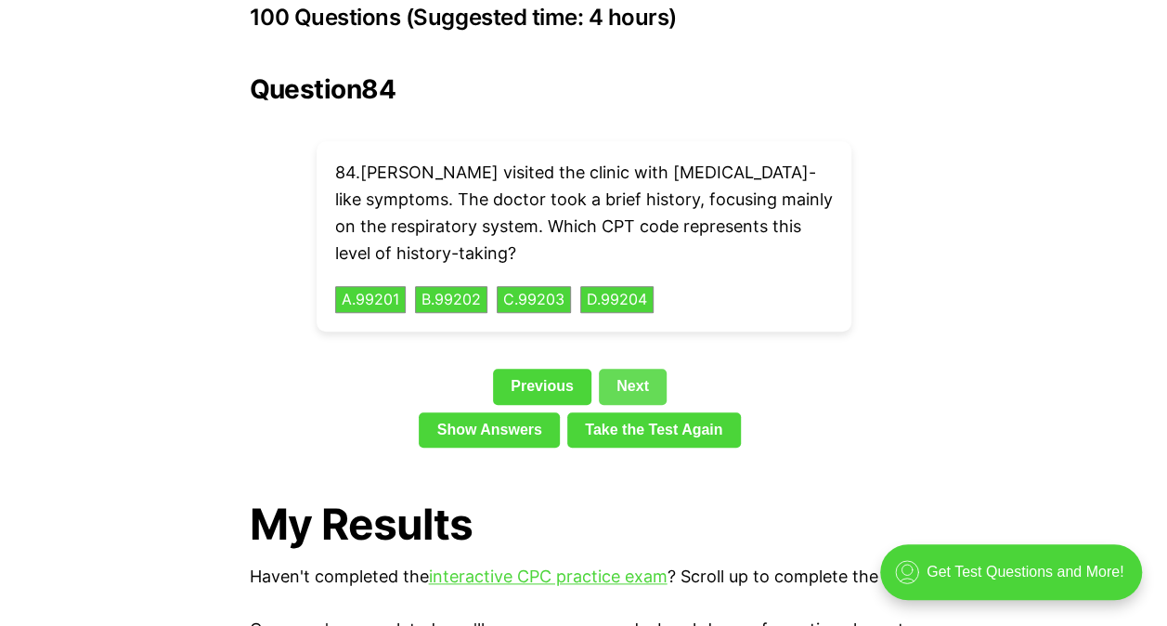
click at [645, 369] on link "Next" at bounding box center [633, 386] width 68 height 35
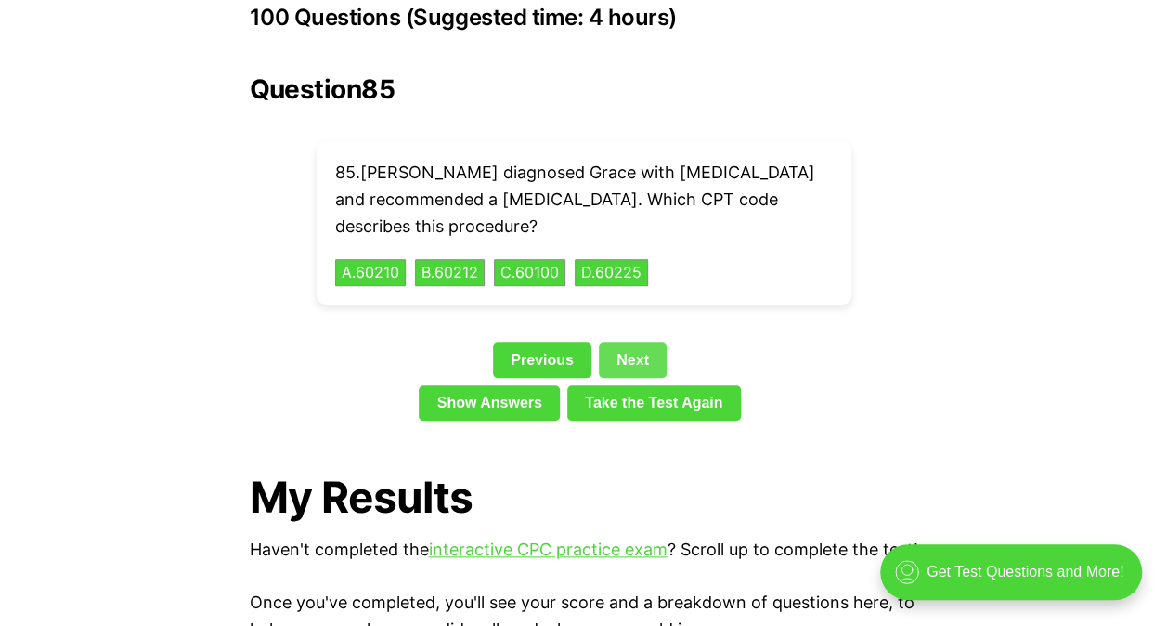
click at [630, 342] on link "Next" at bounding box center [633, 359] width 68 height 35
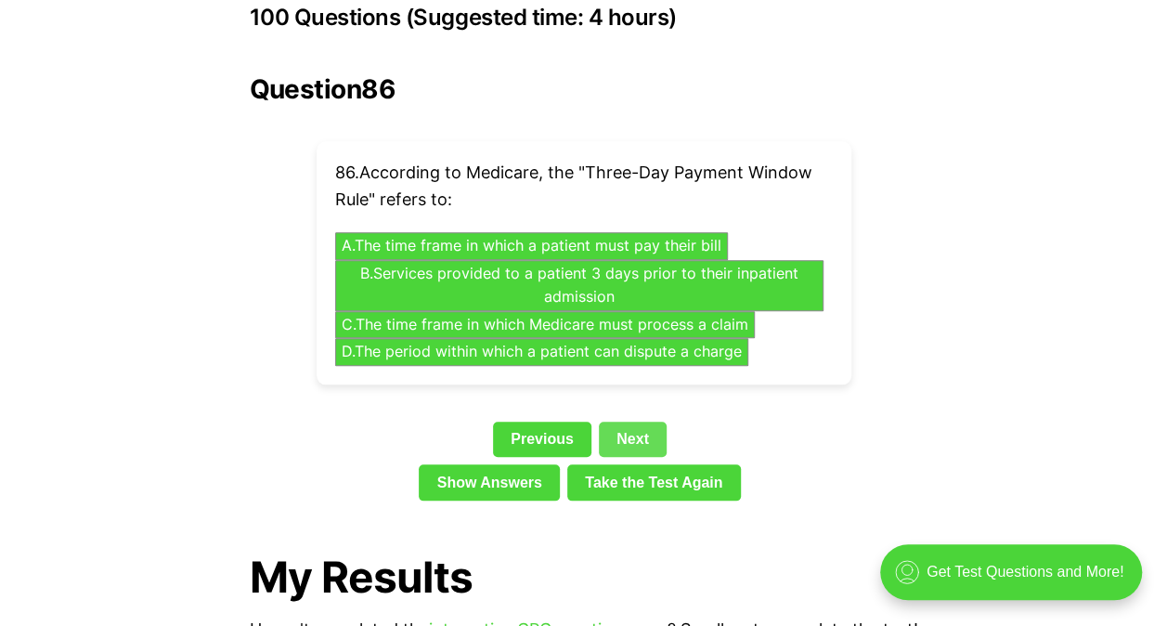
click at [636, 422] on link "Next" at bounding box center [633, 439] width 68 height 35
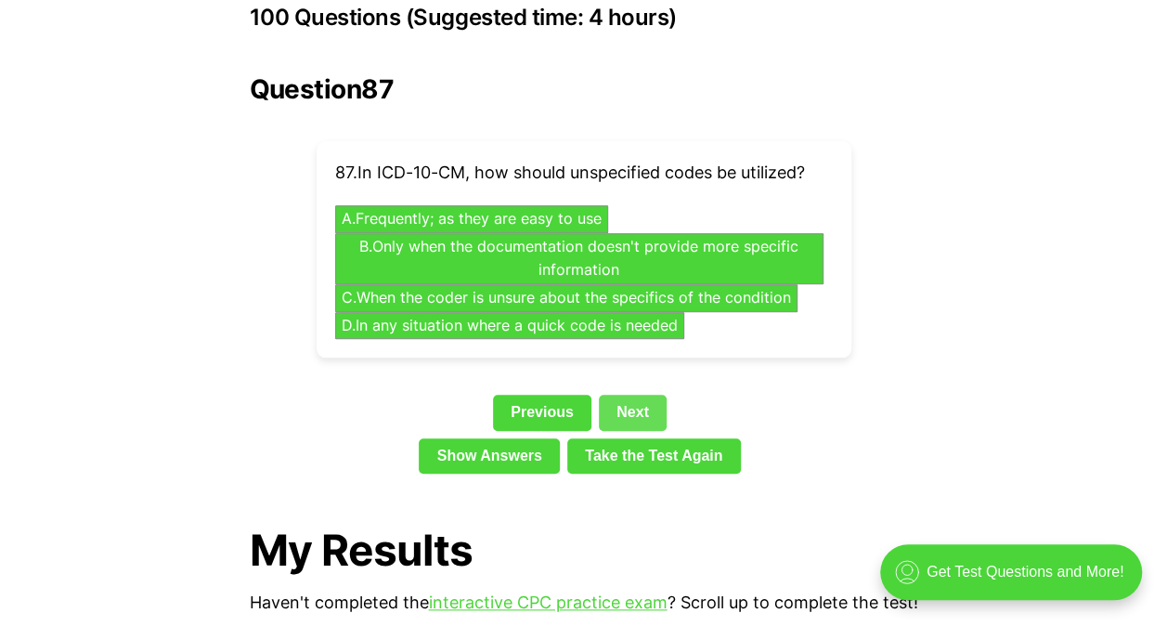
click at [650, 395] on link "Next" at bounding box center [633, 412] width 68 height 35
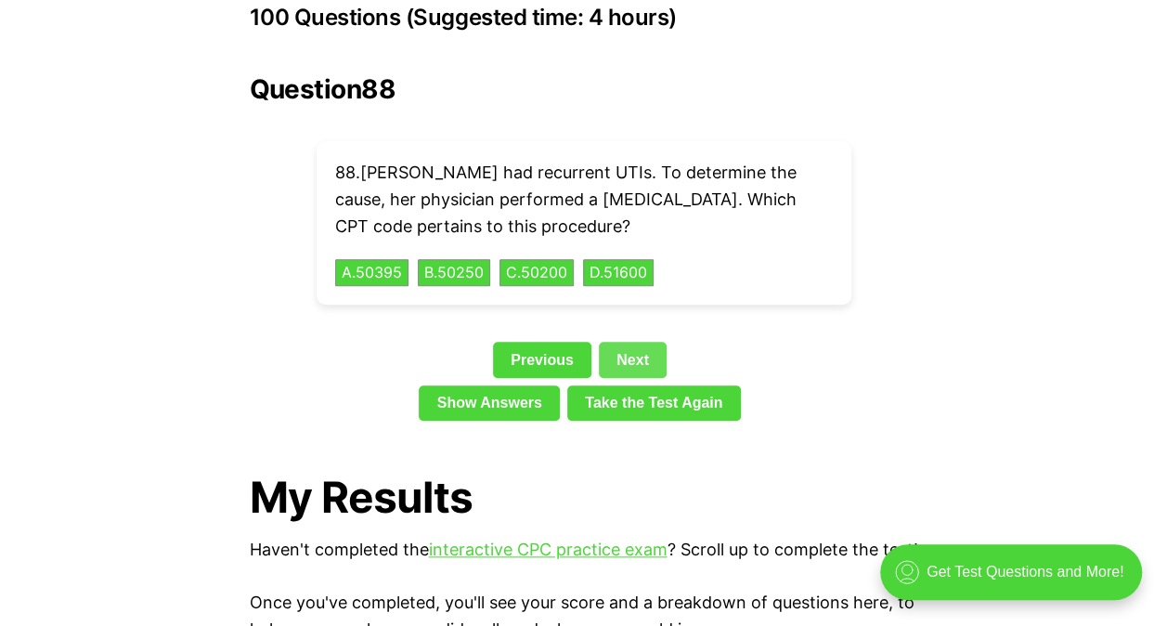
click at [635, 342] on link "Next" at bounding box center [633, 359] width 68 height 35
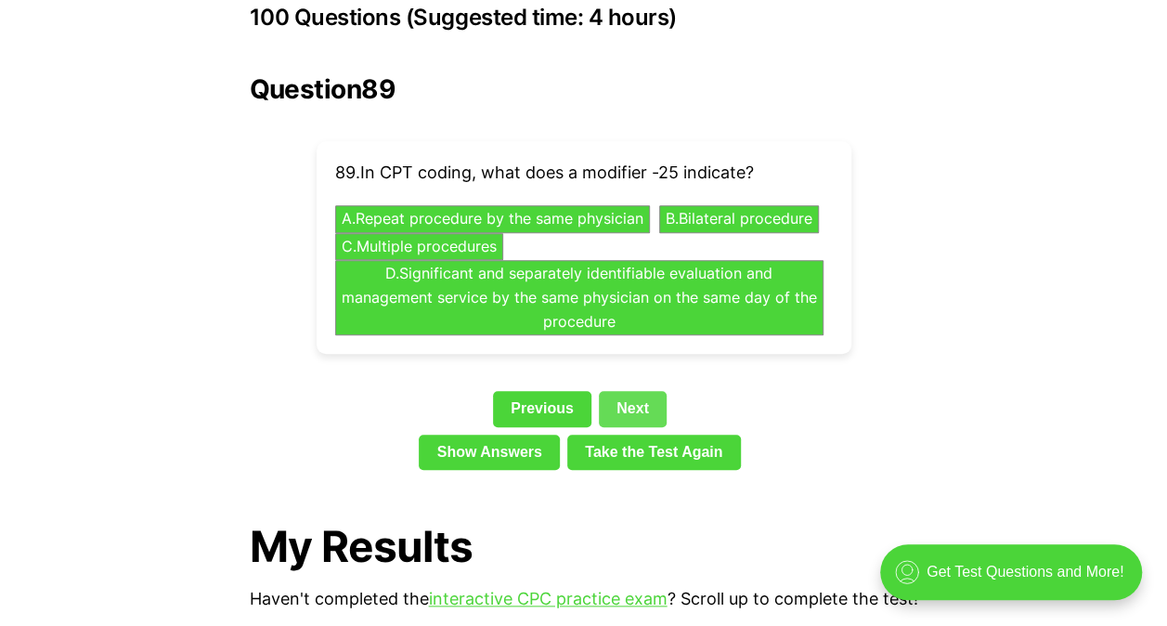
click at [639, 391] on link "Next" at bounding box center [633, 408] width 68 height 35
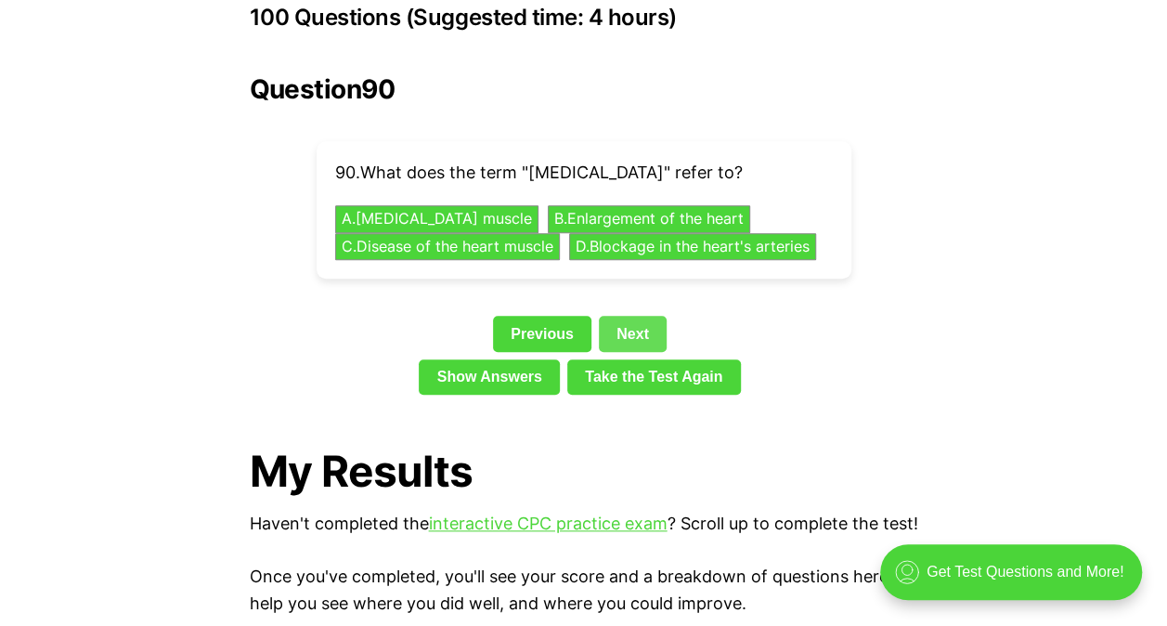
click at [630, 316] on link "Next" at bounding box center [633, 333] width 68 height 35
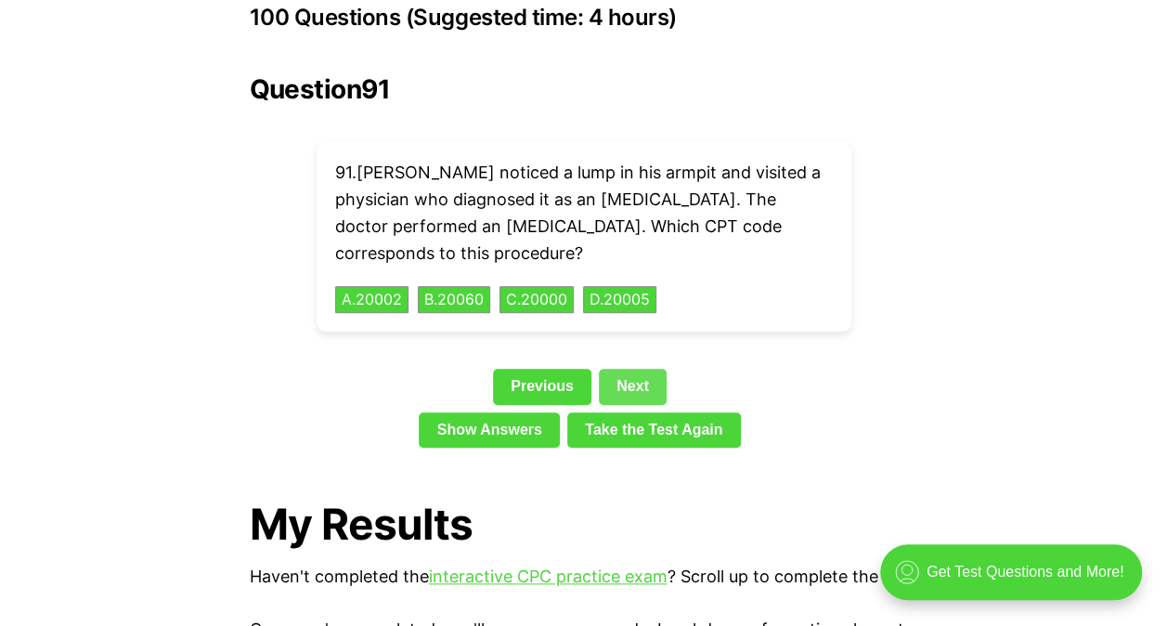
click at [639, 369] on link "Next" at bounding box center [633, 386] width 68 height 35
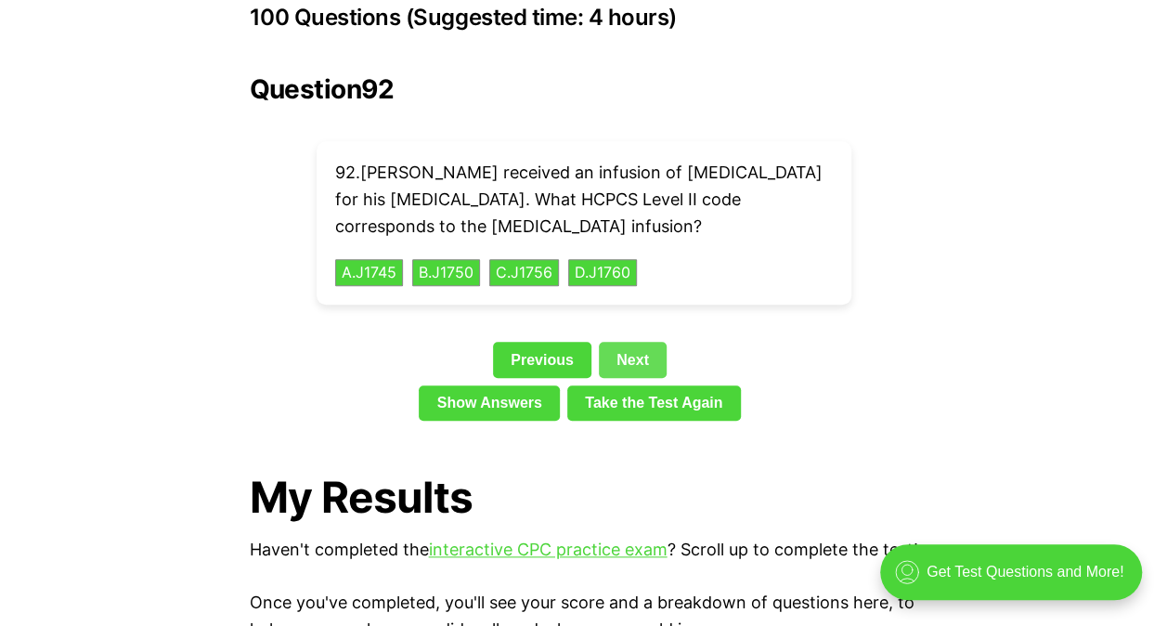
click at [632, 342] on link "Next" at bounding box center [633, 359] width 68 height 35
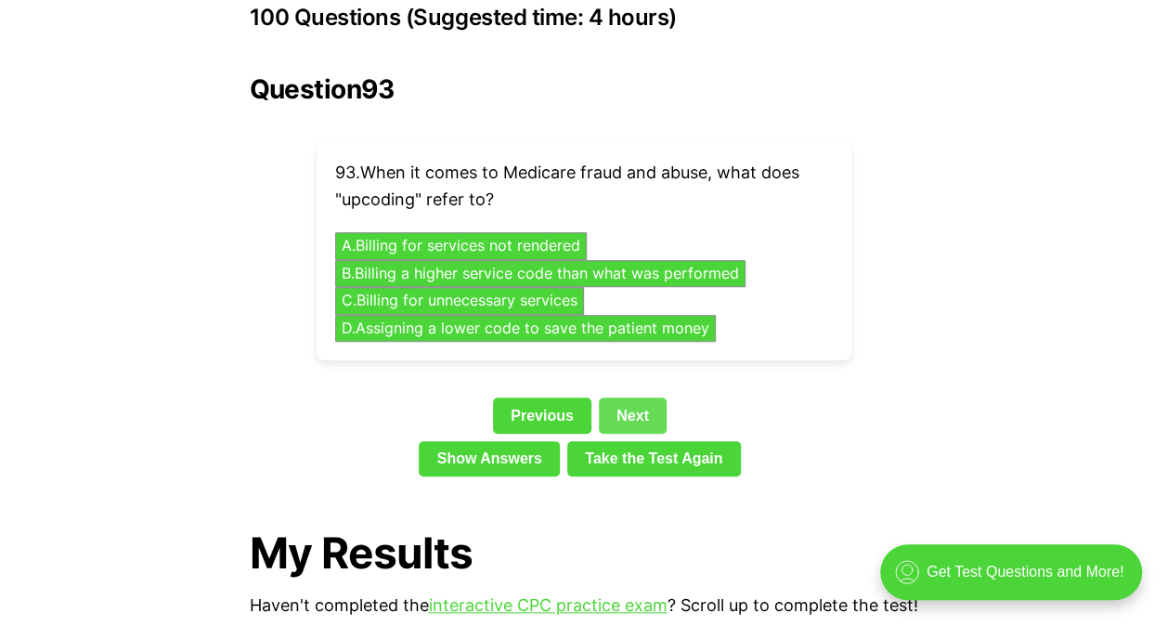
click at [639, 397] on link "Next" at bounding box center [633, 414] width 68 height 35
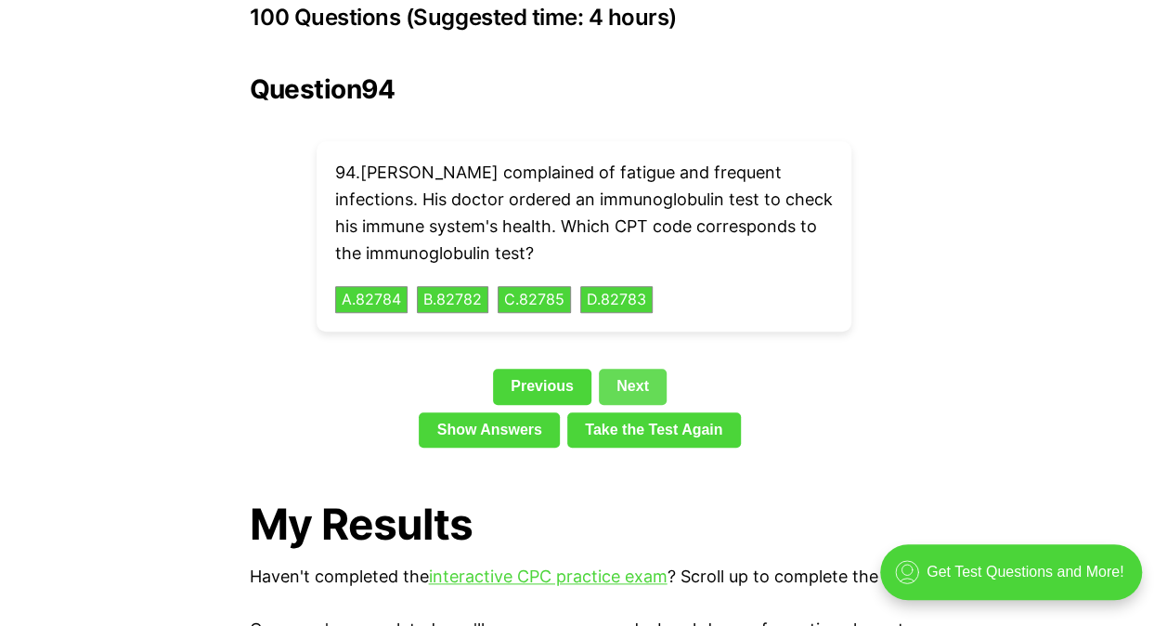
click at [639, 369] on link "Next" at bounding box center [633, 386] width 68 height 35
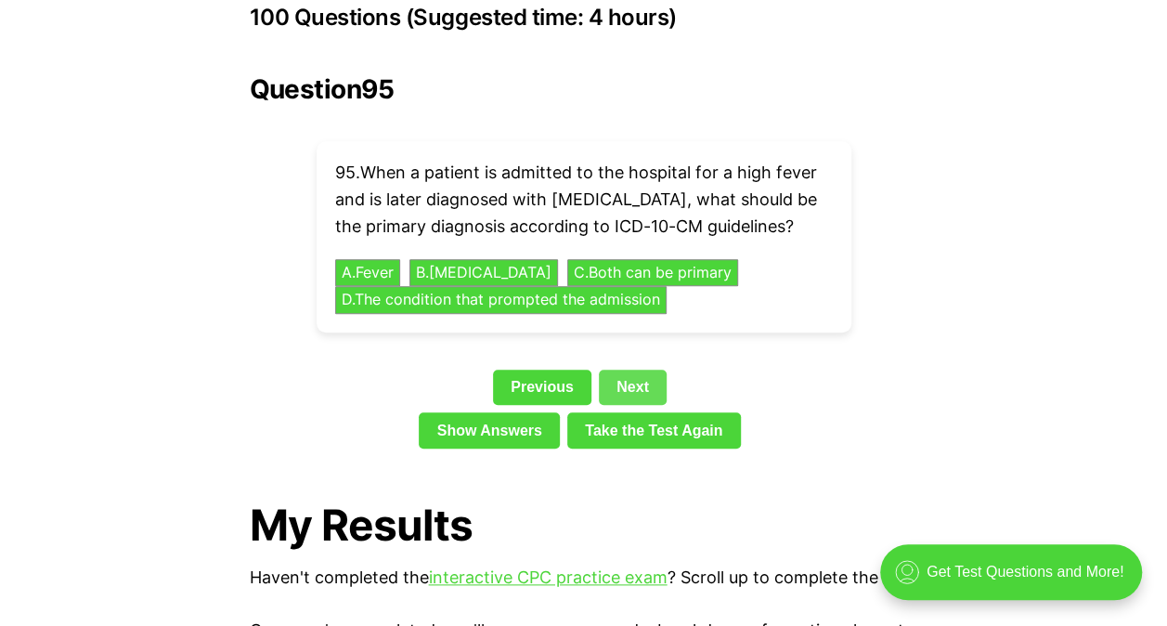
click at [636, 370] on link "Next" at bounding box center [633, 387] width 68 height 35
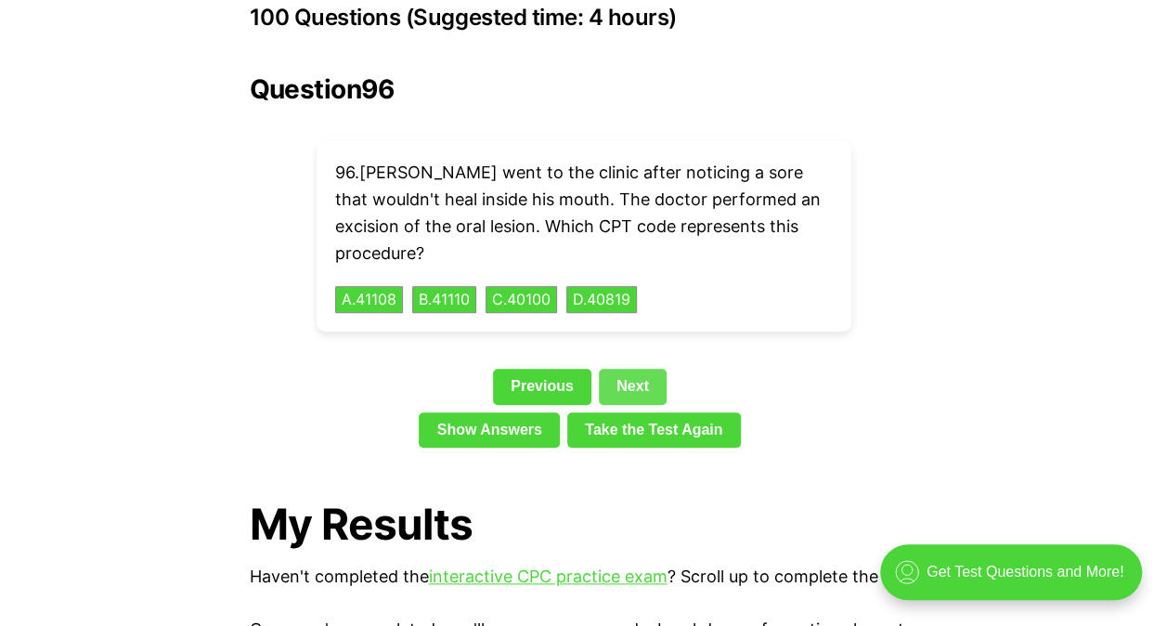
click at [640, 369] on link "Next" at bounding box center [633, 386] width 68 height 35
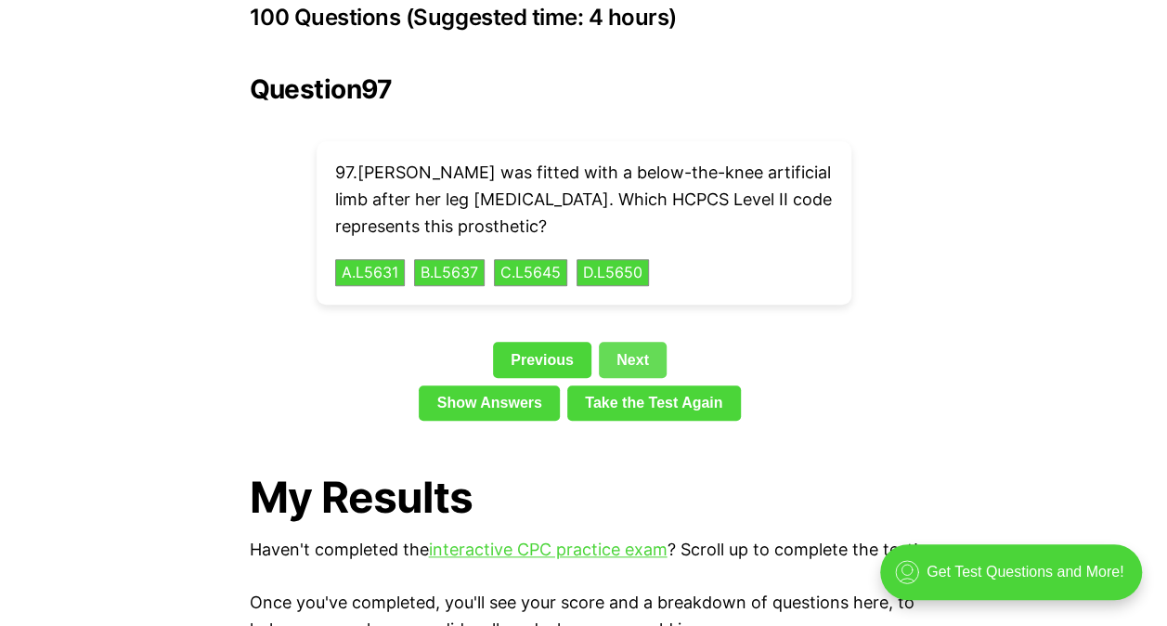
click at [638, 342] on link "Next" at bounding box center [633, 359] width 68 height 35
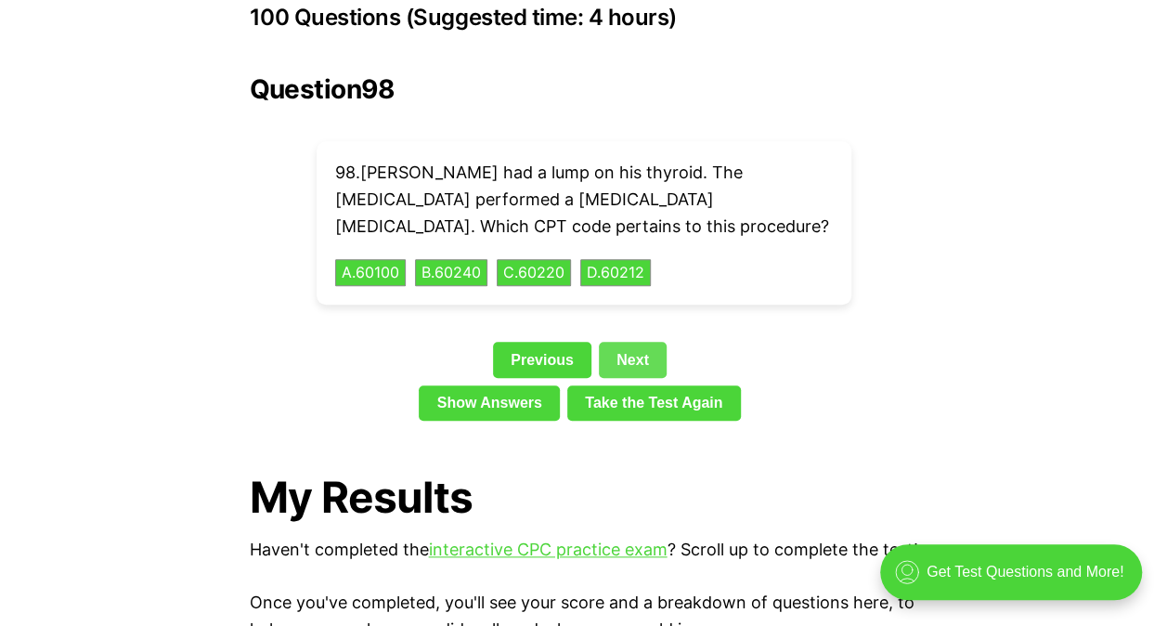
click at [638, 342] on link "Next" at bounding box center [633, 359] width 68 height 35
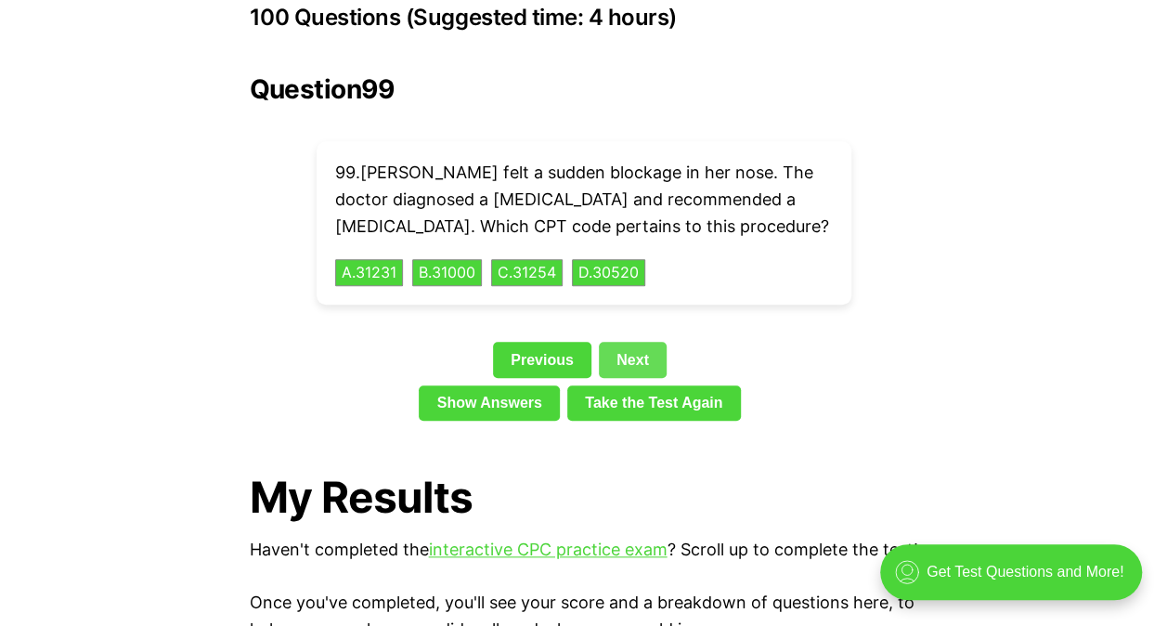
click at [632, 342] on link "Next" at bounding box center [633, 359] width 68 height 35
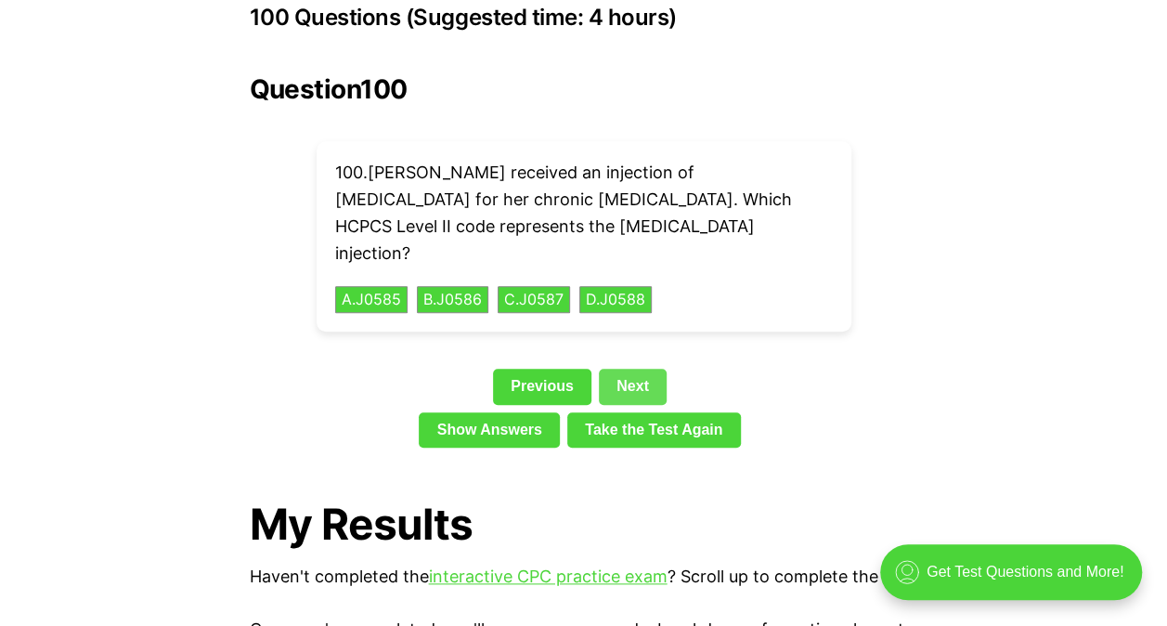
click at [619, 369] on link "Next" at bounding box center [633, 386] width 68 height 35
click at [635, 369] on link "Next" at bounding box center [633, 386] width 68 height 35
click at [629, 369] on link "Next" at bounding box center [633, 386] width 68 height 35
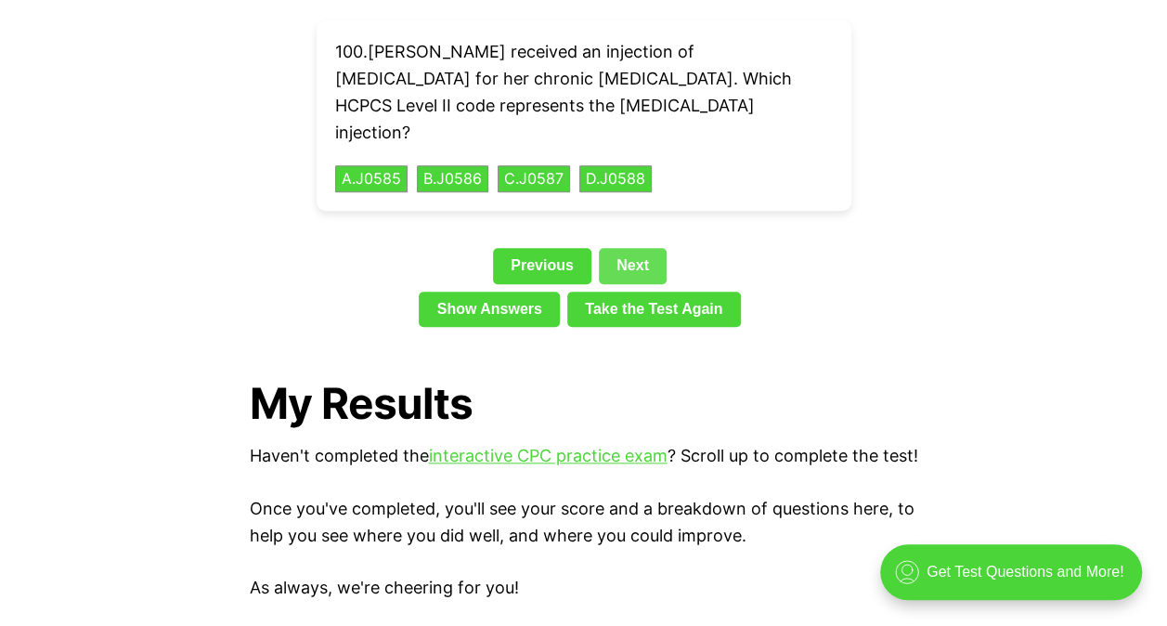
scroll to position [4326, 0]
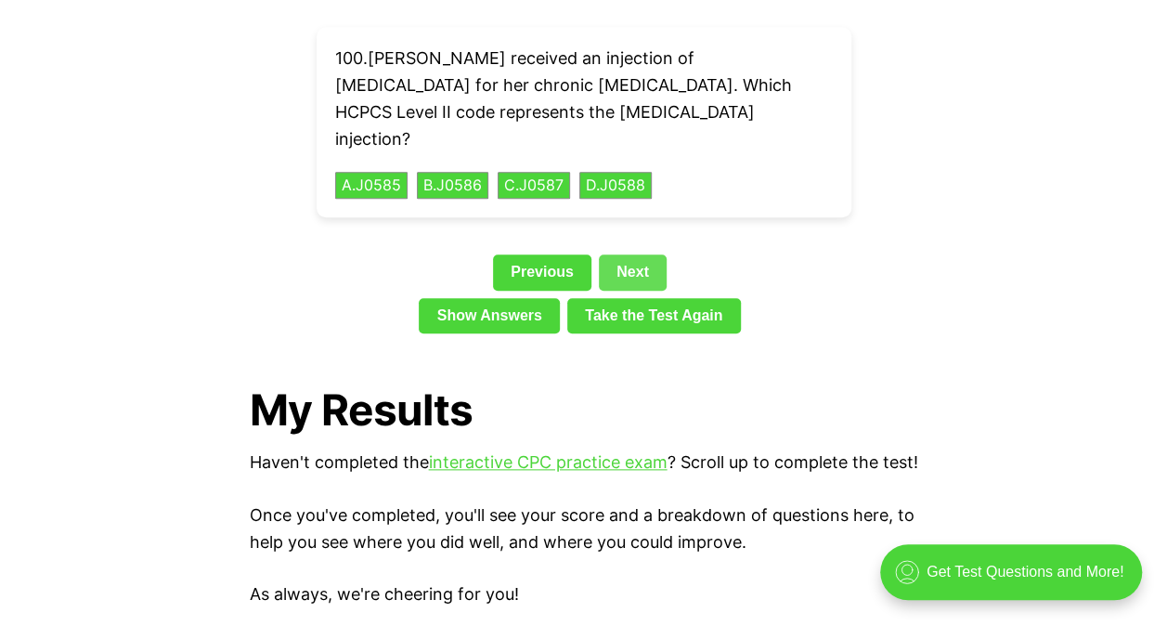
click at [533, 298] on link "Show Answers" at bounding box center [489, 315] width 141 height 35
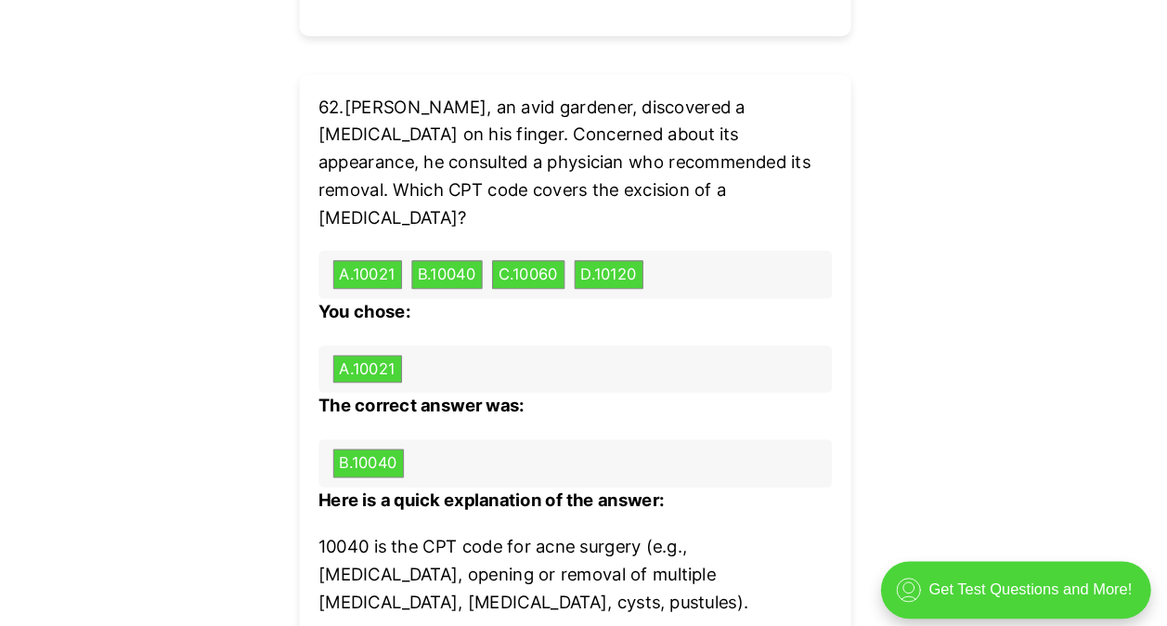
scroll to position [8095, 0]
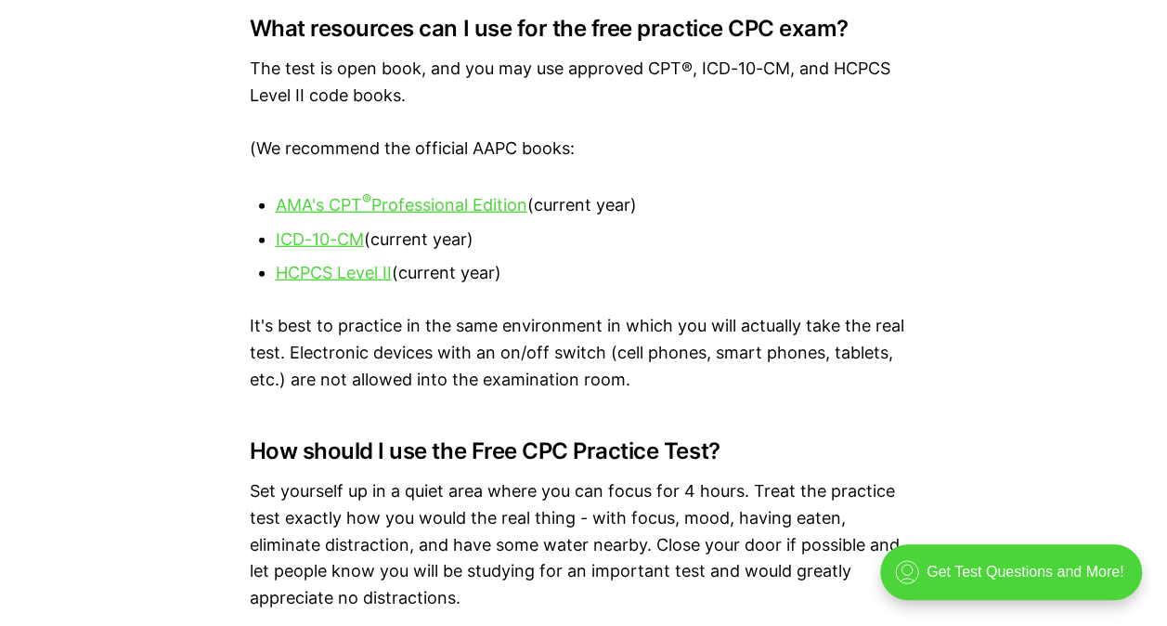
scroll to position [2508, 0]
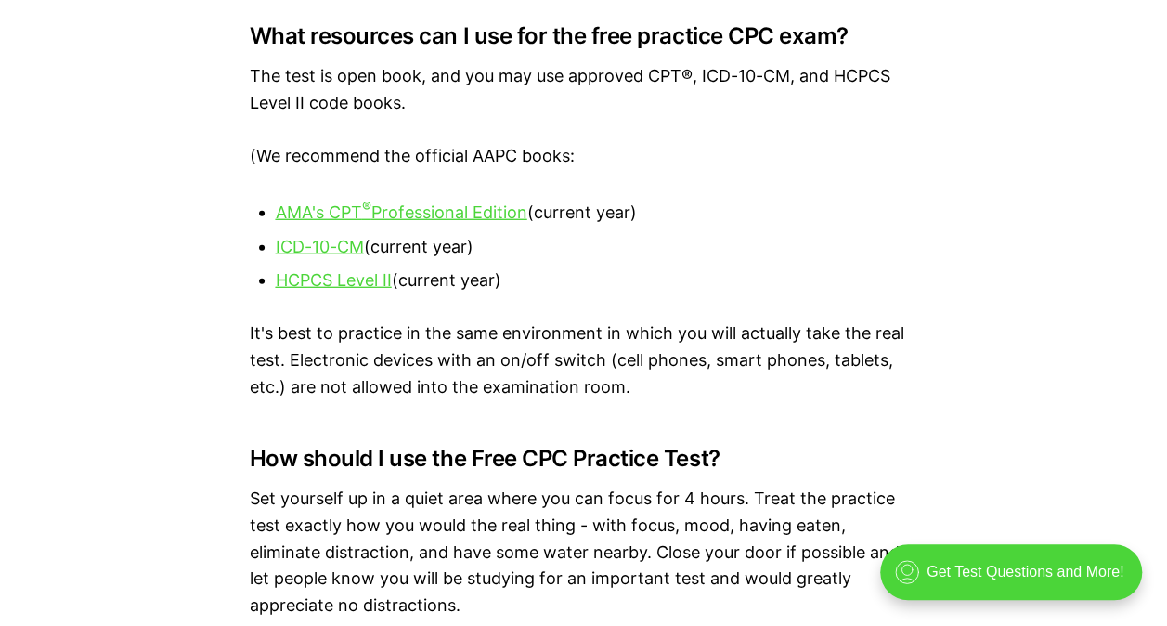
drag, startPoint x: 463, startPoint y: 219, endPoint x: 735, endPoint y: 230, distance: 272.3
click at [735, 230] on ul "AMA's CPT ® Professional Edition (current year) ICD-10-CM (current year) HCPCS …" at bounding box center [584, 245] width 669 height 98
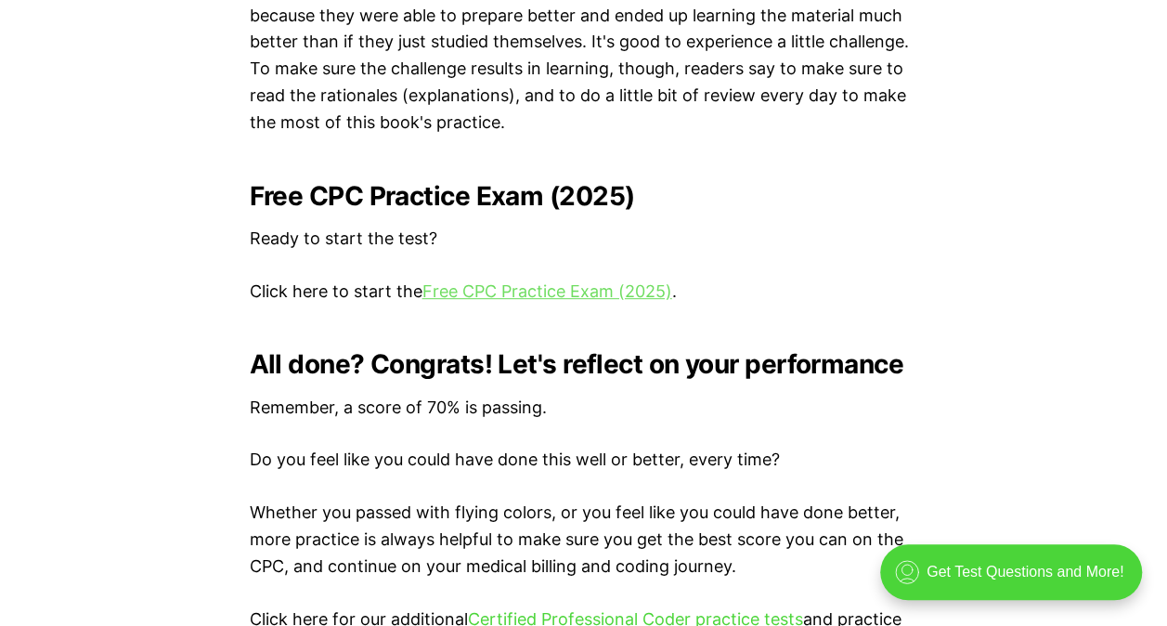
scroll to position [4086, 0]
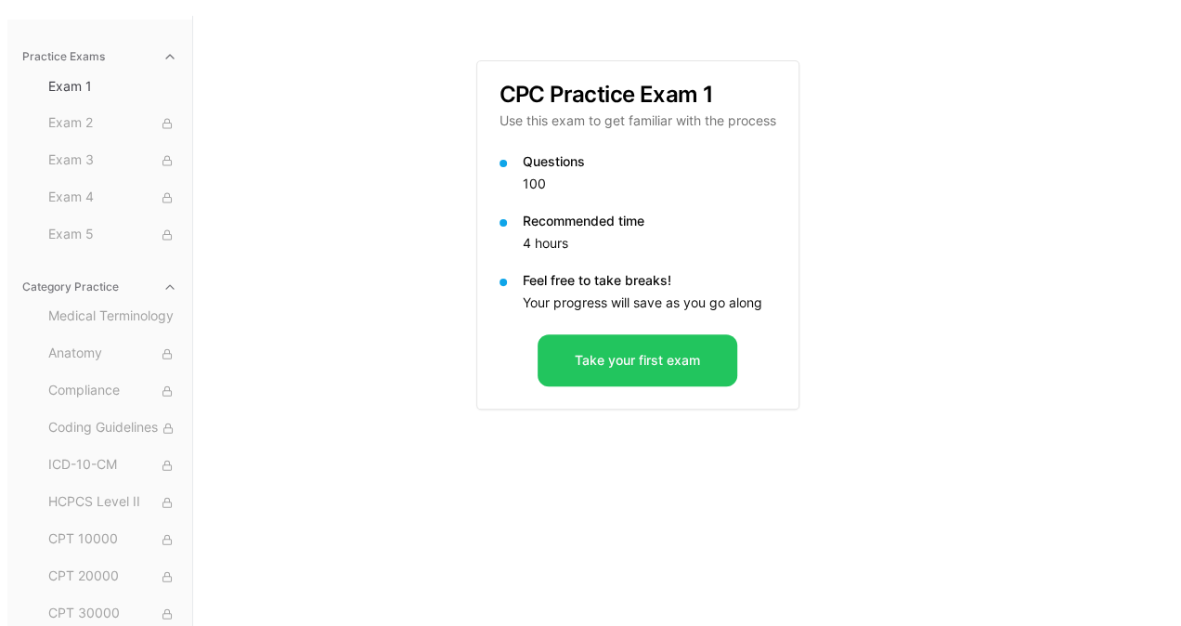
scroll to position [171, 0]
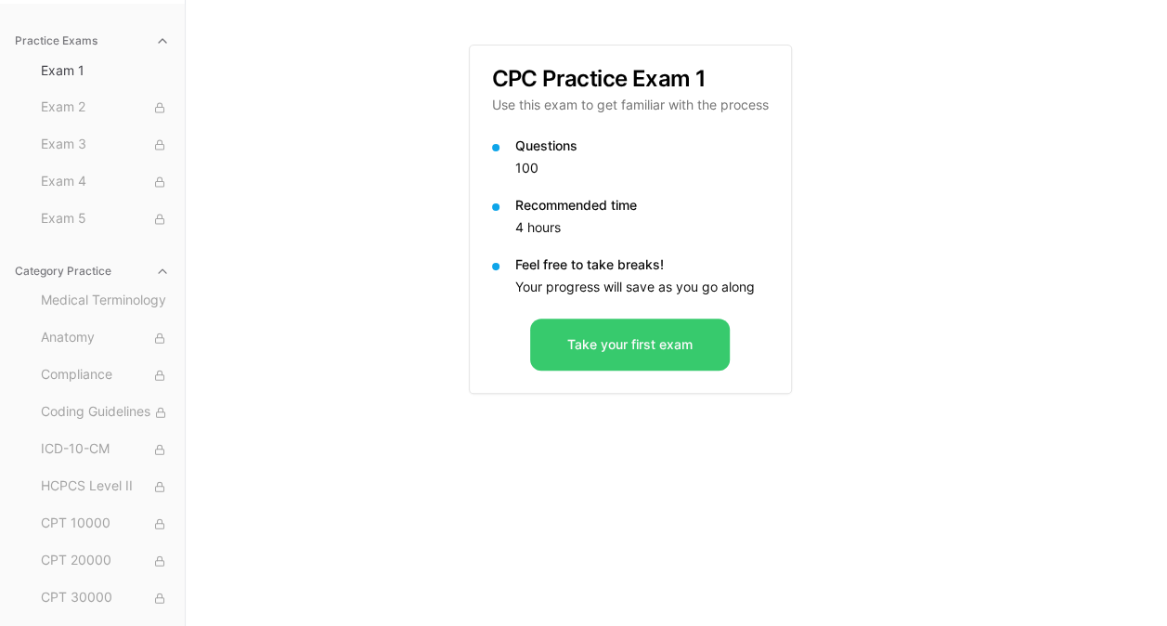
click at [611, 335] on button "Take your first exam" at bounding box center [630, 345] width 200 height 52
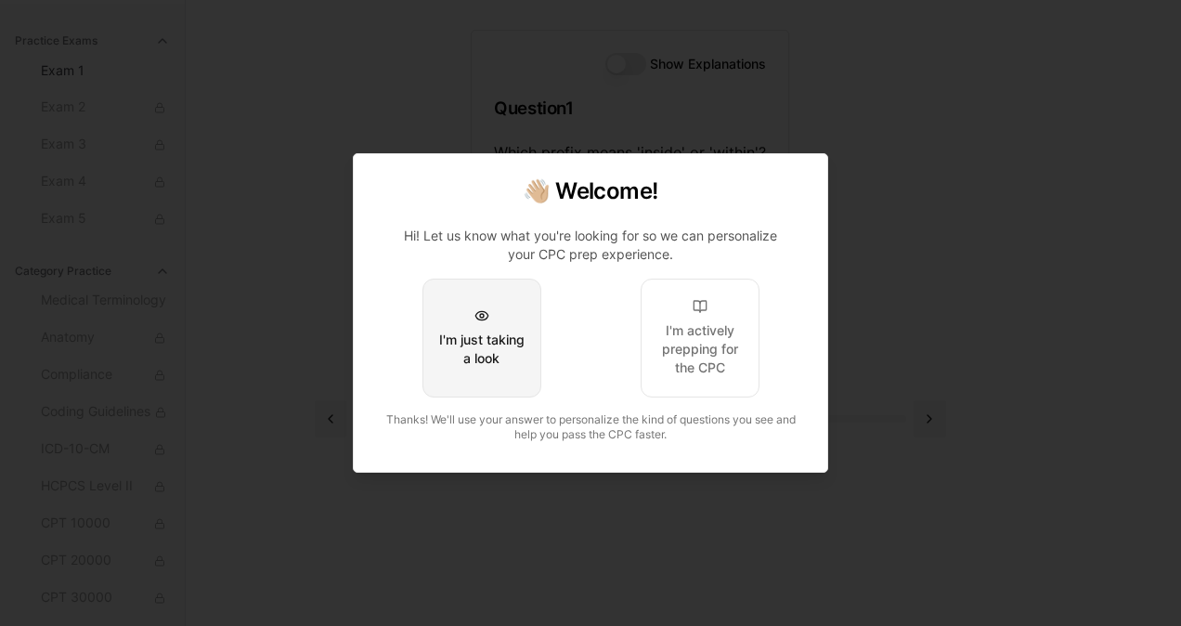
click at [502, 344] on div "I'm just taking a look" at bounding box center [481, 349] width 87 height 37
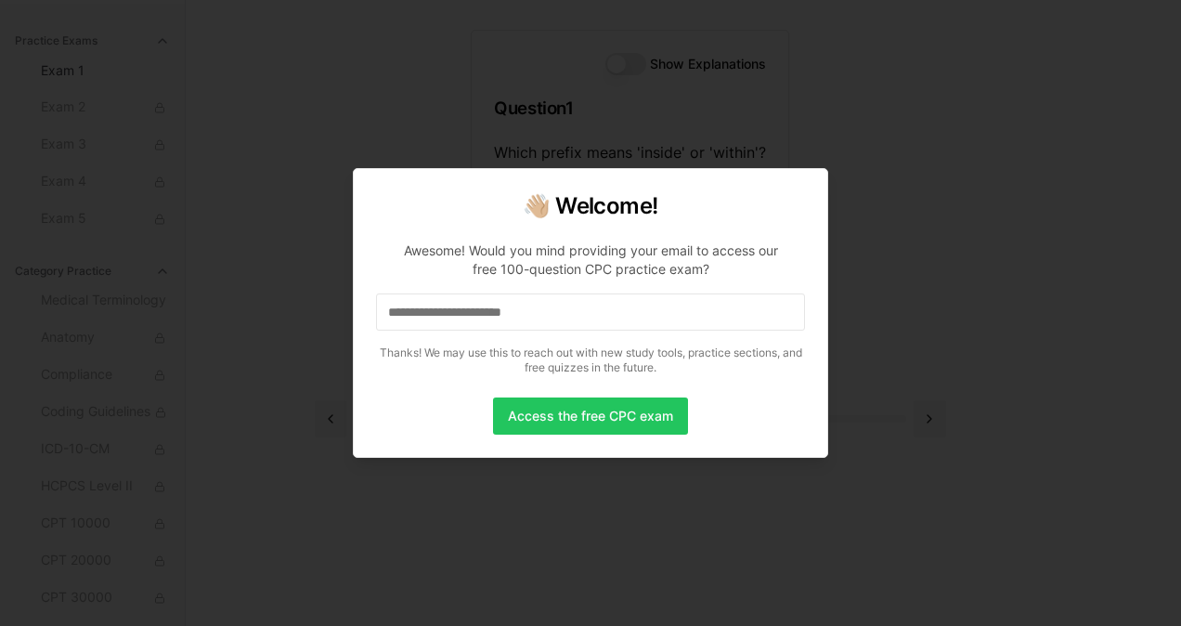
click at [888, 360] on div at bounding box center [590, 313] width 1181 height 626
